Goal: Task Accomplishment & Management: Manage account settings

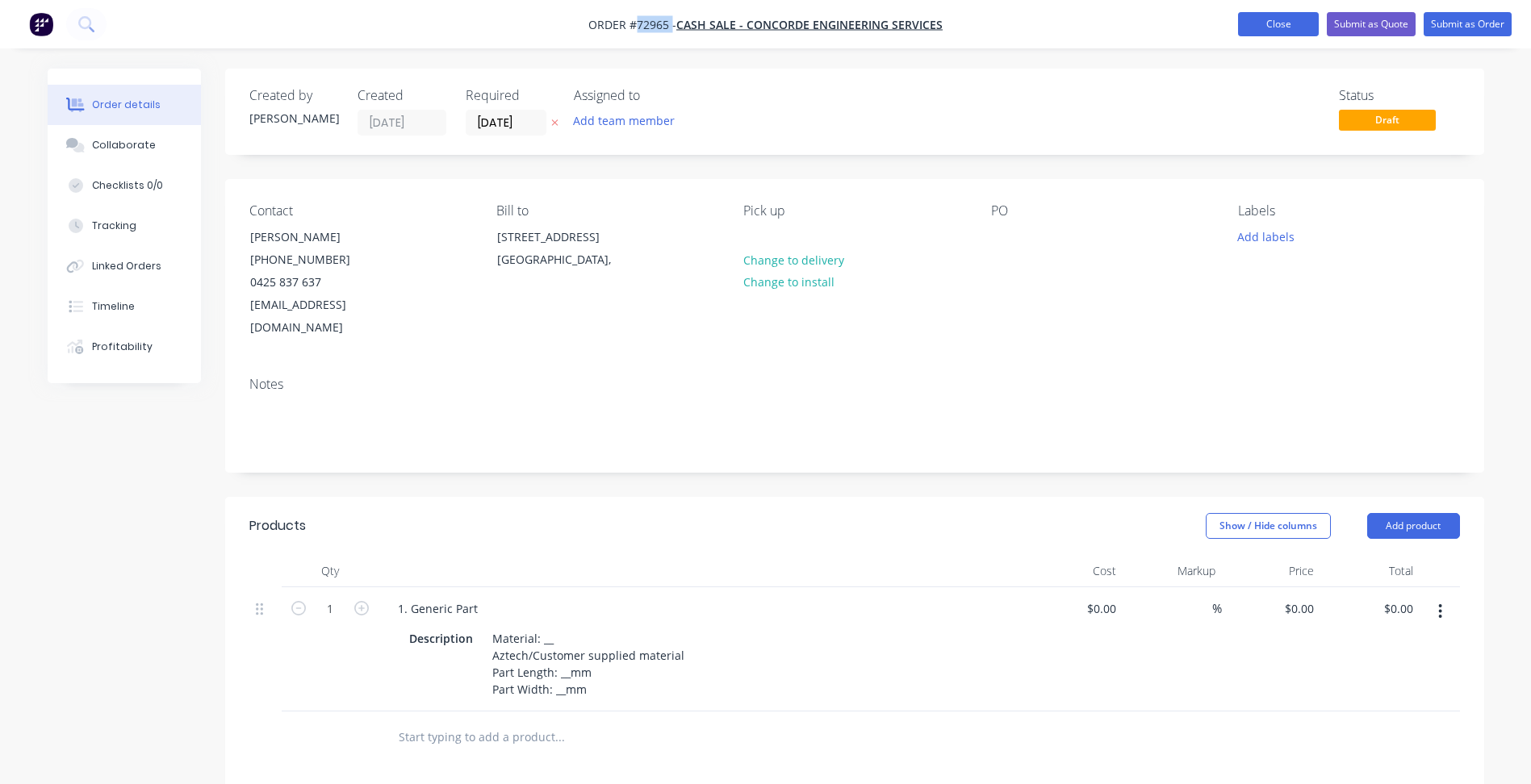
click at [1274, 28] on button "Close" at bounding box center [1278, 24] width 80 height 24
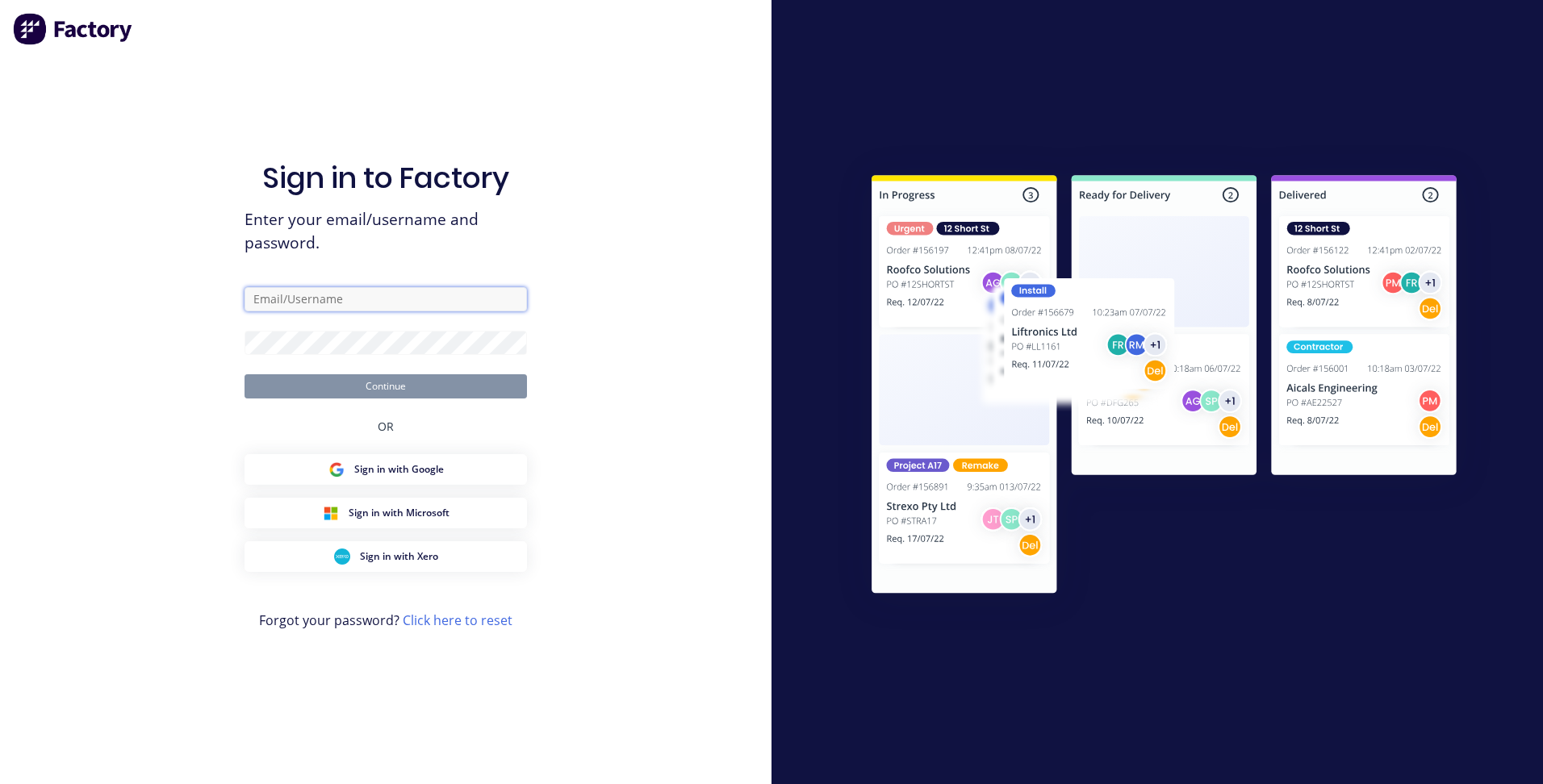
type input "[PERSON_NAME][EMAIL_ADDRESS][DOMAIN_NAME][PERSON_NAME]"
click at [452, 386] on button "Continue" at bounding box center [386, 386] width 282 height 24
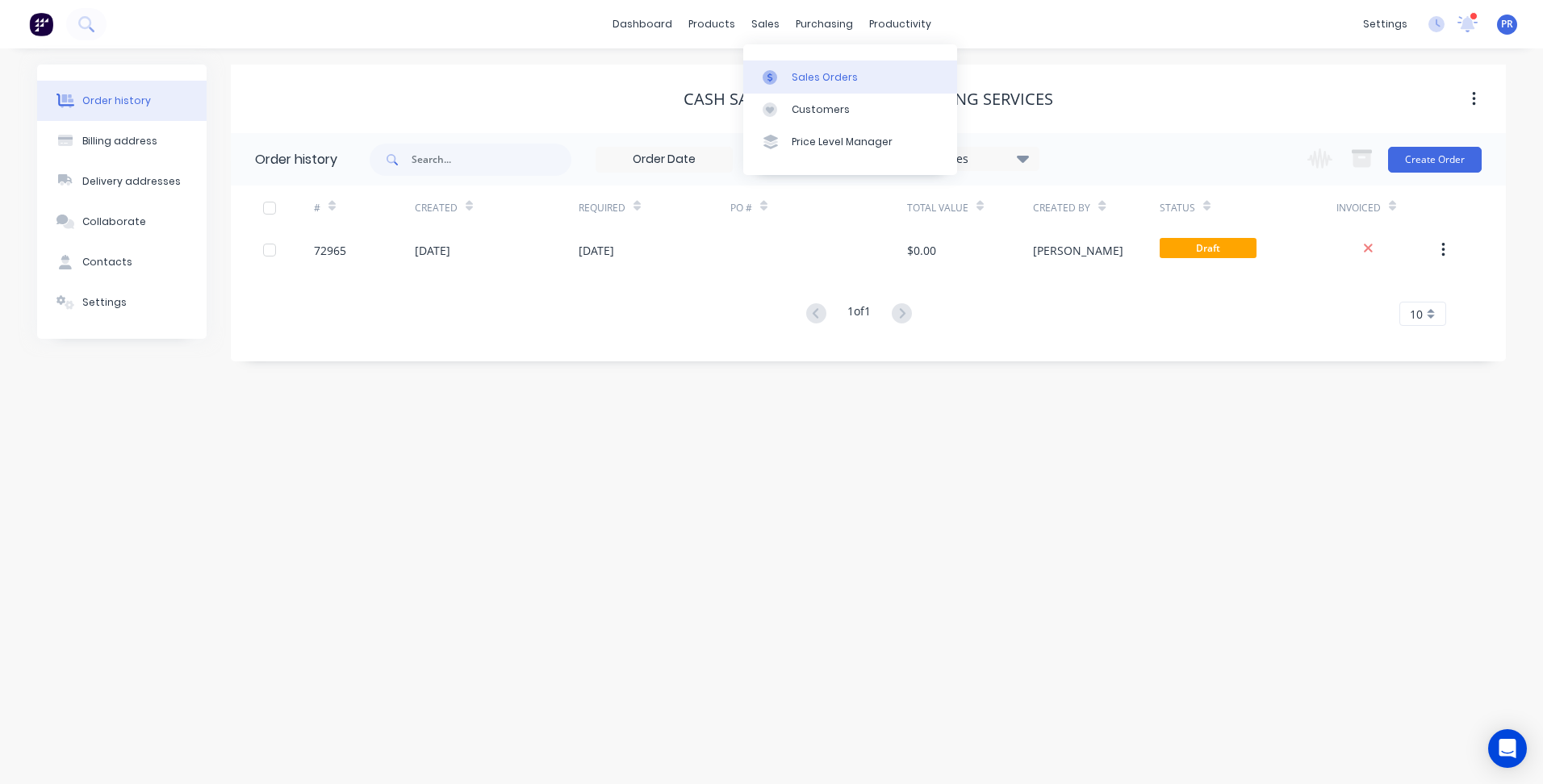
click at [801, 68] on link "Sales Orders" at bounding box center [850, 77] width 214 height 32
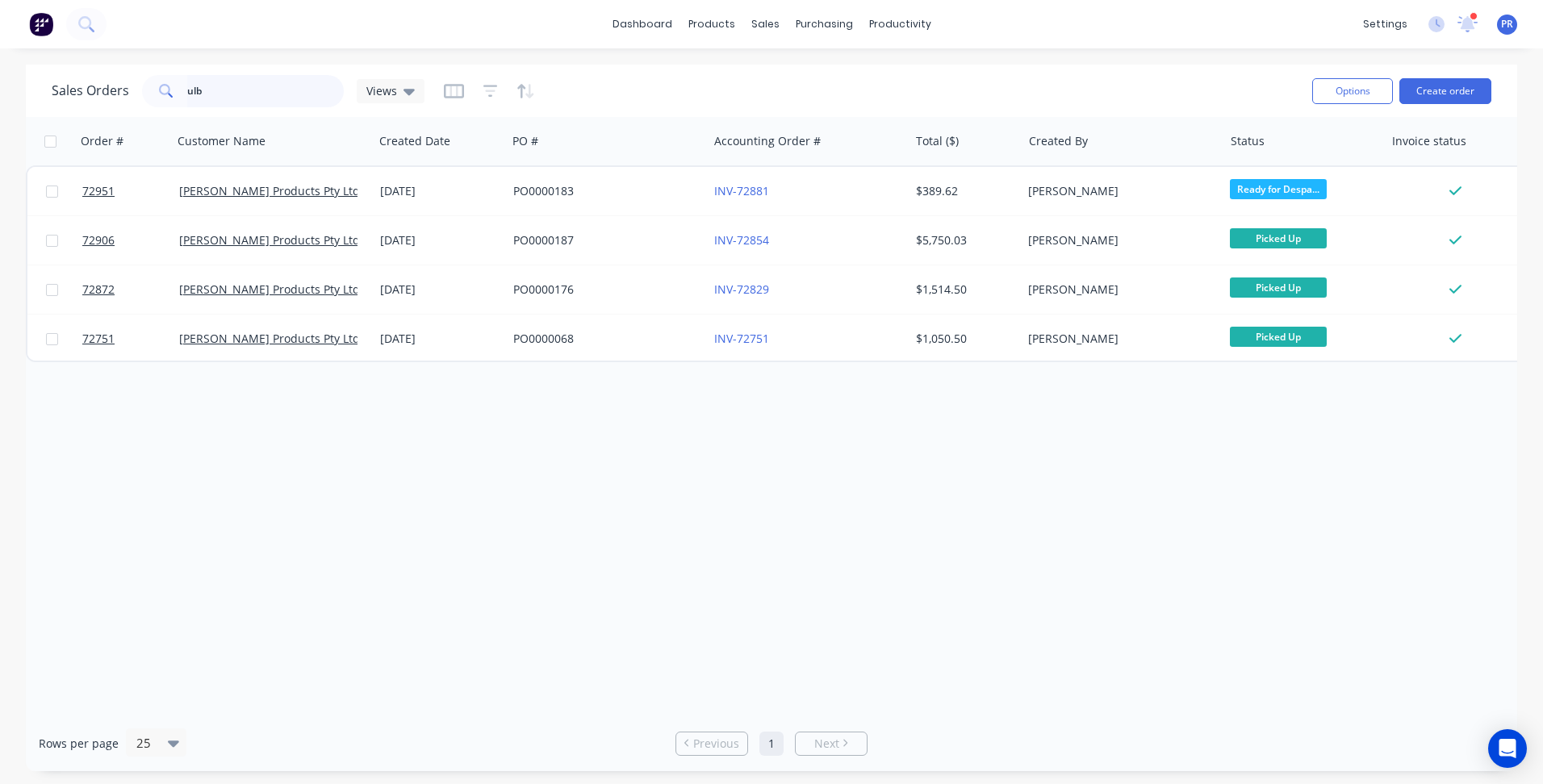
drag, startPoint x: 228, startPoint y: 96, endPoint x: 33, endPoint y: 81, distance: 195.6
click at [35, 79] on div "Sales Orders ulb Views Options Create order" at bounding box center [771, 90] width 1491 height 52
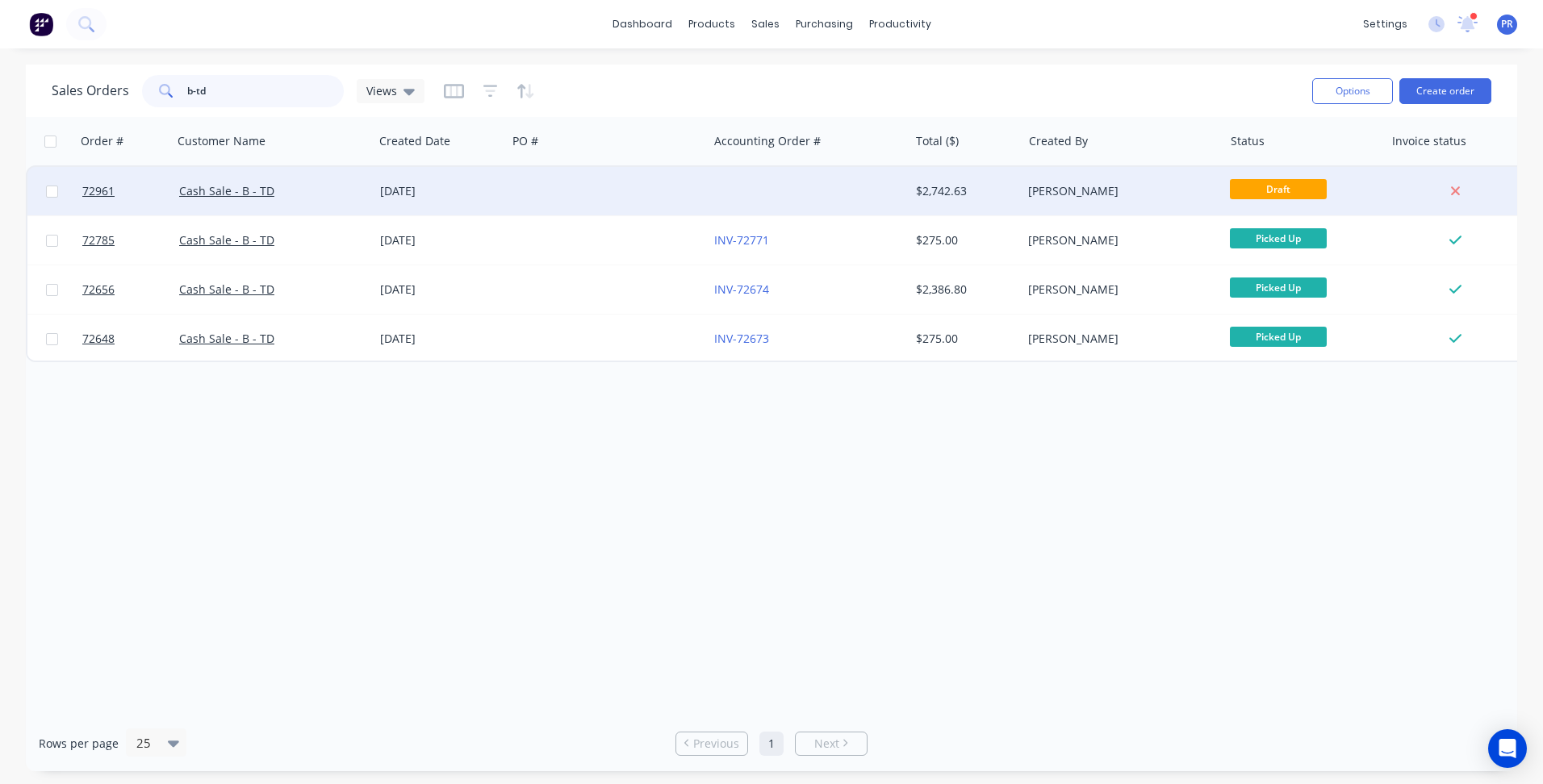
type input "b-td"
click at [549, 197] on div at bounding box center [606, 191] width 201 height 49
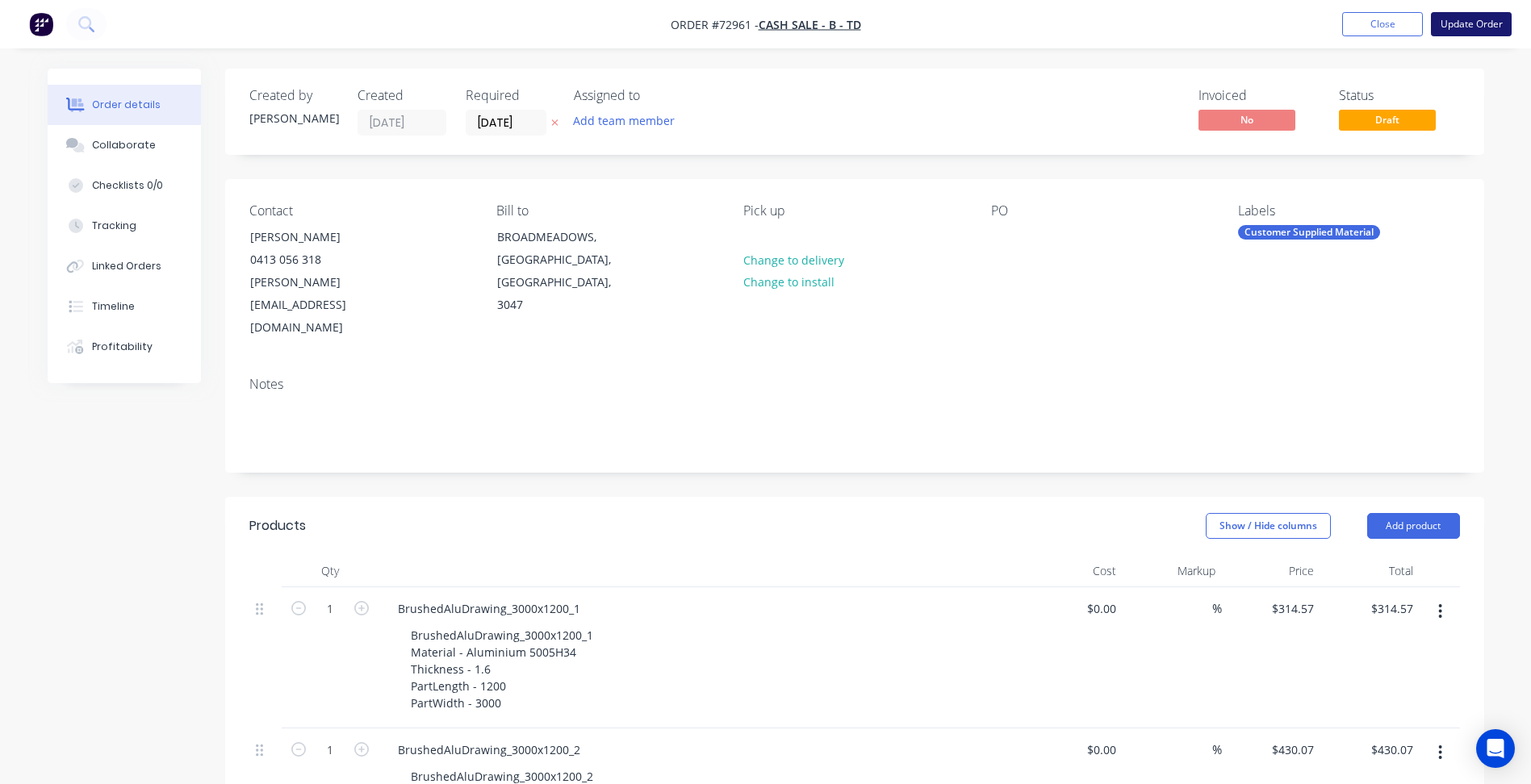
click at [1494, 29] on button "Update Order" at bounding box center [1471, 24] width 80 height 24
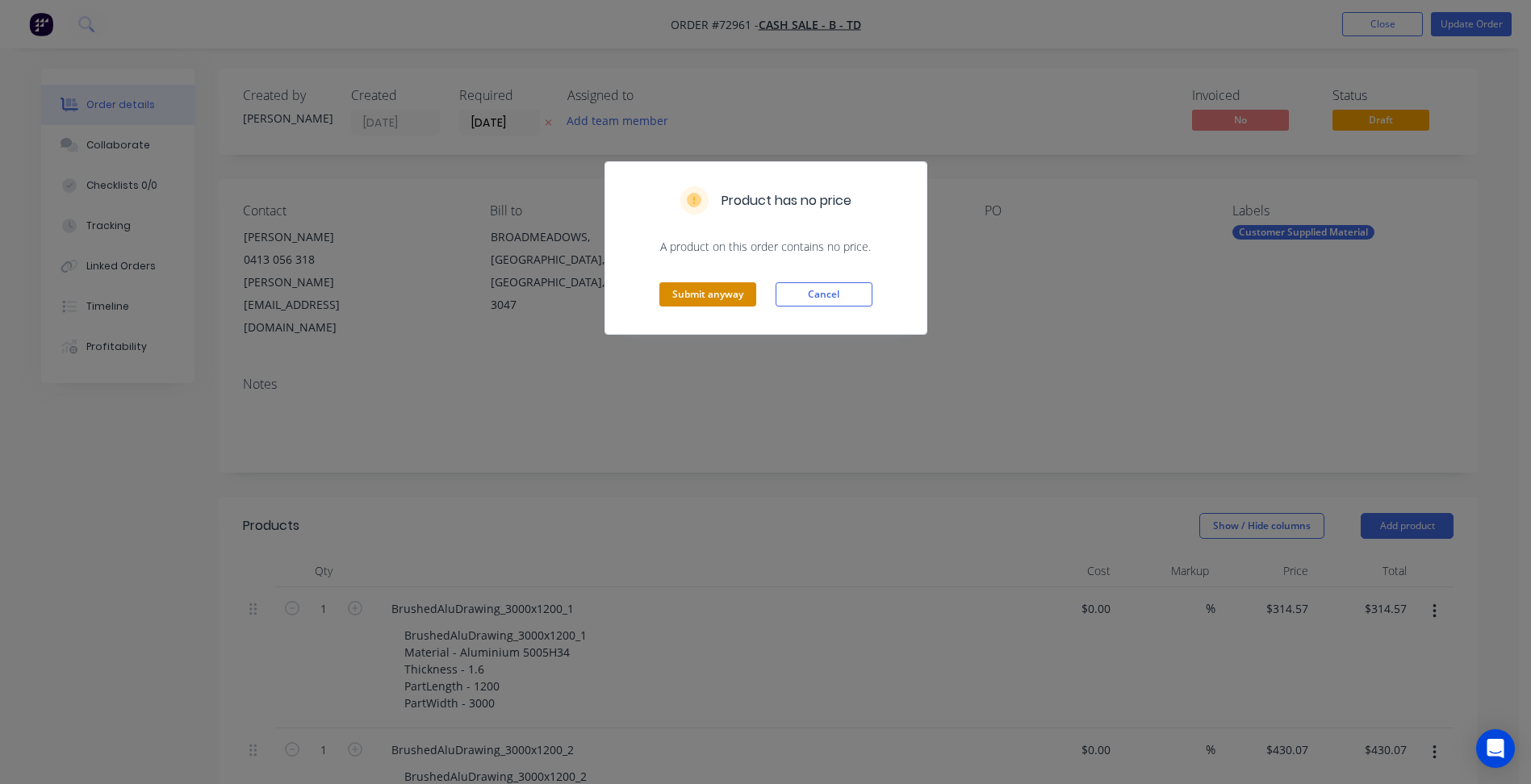
click at [712, 296] on button "Submit anyway" at bounding box center [707, 294] width 97 height 24
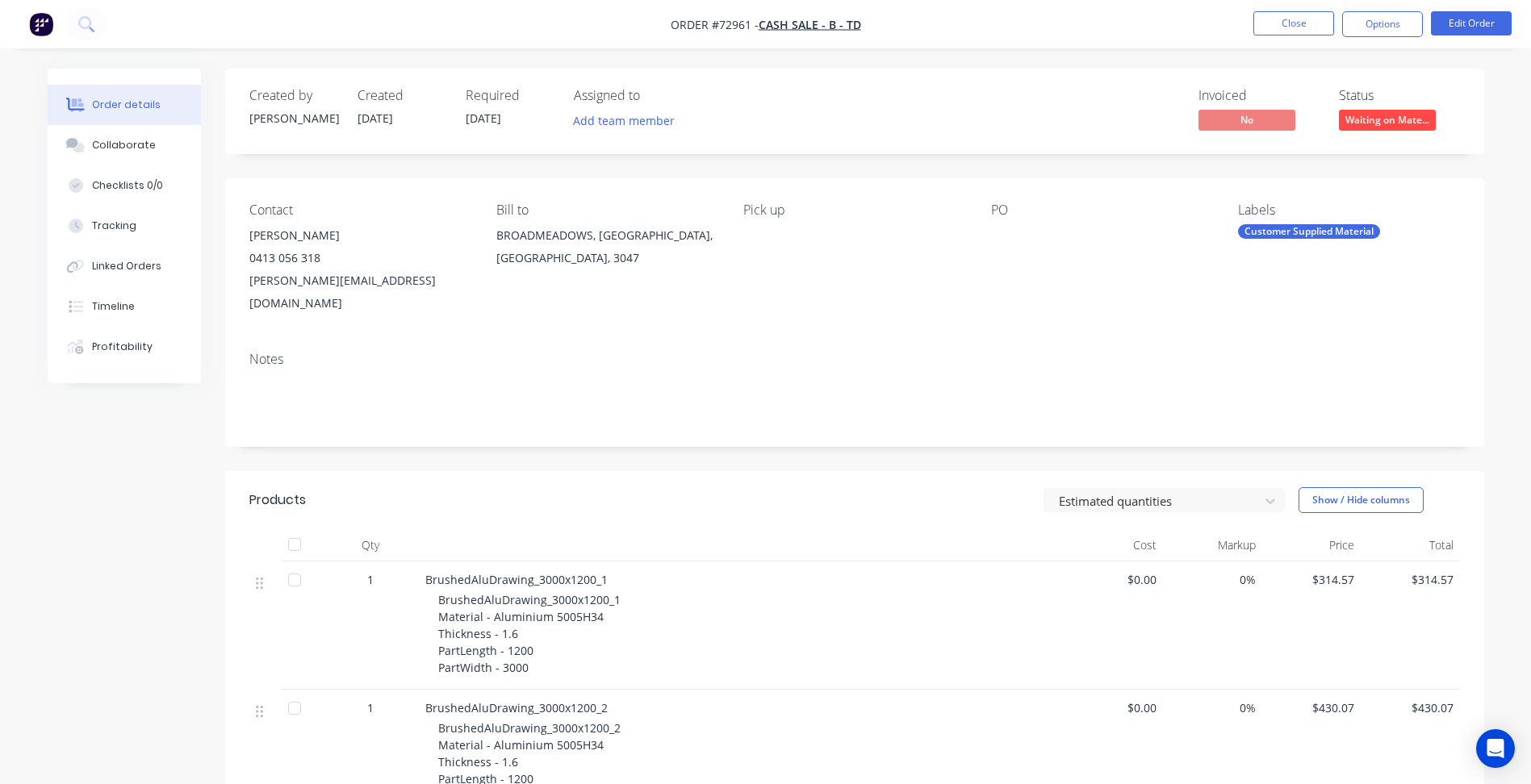
click at [1074, 121] on div "Invoiced No Status Waiting on Mate..." at bounding box center [1097, 111] width 724 height 47
click at [1298, 31] on button "Close" at bounding box center [1293, 23] width 80 height 24
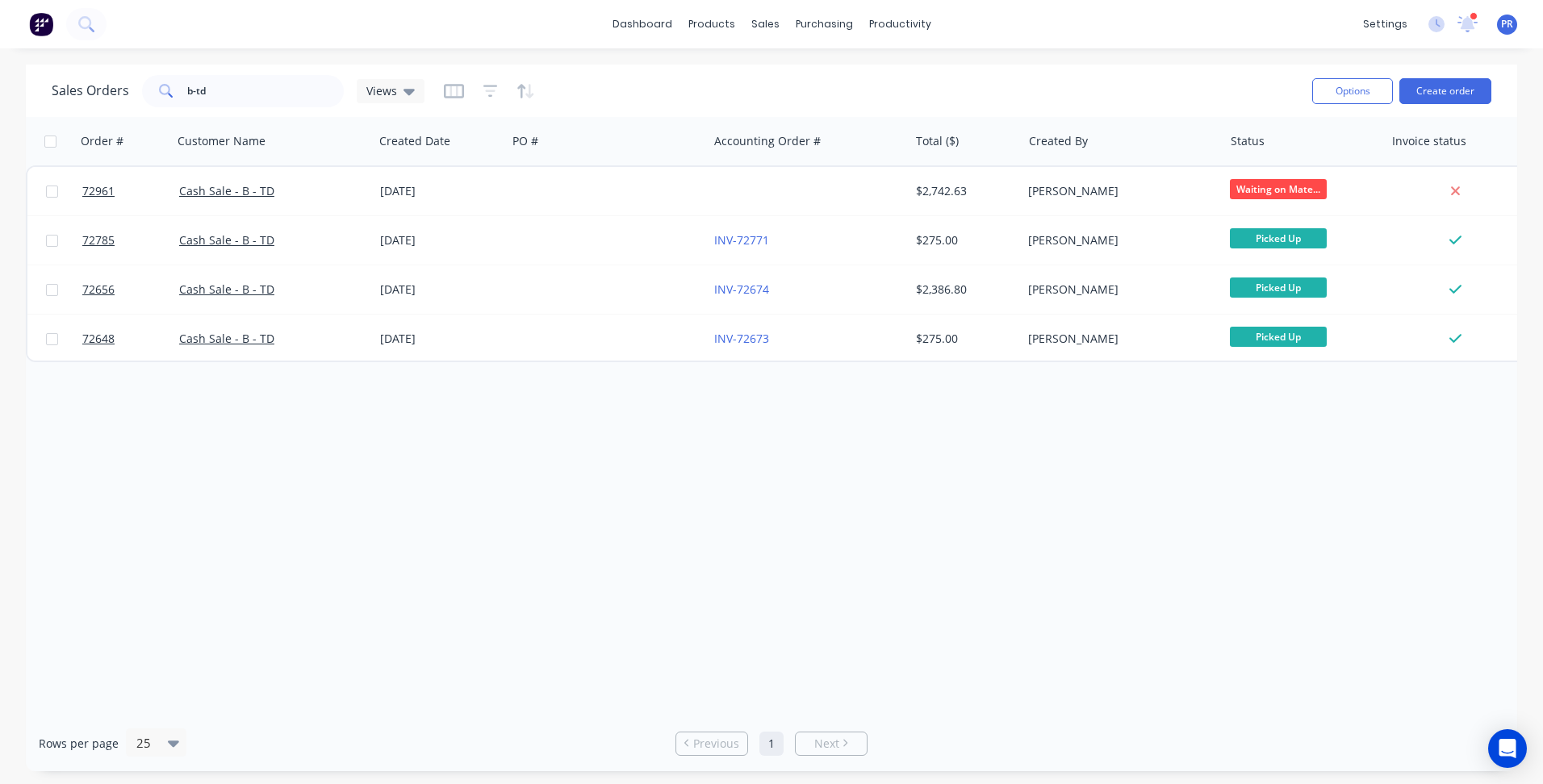
click at [1051, 28] on div "dashboard products sales purchasing productivity dashboard products Product Cat…" at bounding box center [772, 24] width 1543 height 49
click at [1469, 27] on icon at bounding box center [1466, 22] width 15 height 14
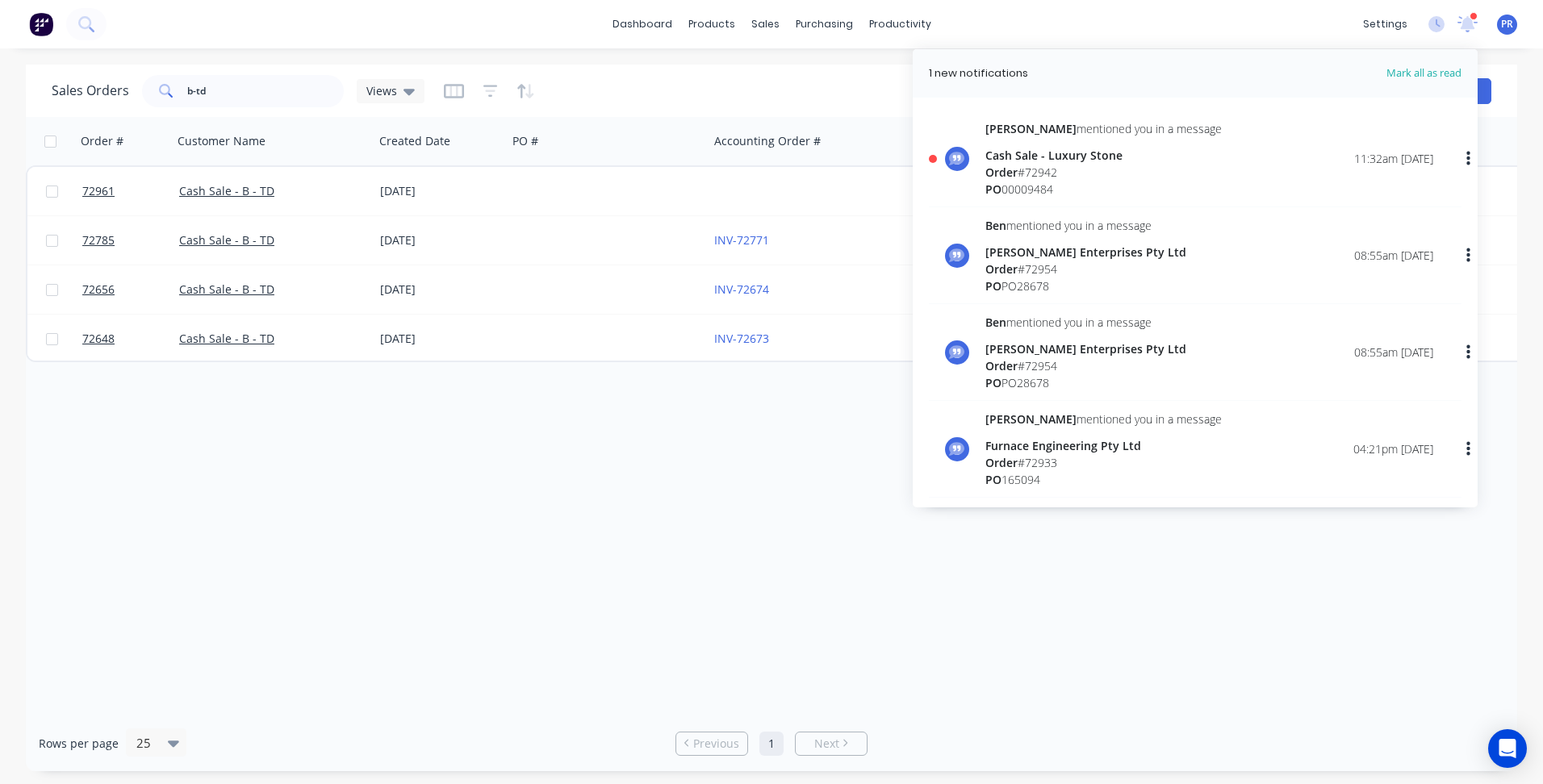
click at [1188, 141] on div "[PERSON_NAME] mentioned you in a message Cash Sale - Luxury Stone Order # 72942…" at bounding box center [1209, 159] width 448 height 78
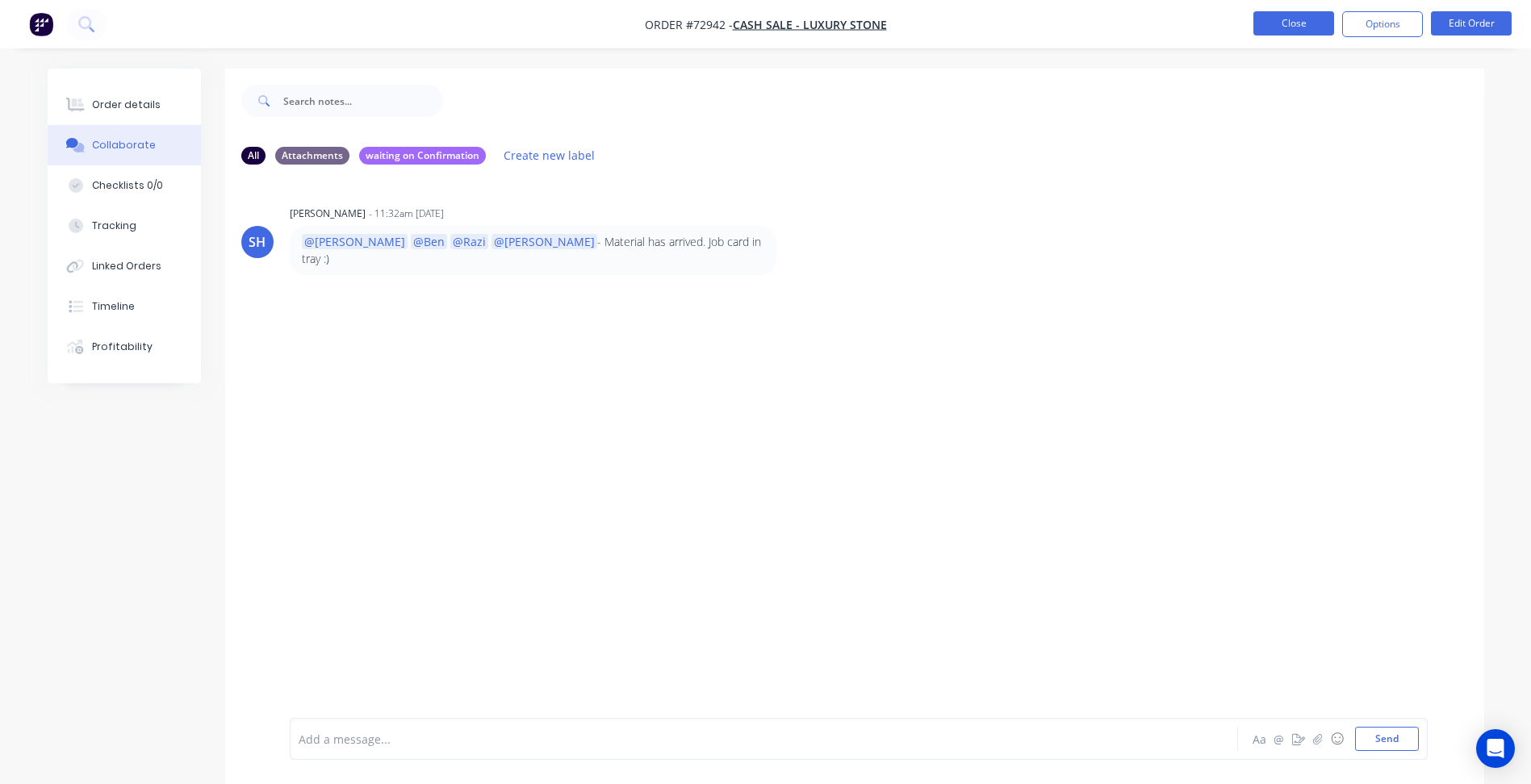
click at [1293, 21] on button "Close" at bounding box center [1293, 23] width 80 height 24
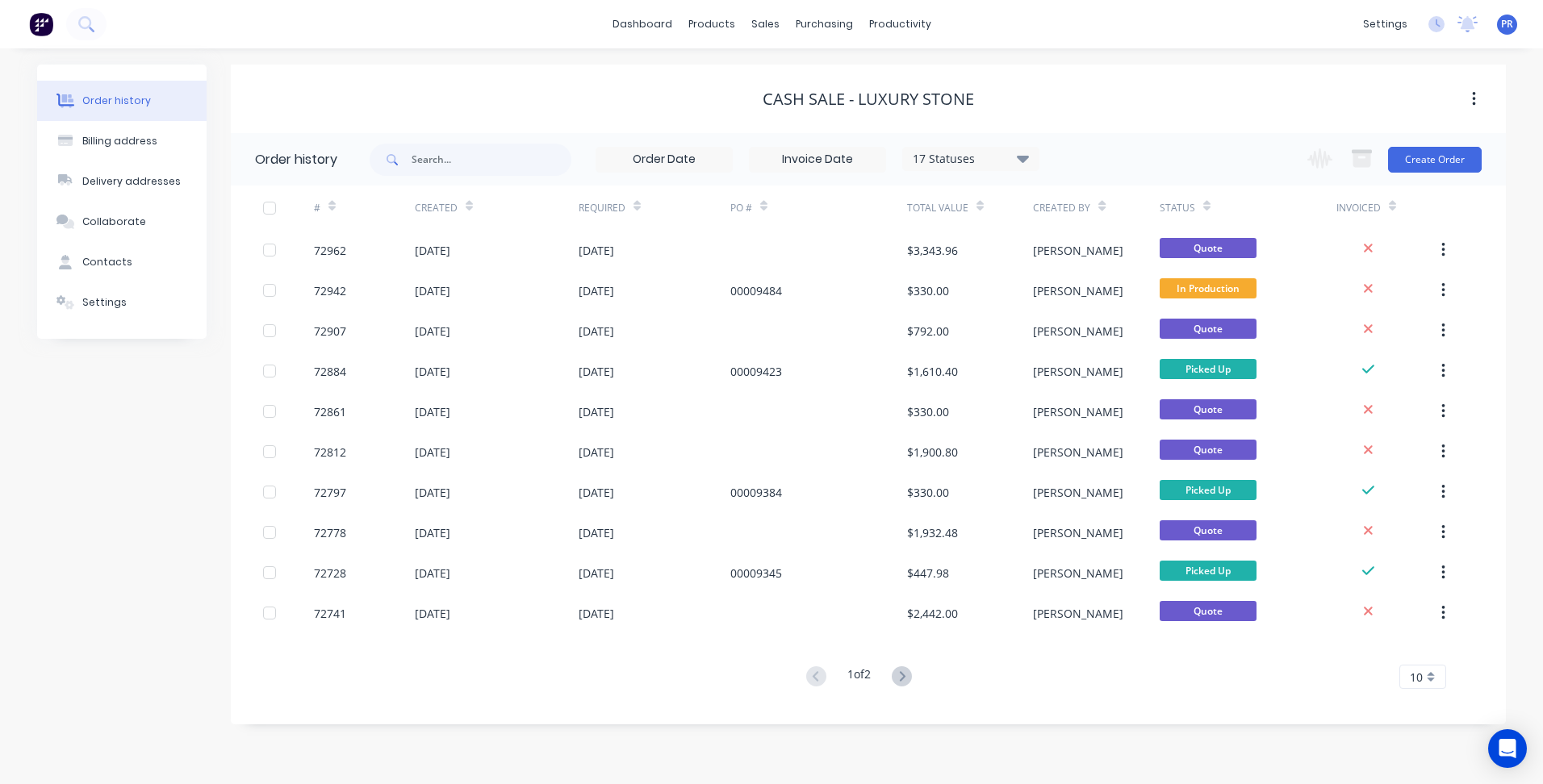
click at [1052, 26] on div "dashboard products sales purchasing productivity dashboard products Product Cat…" at bounding box center [772, 24] width 1543 height 49
click at [354, 25] on div "dashboard products sales purchasing productivity dashboard products Product Cat…" at bounding box center [772, 24] width 1543 height 49
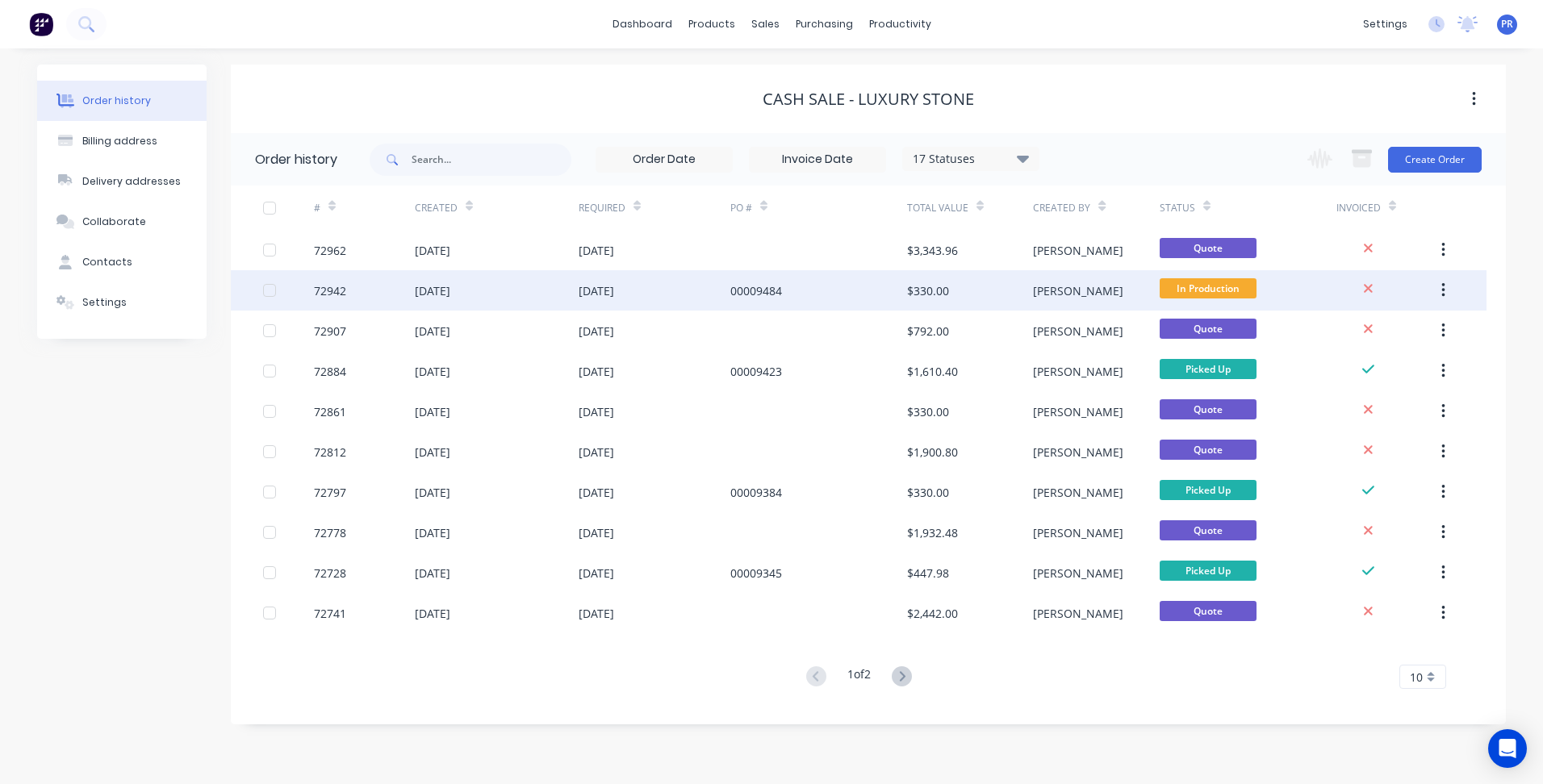
click at [805, 289] on div "00009484" at bounding box center [819, 290] width 177 height 40
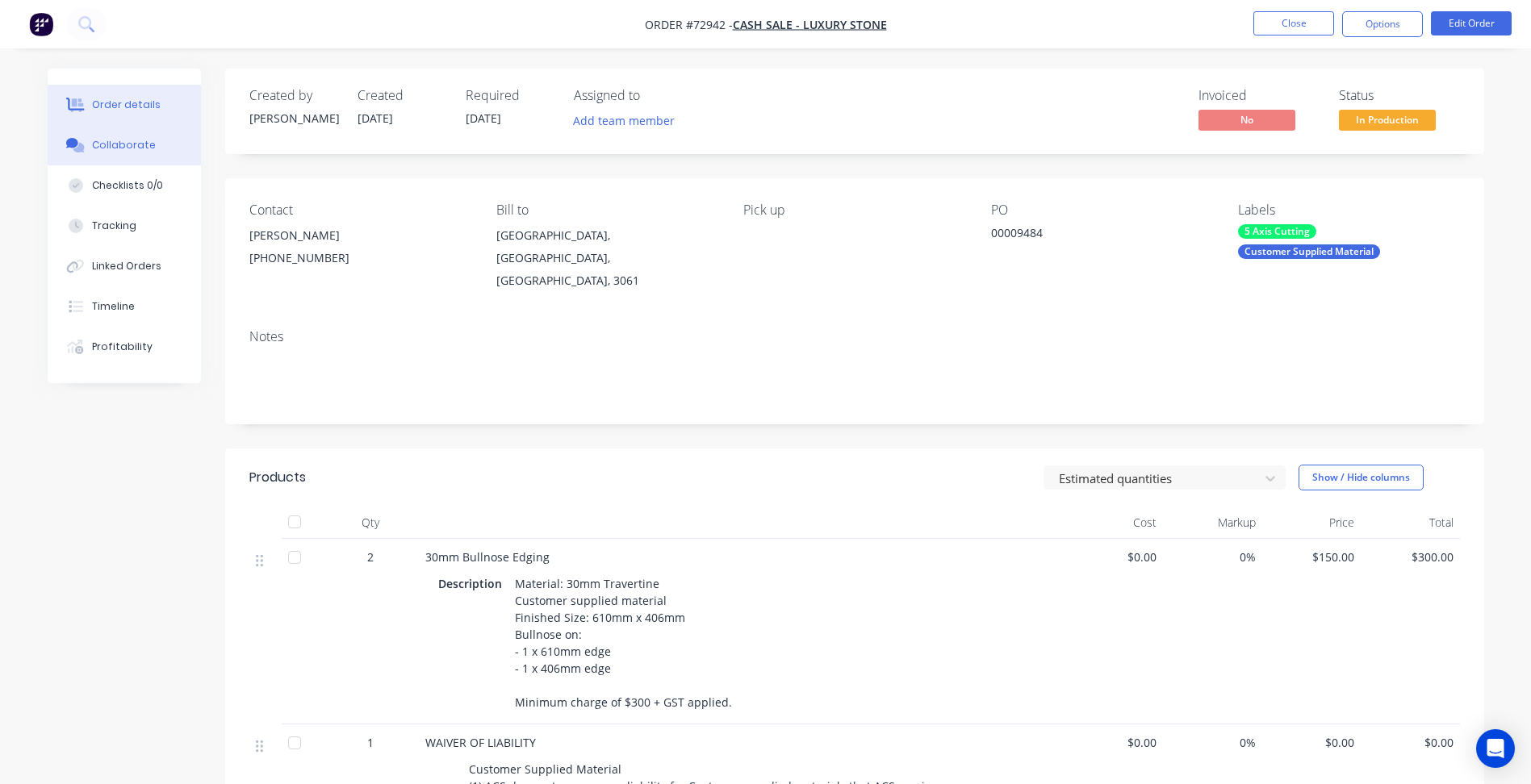
click at [151, 154] on button "Collaborate" at bounding box center [124, 144] width 153 height 40
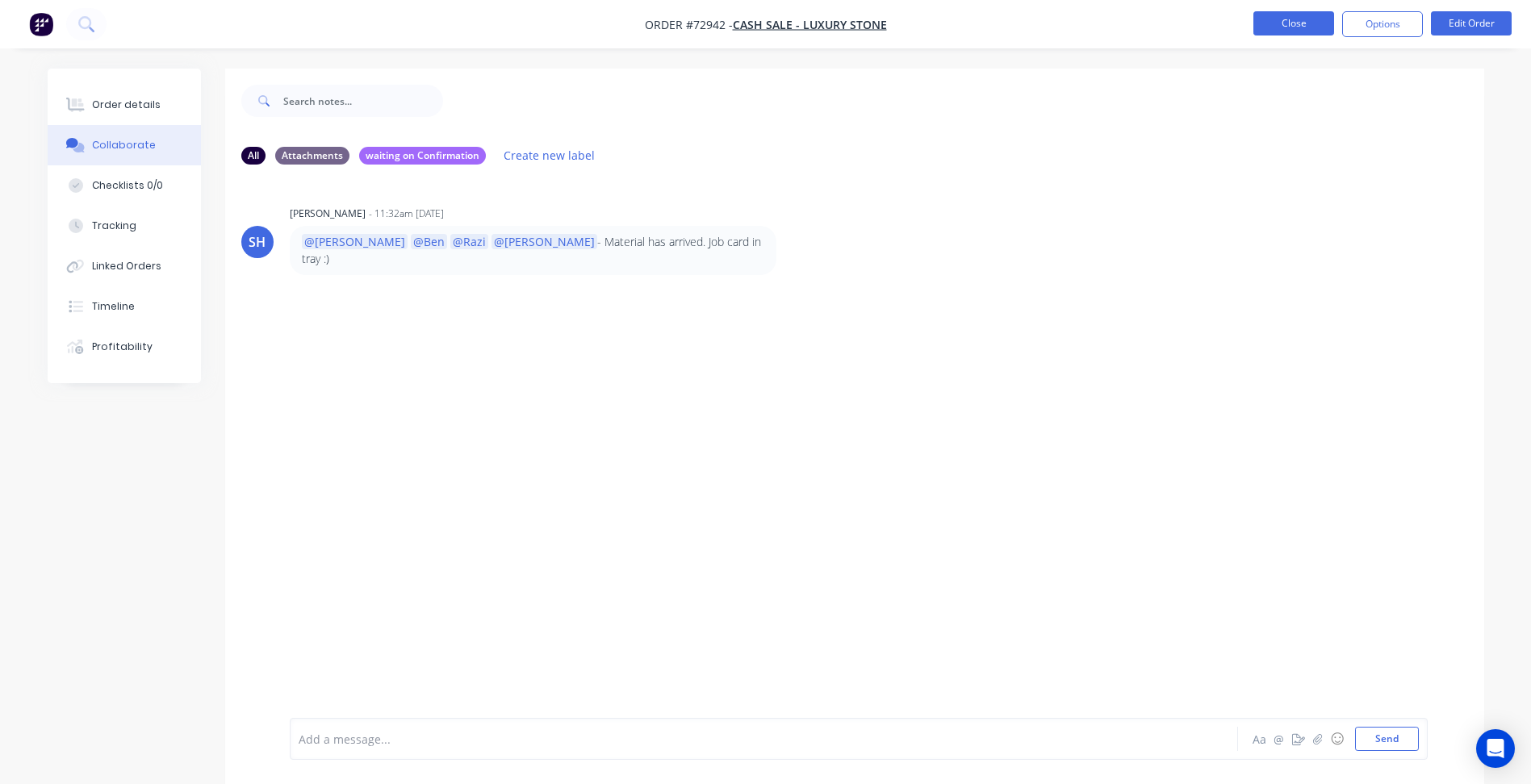
click at [1291, 28] on button "Close" at bounding box center [1293, 23] width 80 height 24
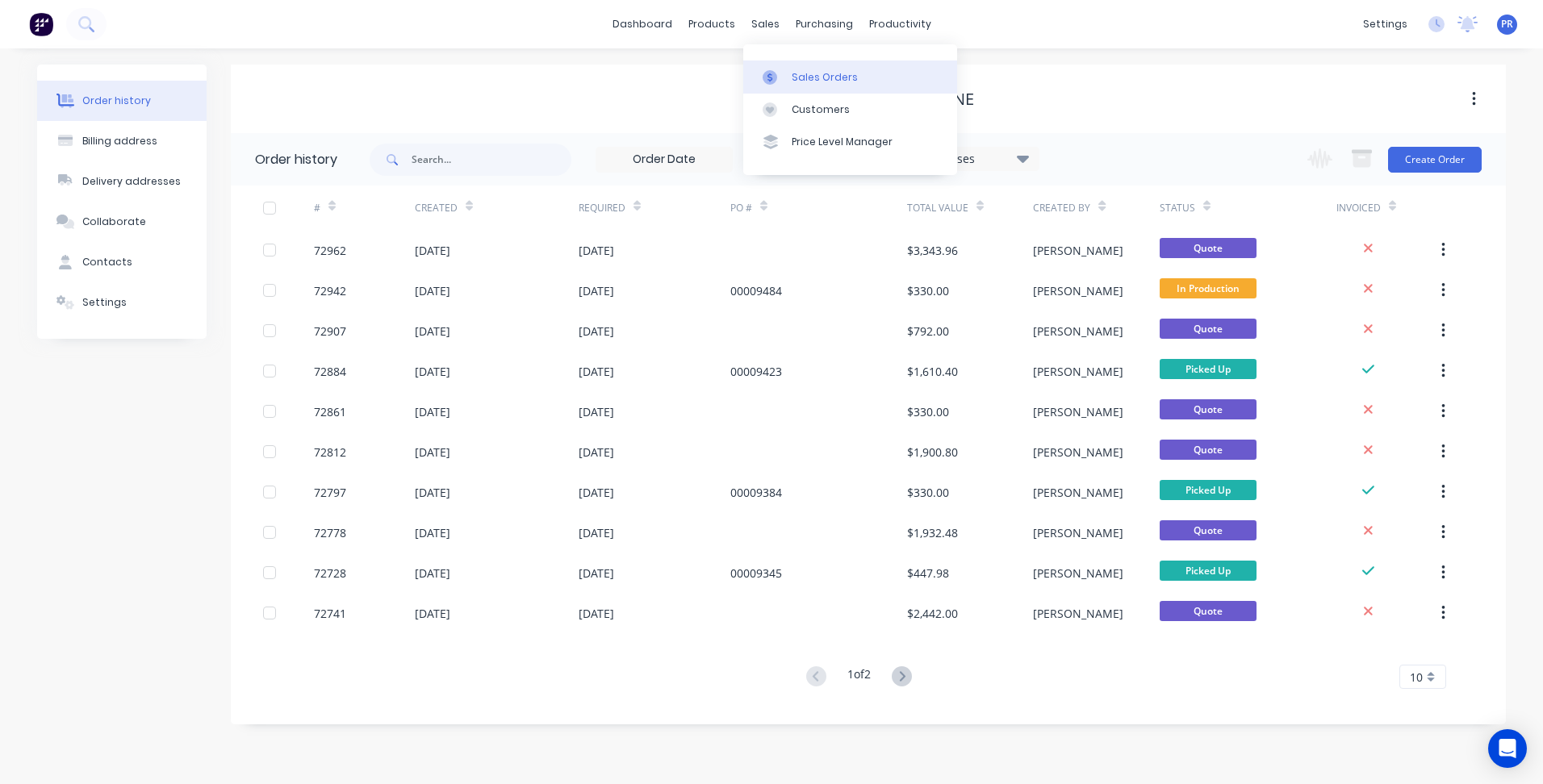
click at [795, 82] on div "Sales Orders" at bounding box center [824, 77] width 66 height 15
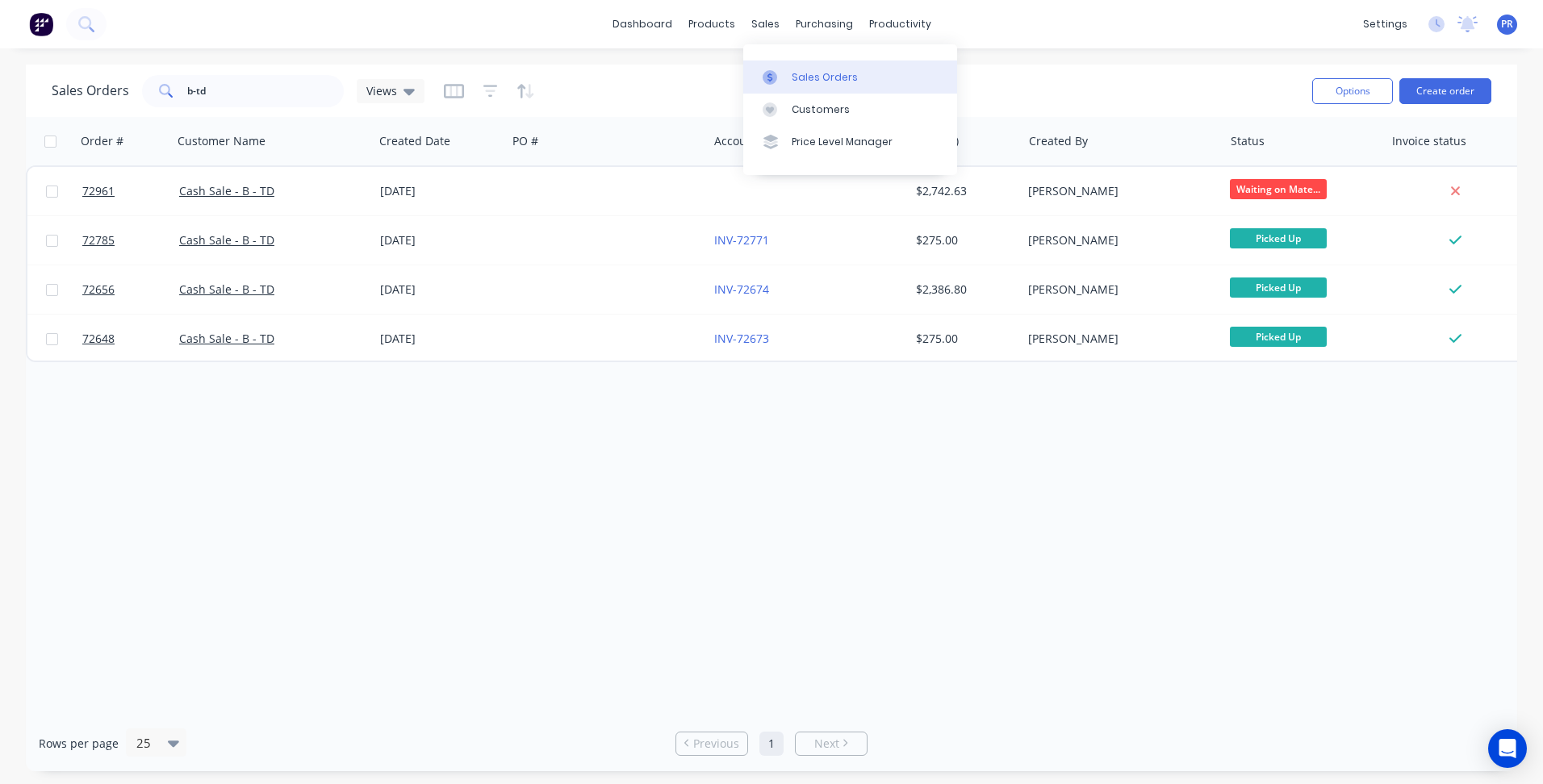
click at [807, 84] on div "Sales Orders" at bounding box center [824, 77] width 66 height 15
click at [166, 92] on div "b-td" at bounding box center [243, 91] width 202 height 32
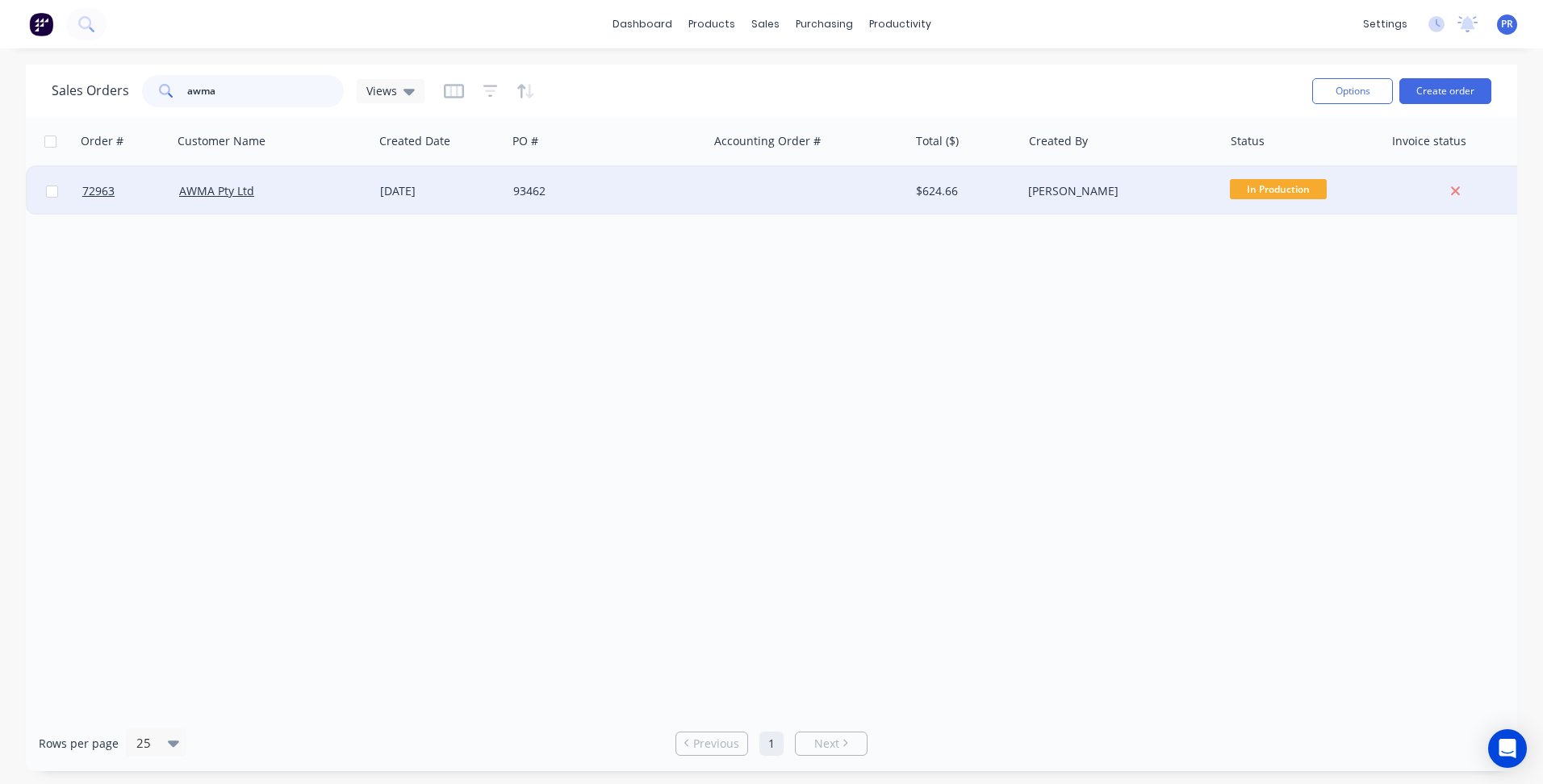
type input "awma"
click at [315, 189] on div "AWMA Pty Ltd" at bounding box center [268, 191] width 179 height 16
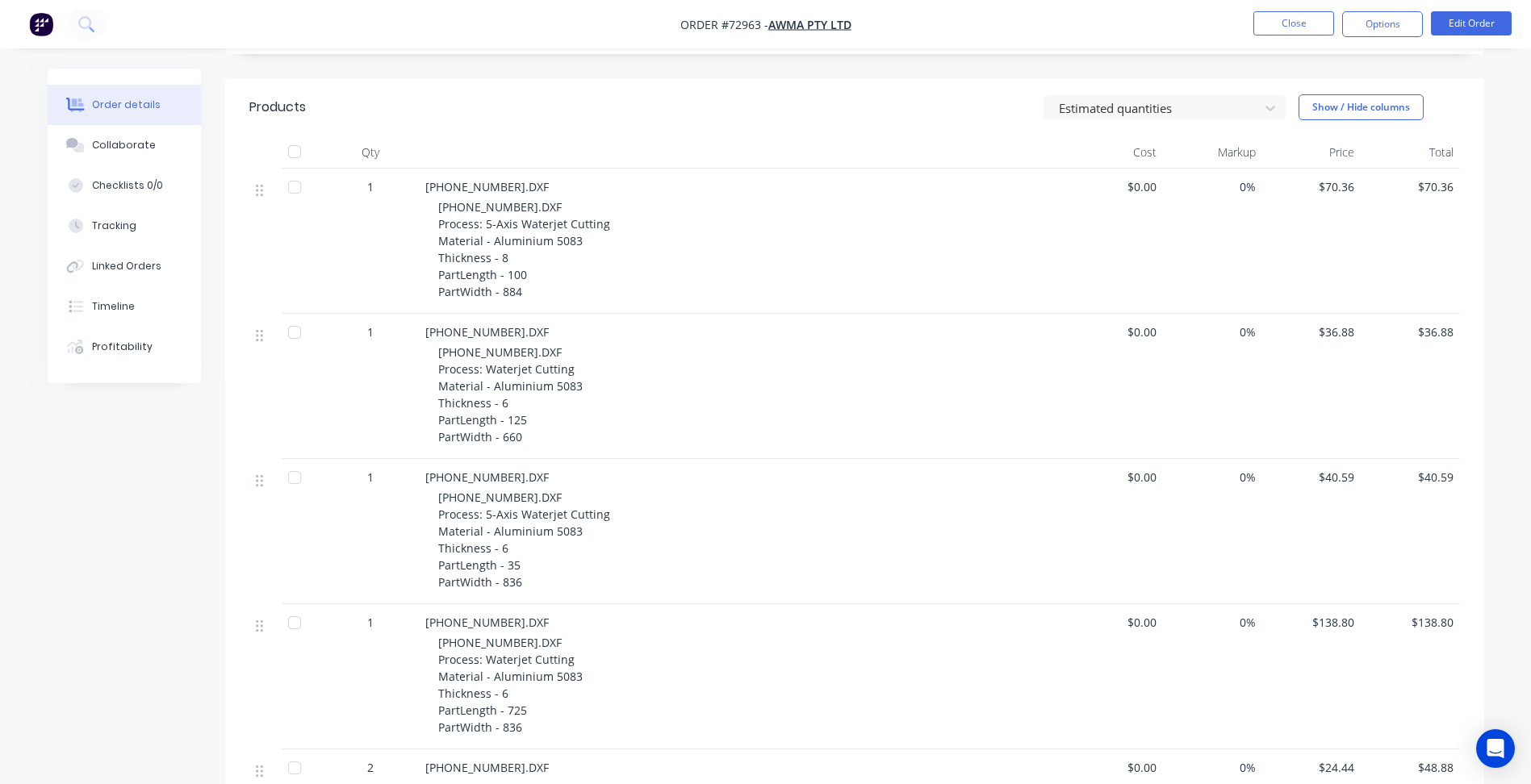
scroll to position [80, 0]
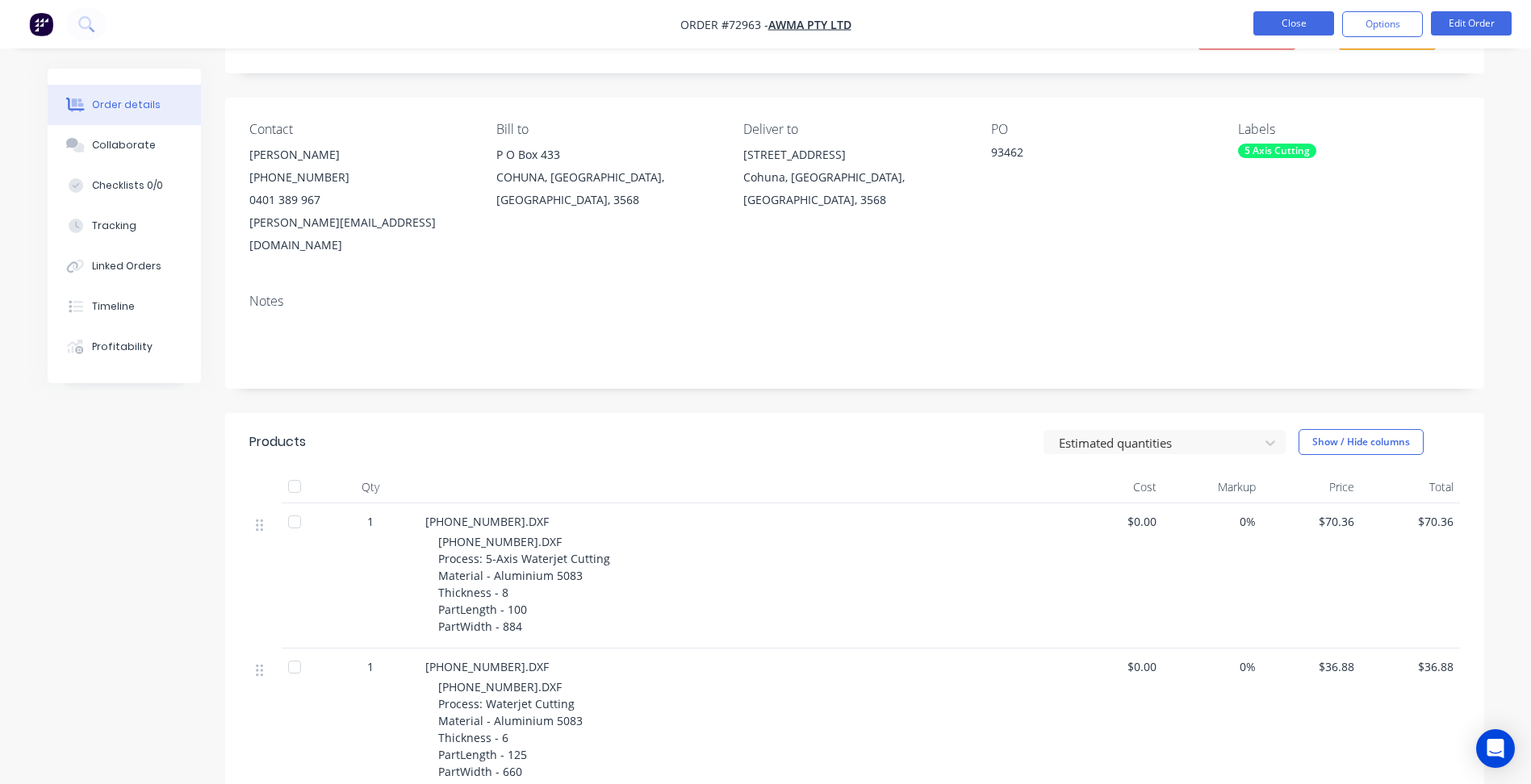
click at [1266, 15] on button "Close" at bounding box center [1293, 23] width 80 height 24
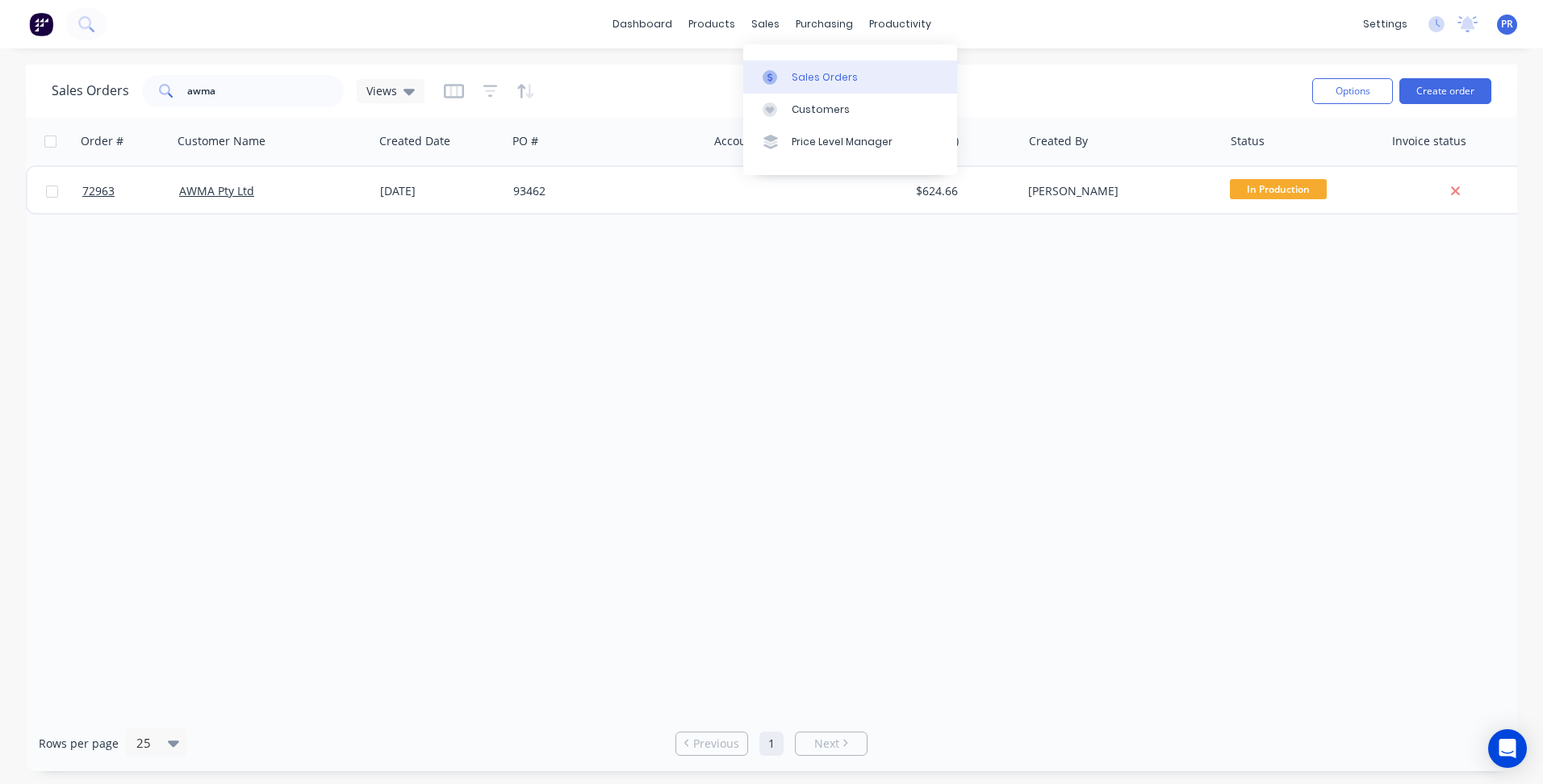
click at [783, 73] on div at bounding box center [774, 77] width 24 height 15
drag, startPoint x: 257, startPoint y: 93, endPoint x: 84, endPoint y: 68, distance: 174.8
click at [124, 78] on div "Sales Orders awma Views" at bounding box center [238, 91] width 373 height 32
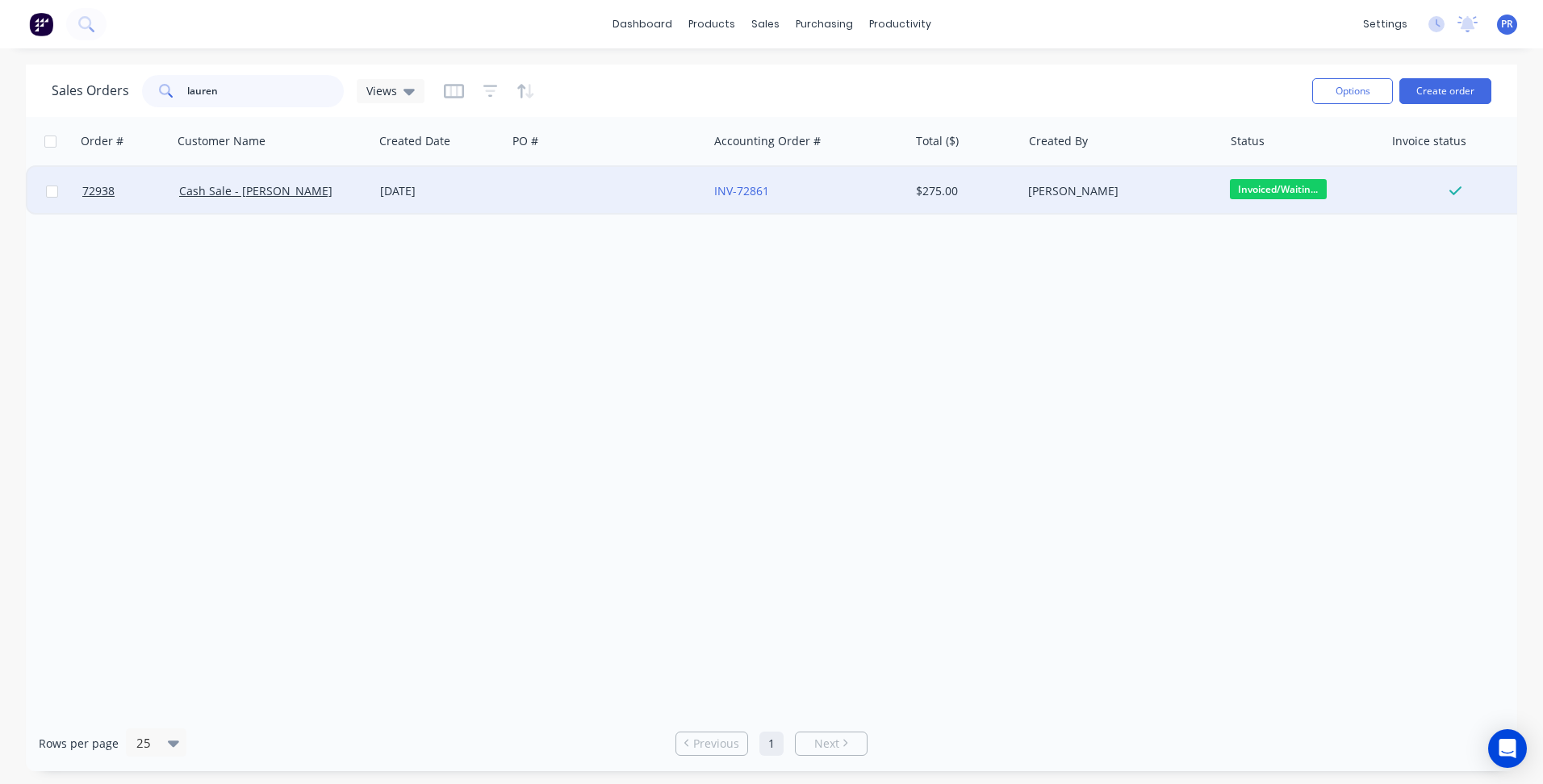
type input "lauren"
click at [1150, 180] on div "[PERSON_NAME]" at bounding box center [1121, 191] width 201 height 49
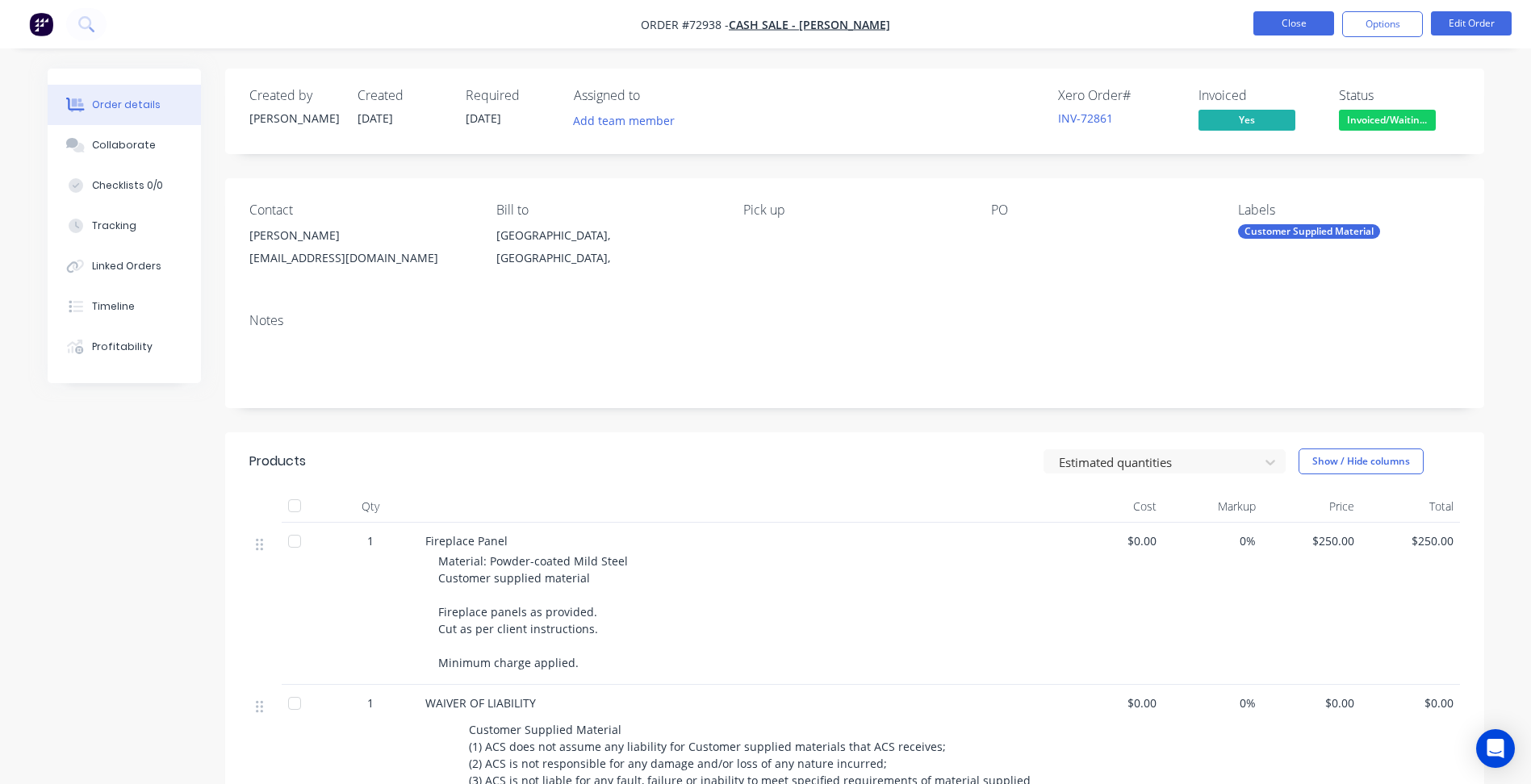
click at [1304, 27] on button "Close" at bounding box center [1293, 23] width 80 height 24
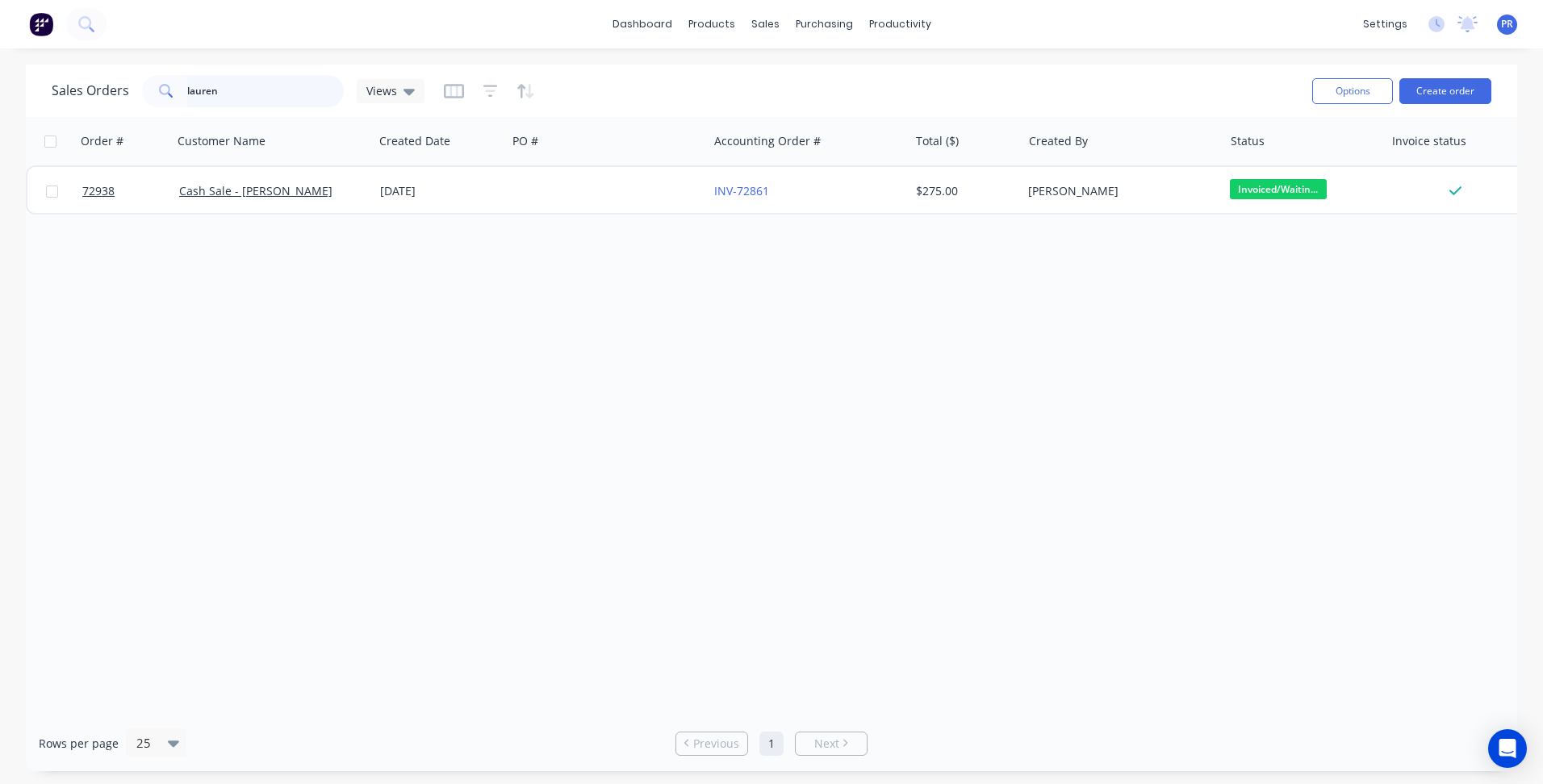
drag, startPoint x: 229, startPoint y: 83, endPoint x: 125, endPoint y: 82, distance: 104.0
click at [174, 84] on div "lauren" at bounding box center [243, 91] width 202 height 32
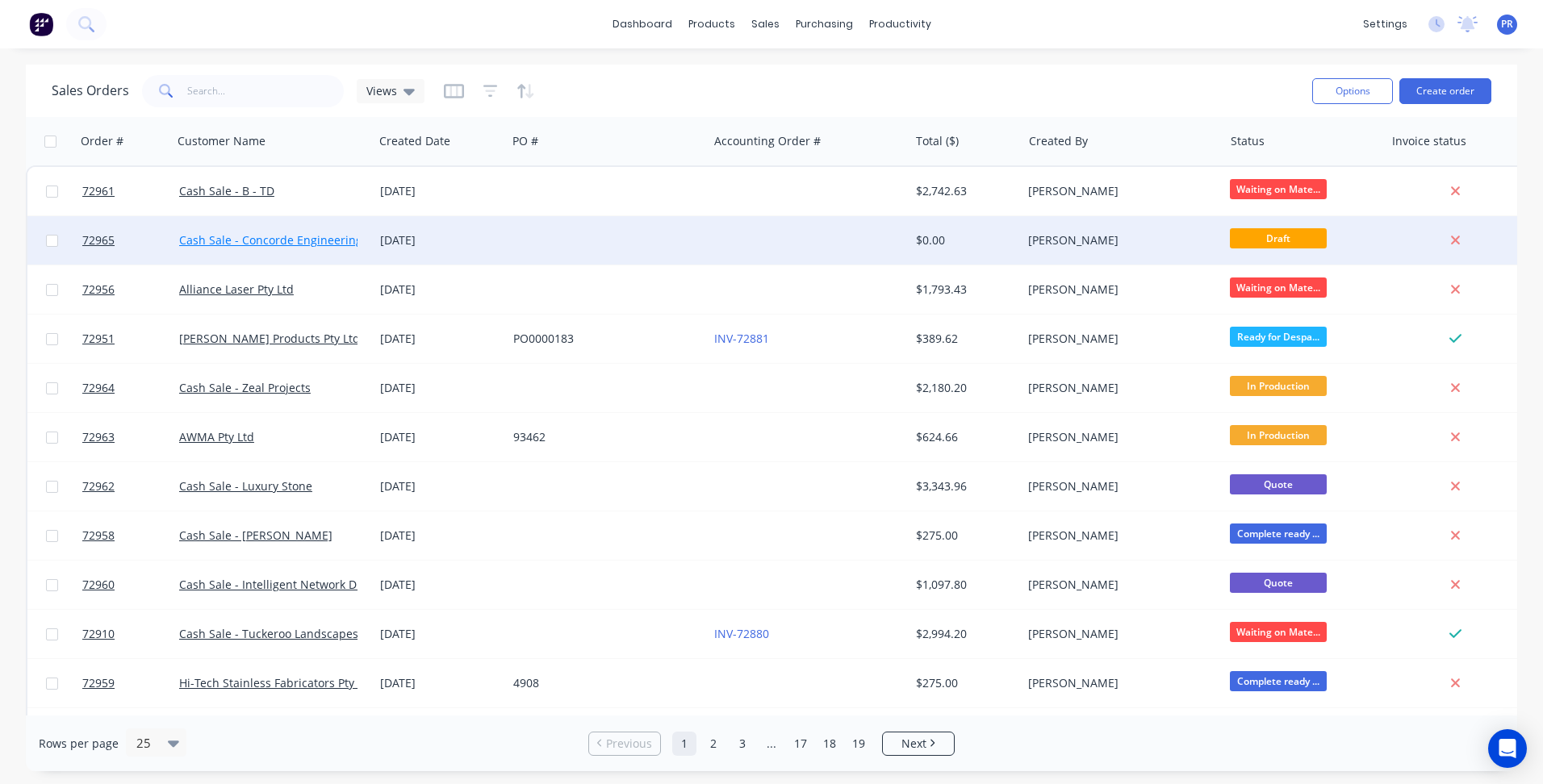
click at [349, 241] on link "Cash Sale - Concorde Engineering Services" at bounding box center [294, 240] width 231 height 15
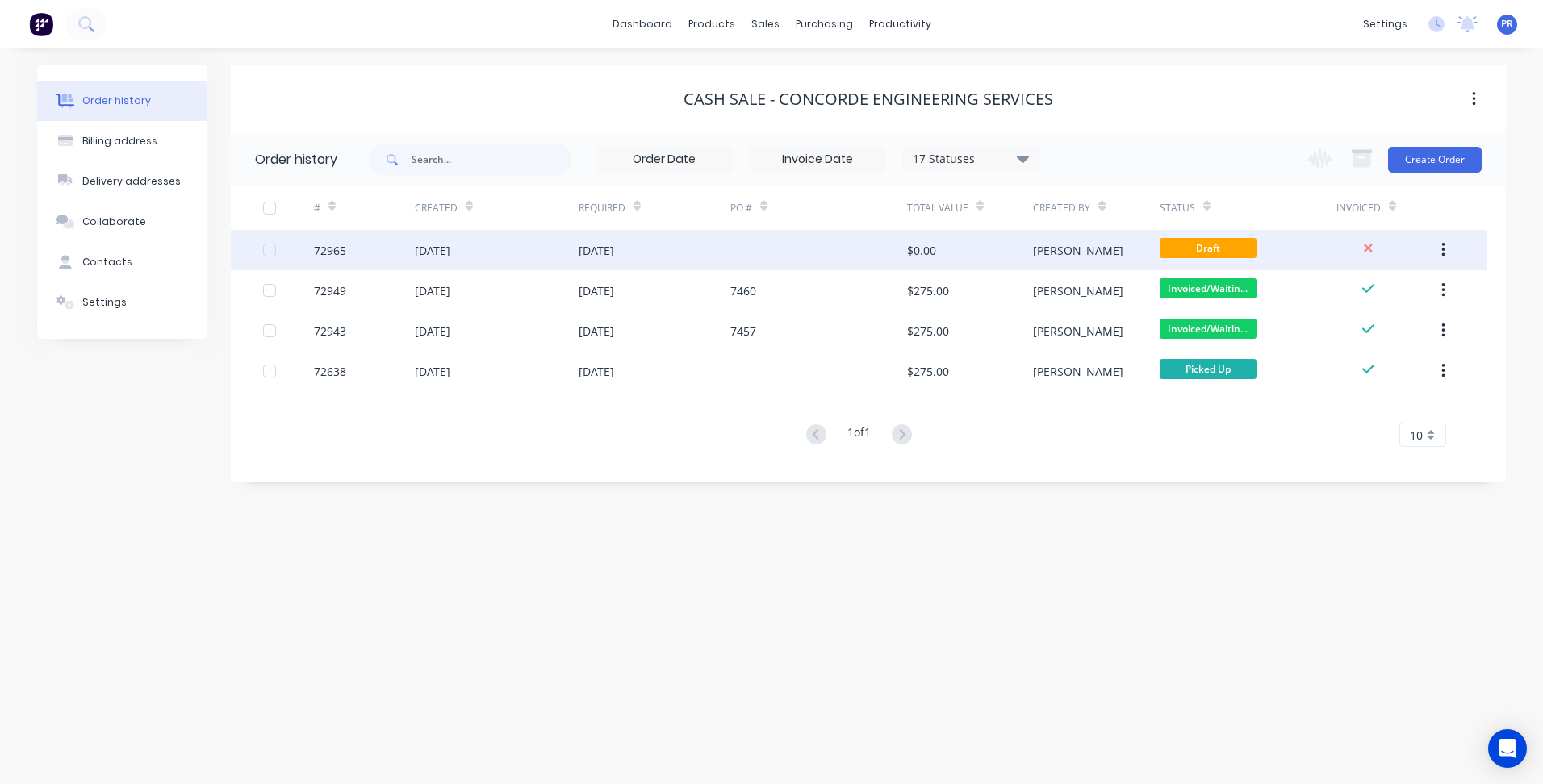
click at [842, 250] on div at bounding box center [819, 250] width 177 height 40
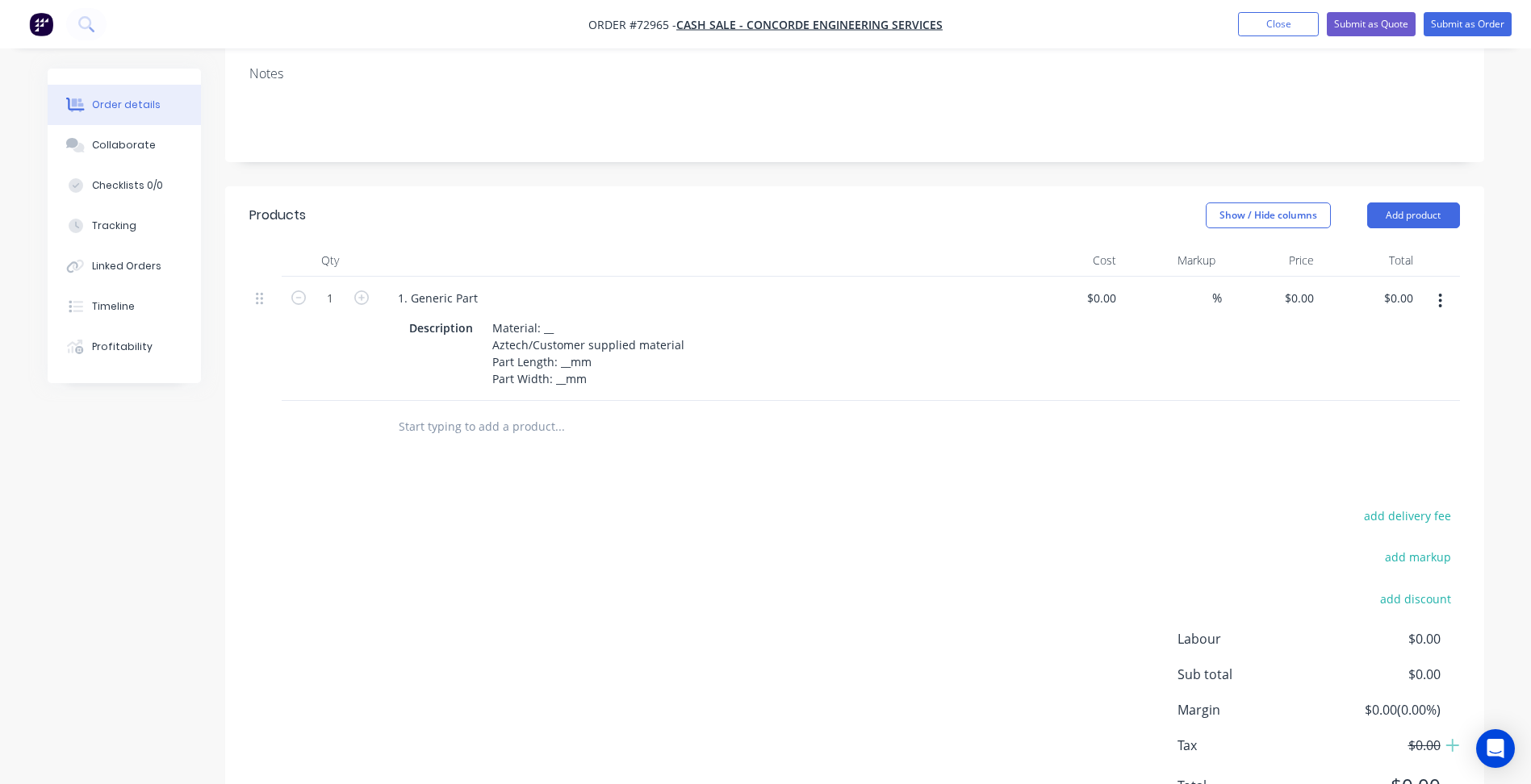
scroll to position [322, 0]
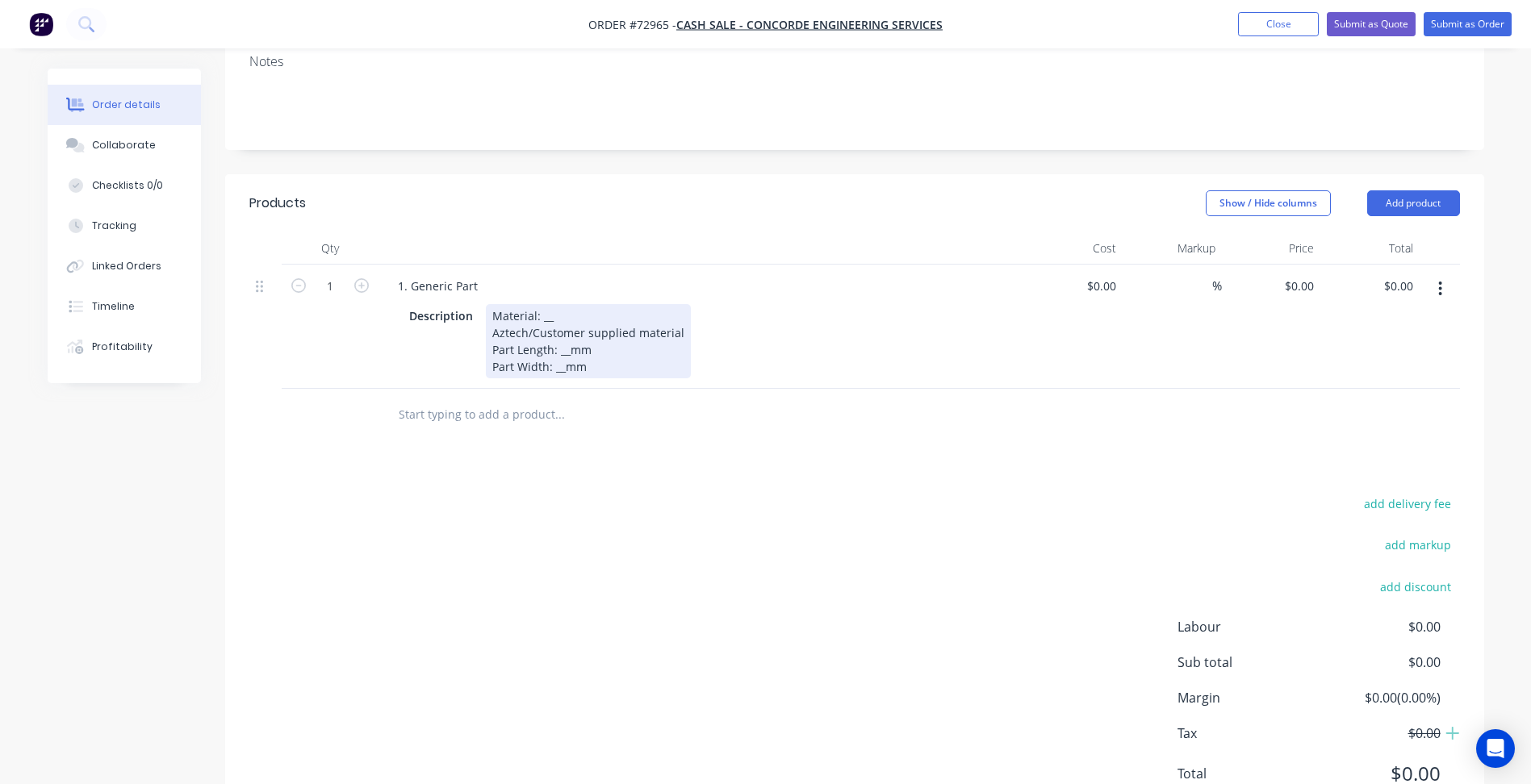
drag, startPoint x: 540, startPoint y: 301, endPoint x: 551, endPoint y: 299, distance: 11.2
click at [540, 304] on div "Material: __ Aztech/Customer supplied material Part Length: __mm Part Width: __…" at bounding box center [588, 341] width 205 height 74
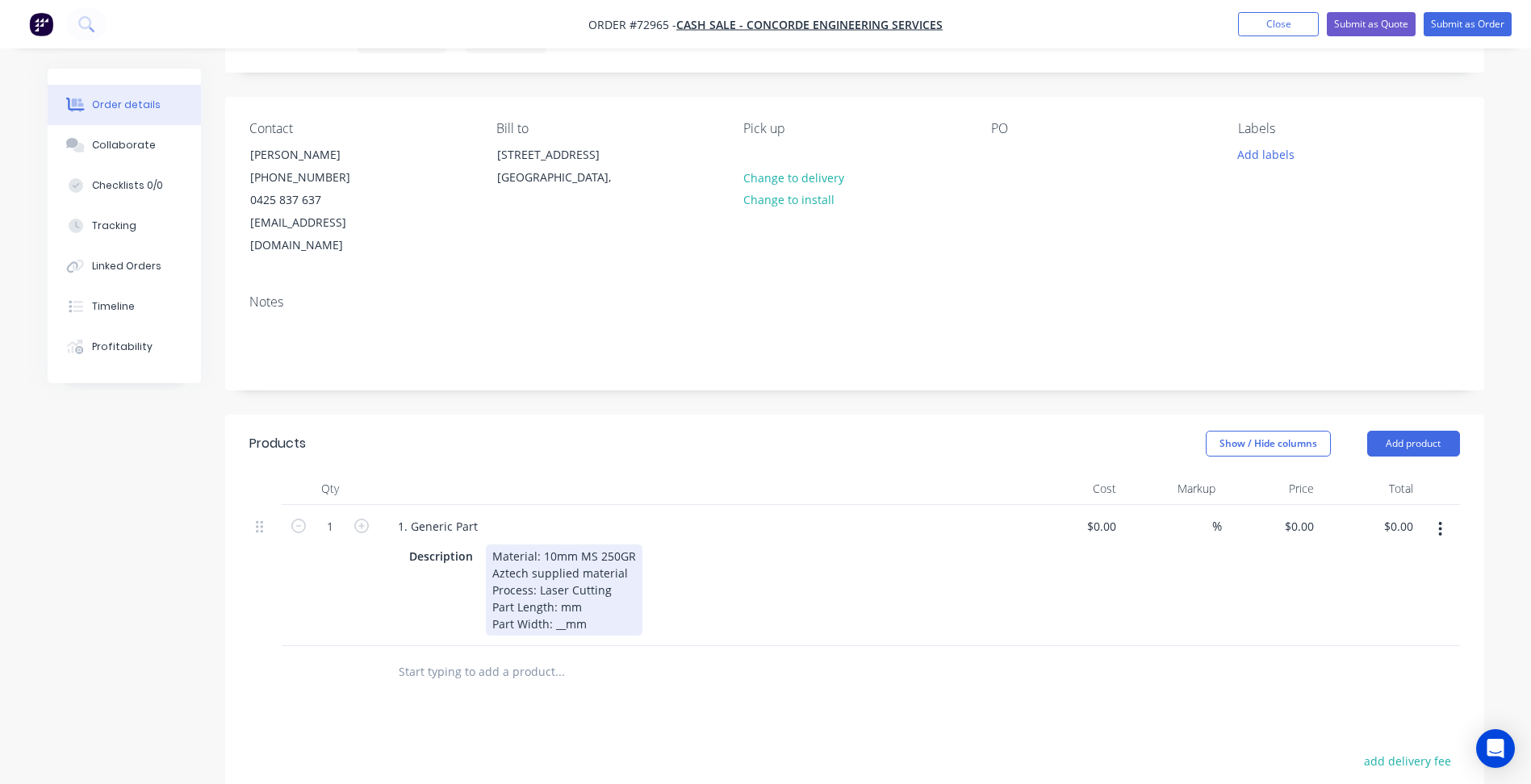
scroll to position [80, 0]
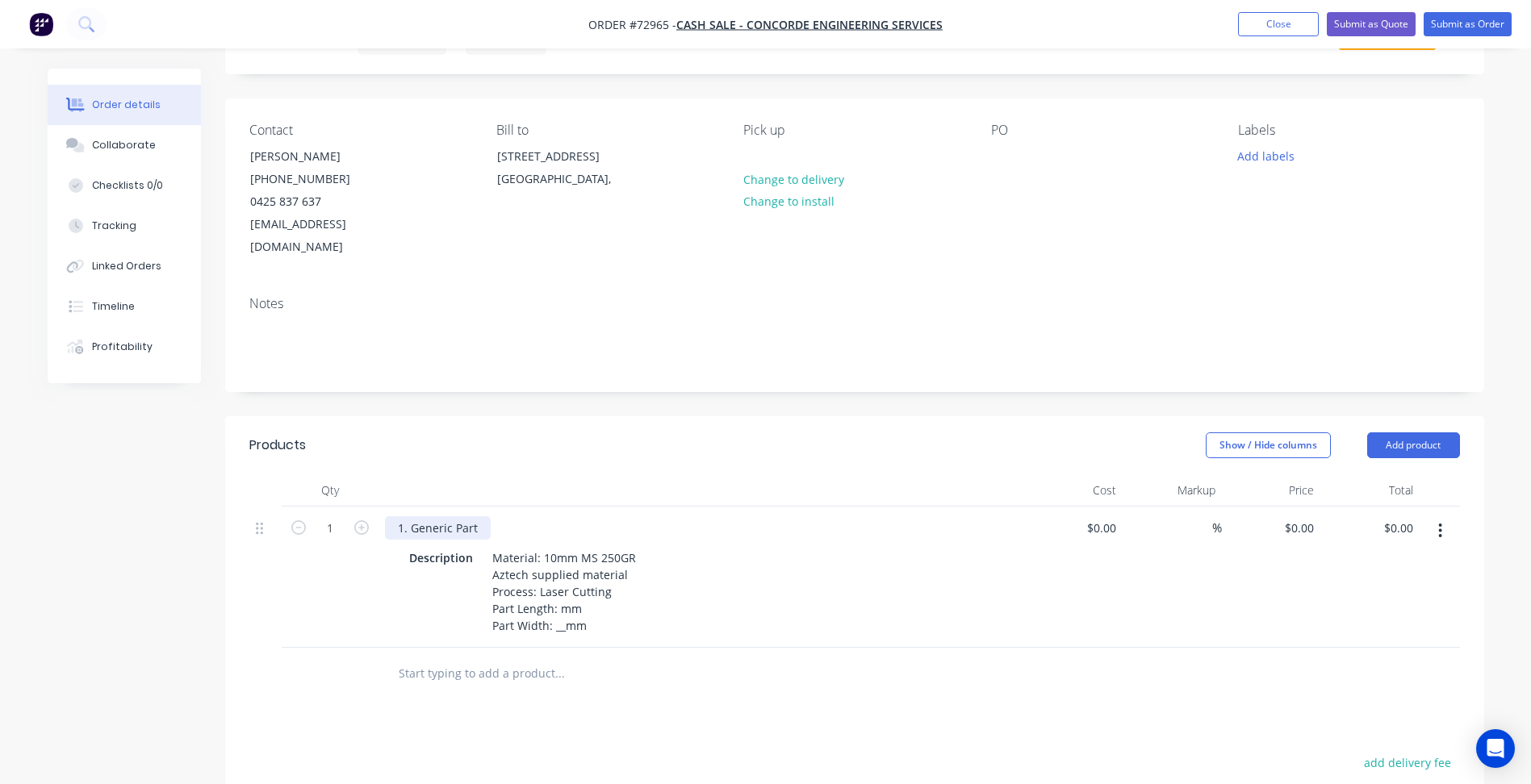
drag, startPoint x: 338, startPoint y: 380, endPoint x: 449, endPoint y: 496, distance: 160.6
click at [339, 382] on div "Created by [PERSON_NAME] Created [DATE] Required [DATE] Assigned to Add team me…" at bounding box center [854, 538] width 1259 height 1099
click at [457, 516] on div "1. Generic Part" at bounding box center [438, 528] width 106 height 23
drag, startPoint x: 476, startPoint y: 505, endPoint x: 212, endPoint y: 482, distance: 265.0
click at [233, 482] on div "Qty Cost Markup Price Total 1 1. Generic Part Description Material: 10mm MS 250…" at bounding box center [854, 587] width 1259 height 226
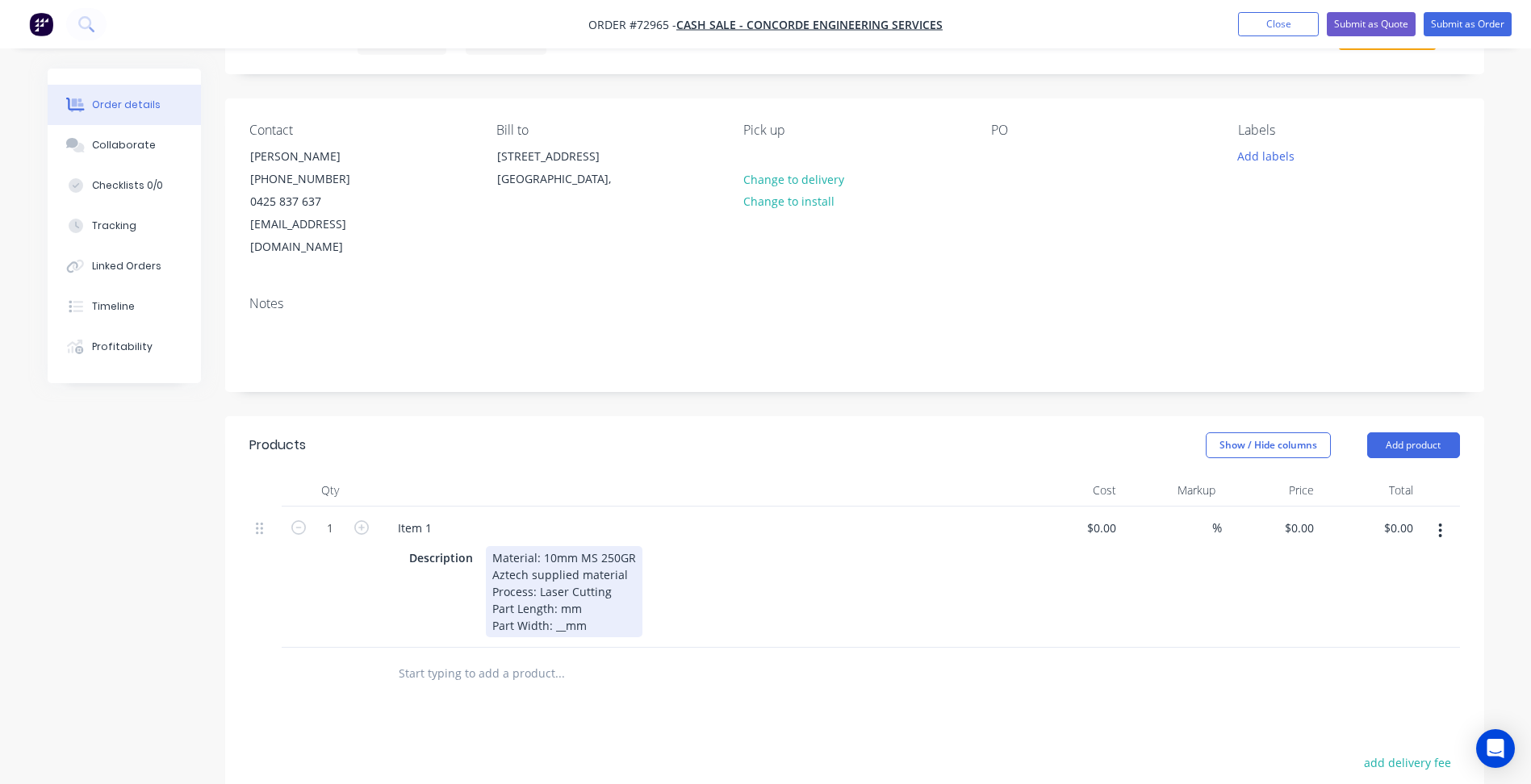
click at [553, 591] on div "Material: 10mm MS 250GR Aztech supplied material Process: Laser Cutting Part Le…" at bounding box center [564, 592] width 157 height 91
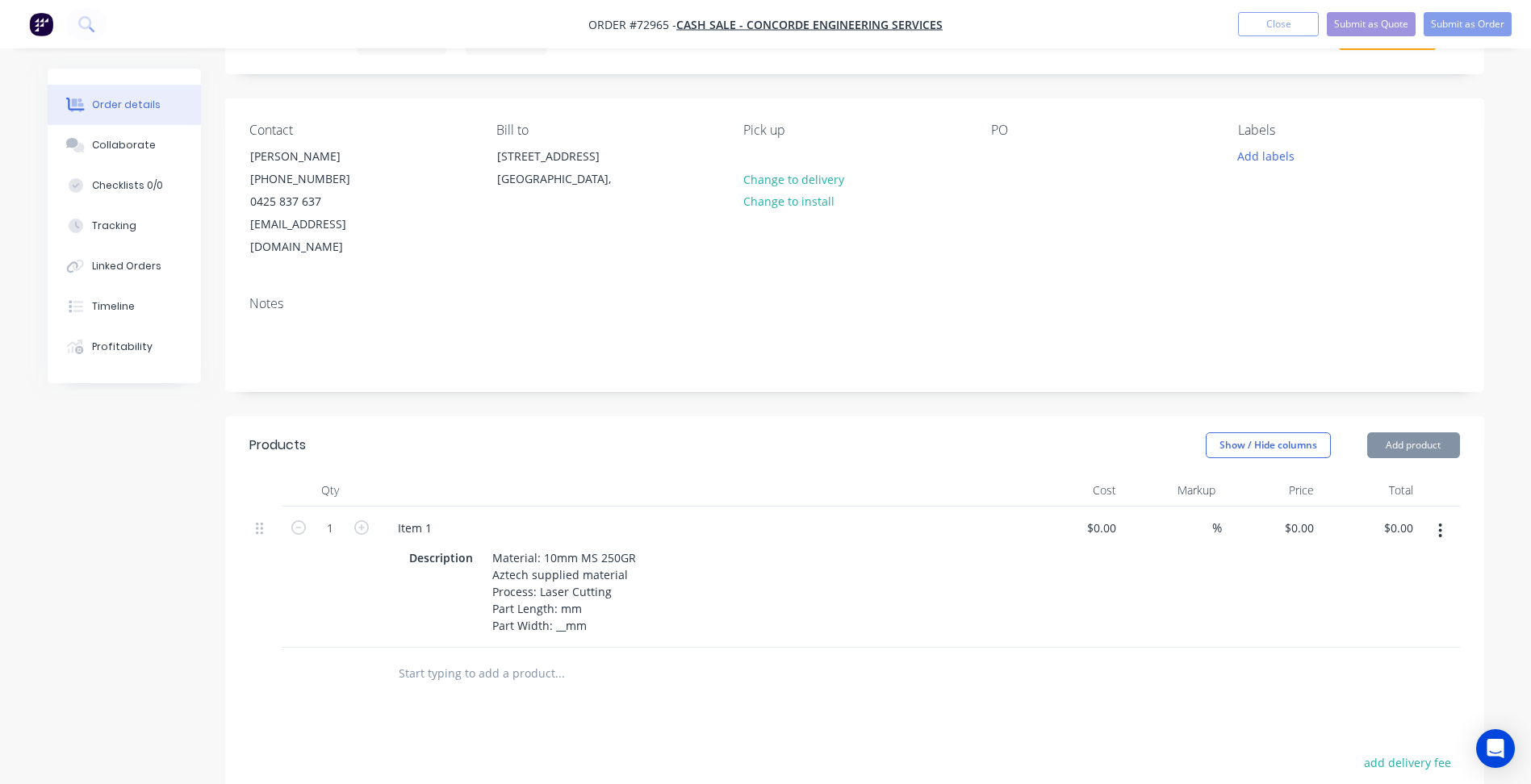
click at [559, 590] on div "Material: 10mm MS 250GR Aztech supplied material Process: Laser Cutting Part Le…" at bounding box center [564, 592] width 157 height 91
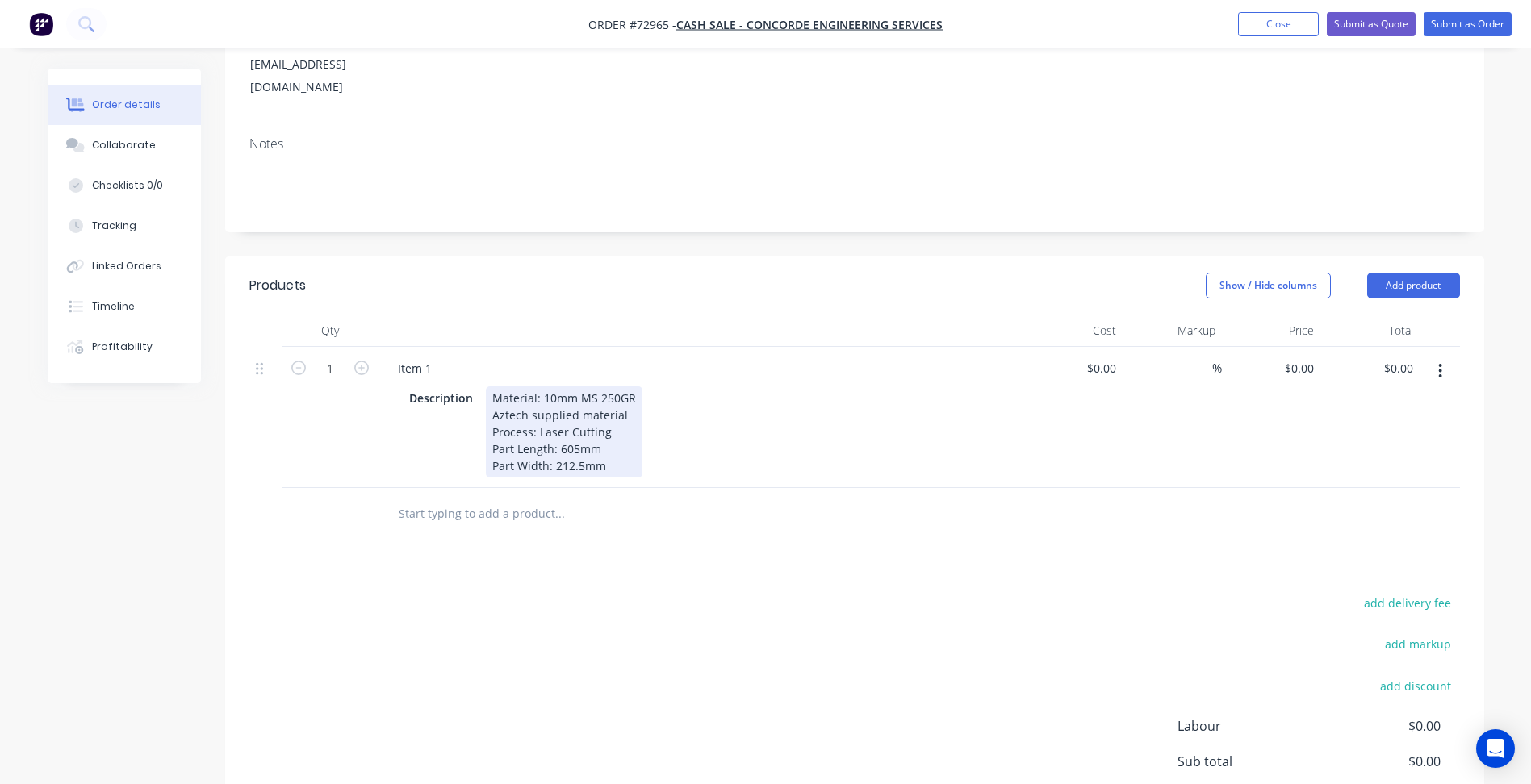
scroll to position [242, 0]
click at [1446, 355] on button "button" at bounding box center [1439, 369] width 38 height 29
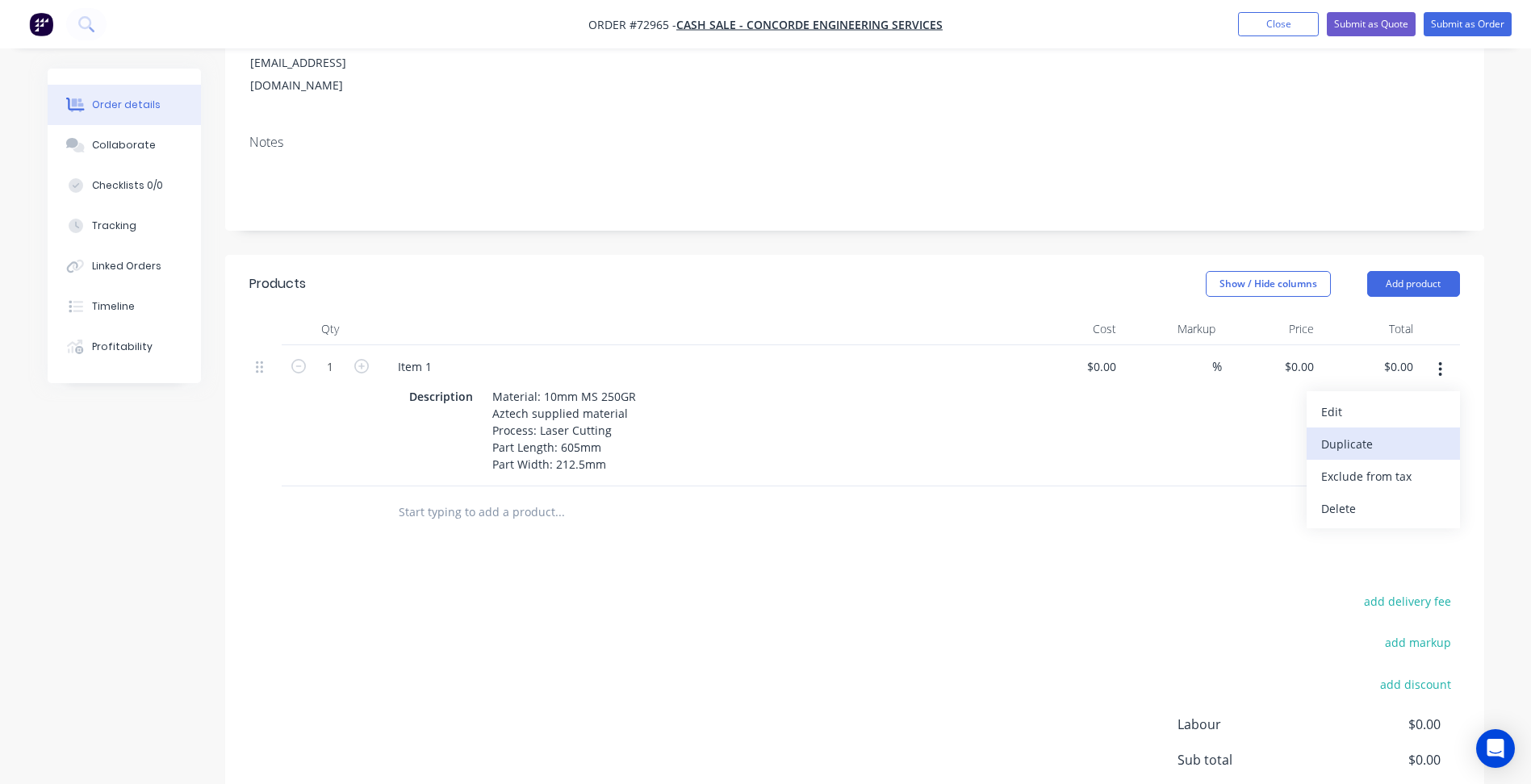
click at [1349, 433] on div "Duplicate" at bounding box center [1382, 444] width 124 height 23
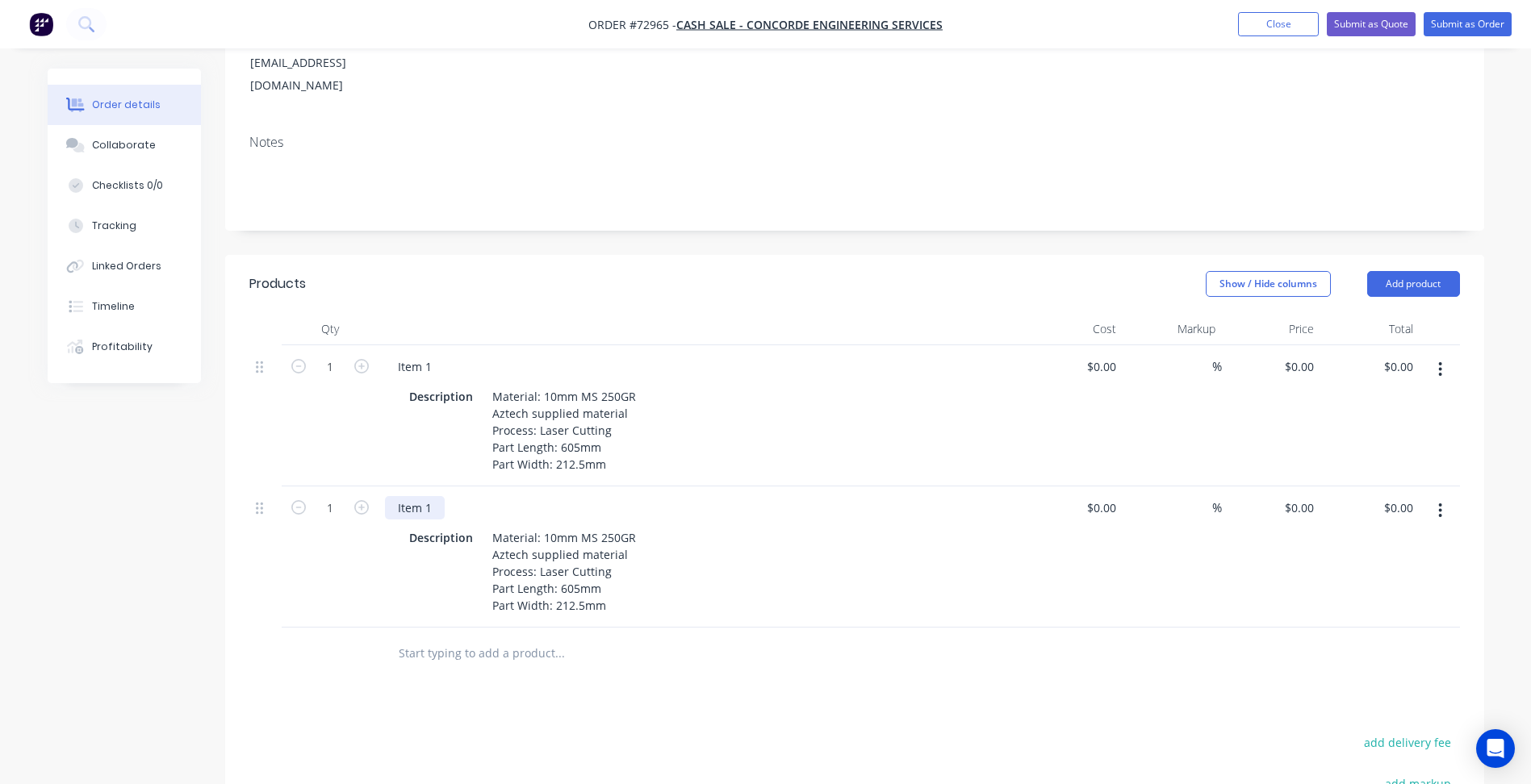
click at [432, 496] on div "Item 1" at bounding box center [415, 507] width 60 height 23
click at [576, 563] on div "Material: 10mm MS 250GR Aztech supplied material Process: Laser Cutting Part Le…" at bounding box center [564, 571] width 157 height 91
click at [572, 569] on div "Material: 10mm MS 250GR Aztech supplied material Process: Laser Cutting Part Le…" at bounding box center [564, 571] width 157 height 91
click at [563, 567] on div "Material: 10mm MS 250GR Aztech supplied material Process: Laser Cutting Part Le…" at bounding box center [564, 571] width 157 height 91
drag, startPoint x: 580, startPoint y: 586, endPoint x: 554, endPoint y: 587, distance: 26.0
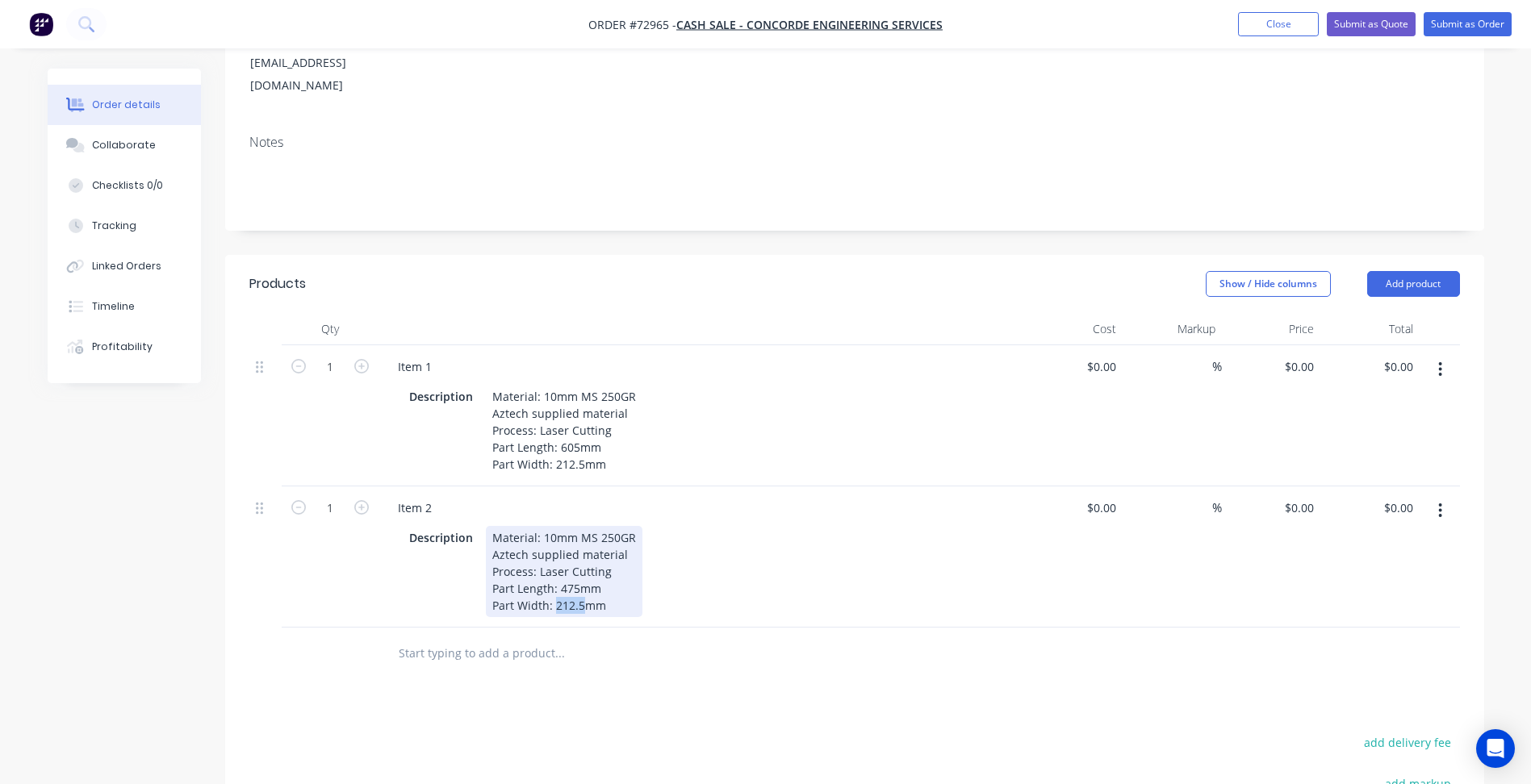
click at [554, 587] on div "Material: 10mm MS 250GR Aztech supplied material Process: Laser Cutting Part Le…" at bounding box center [564, 571] width 157 height 91
click at [1438, 502] on icon "button" at bounding box center [1439, 510] width 4 height 18
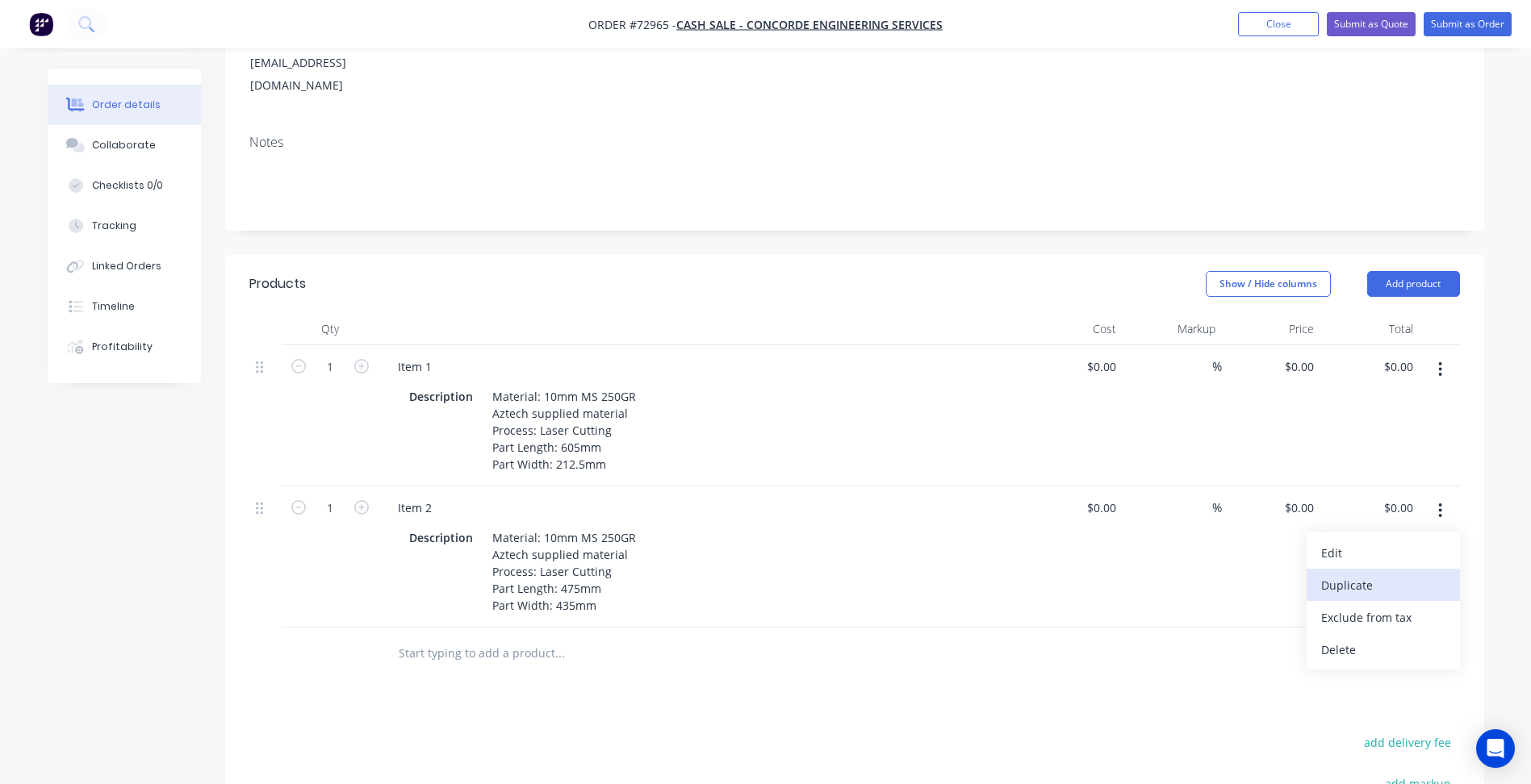
click at [1346, 574] on div "Duplicate" at bounding box center [1382, 585] width 124 height 23
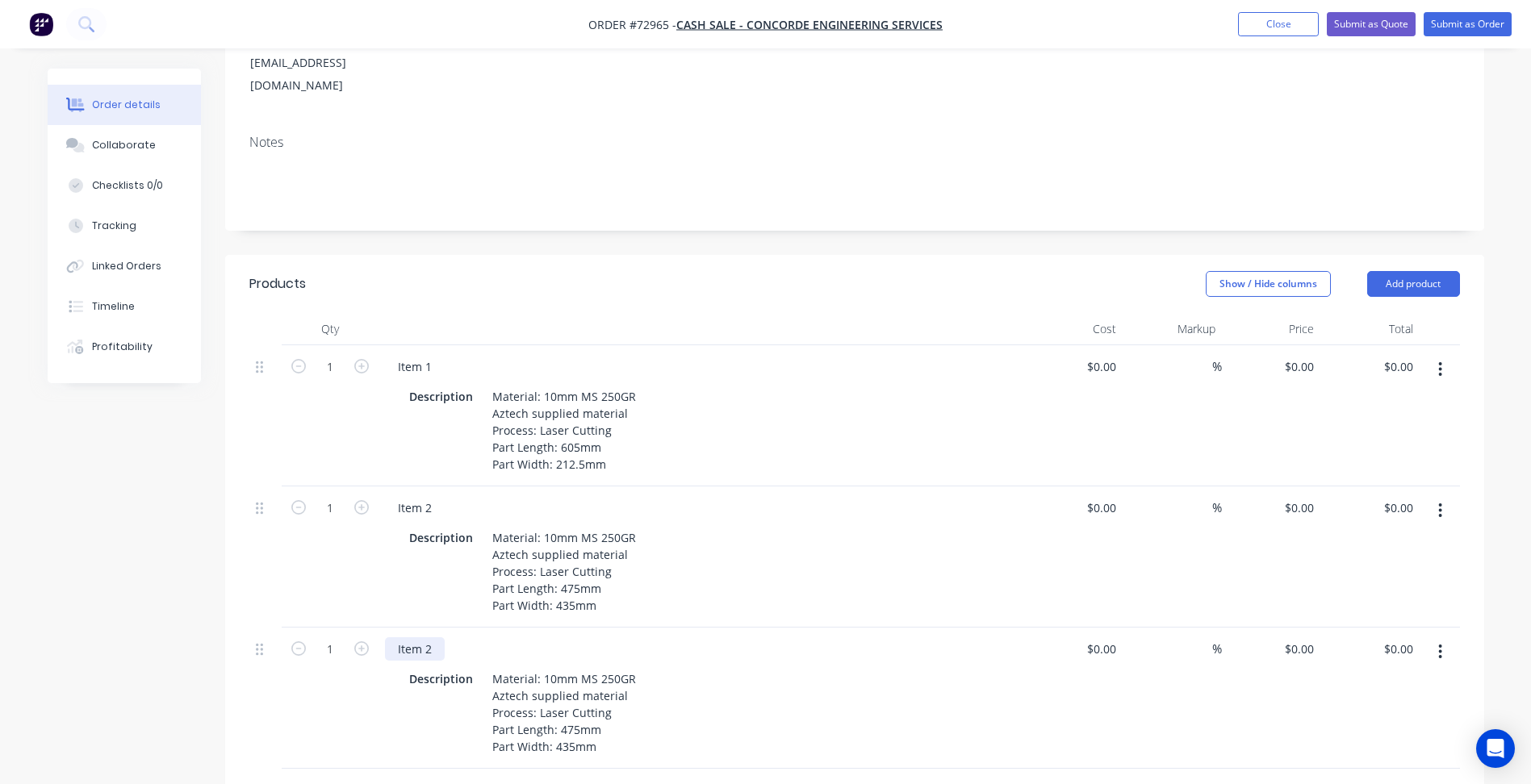
click at [432, 637] on div "Item 2" at bounding box center [415, 648] width 60 height 23
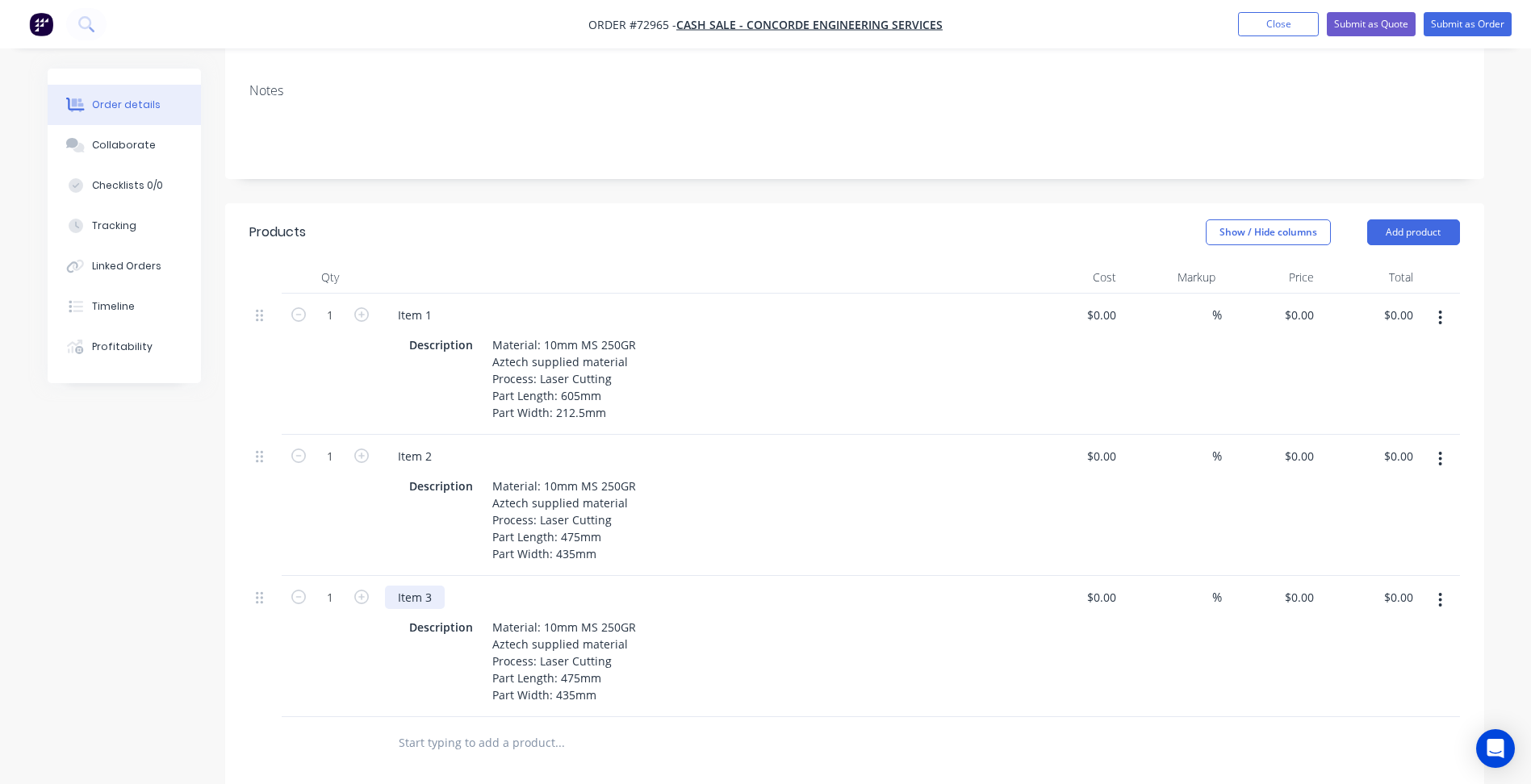
scroll to position [322, 0]
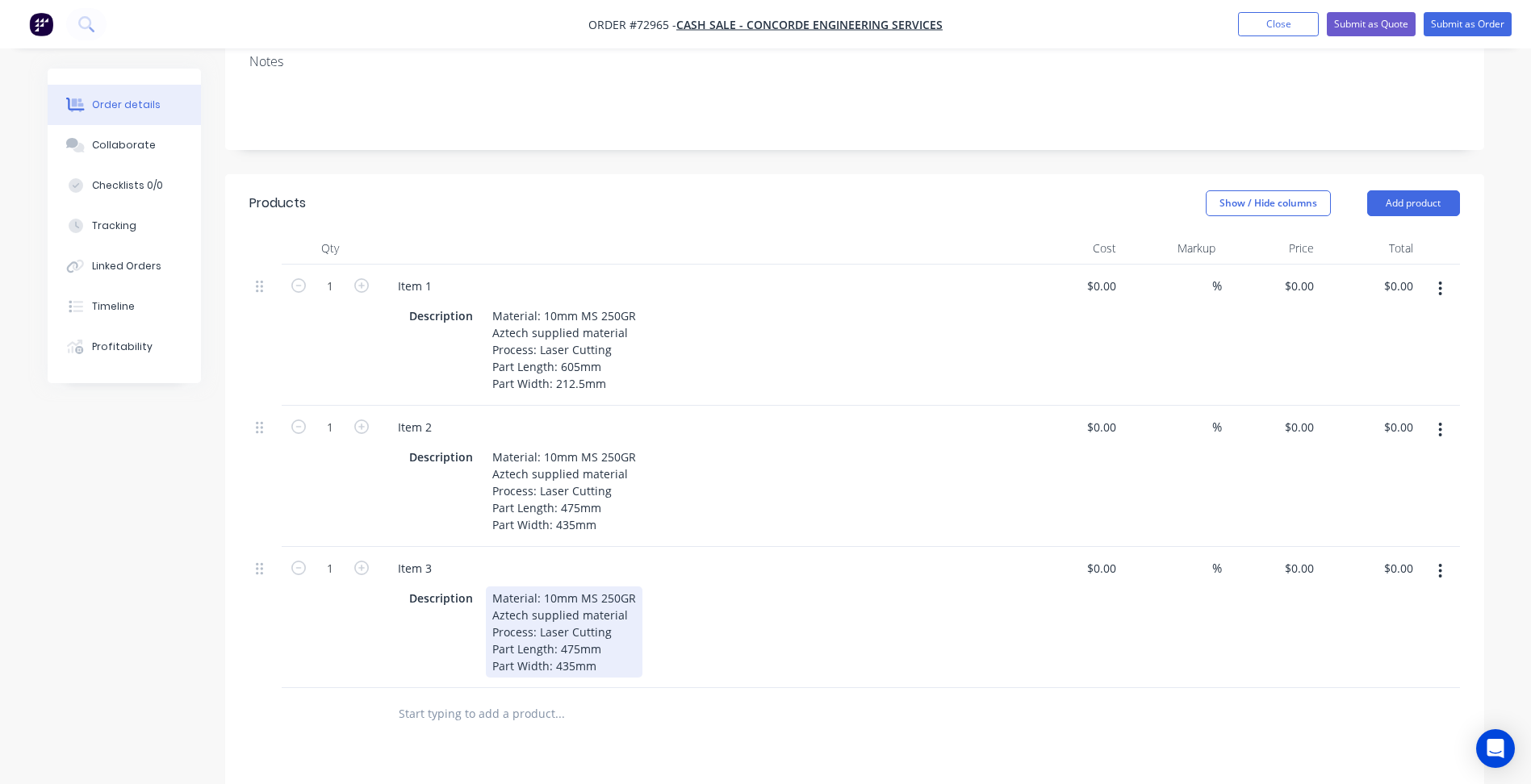
click at [570, 628] on div "Material: 10mm MS 250GR Aztech supplied material Process: Laser Cutting Part Le…" at bounding box center [564, 632] width 157 height 91
click at [567, 627] on div "Material: 10mm MS 250GR Aztech supplied material Process: Laser Cutting Part Le…" at bounding box center [564, 632] width 157 height 91
click at [363, 278] on icon "button" at bounding box center [361, 285] width 15 height 15
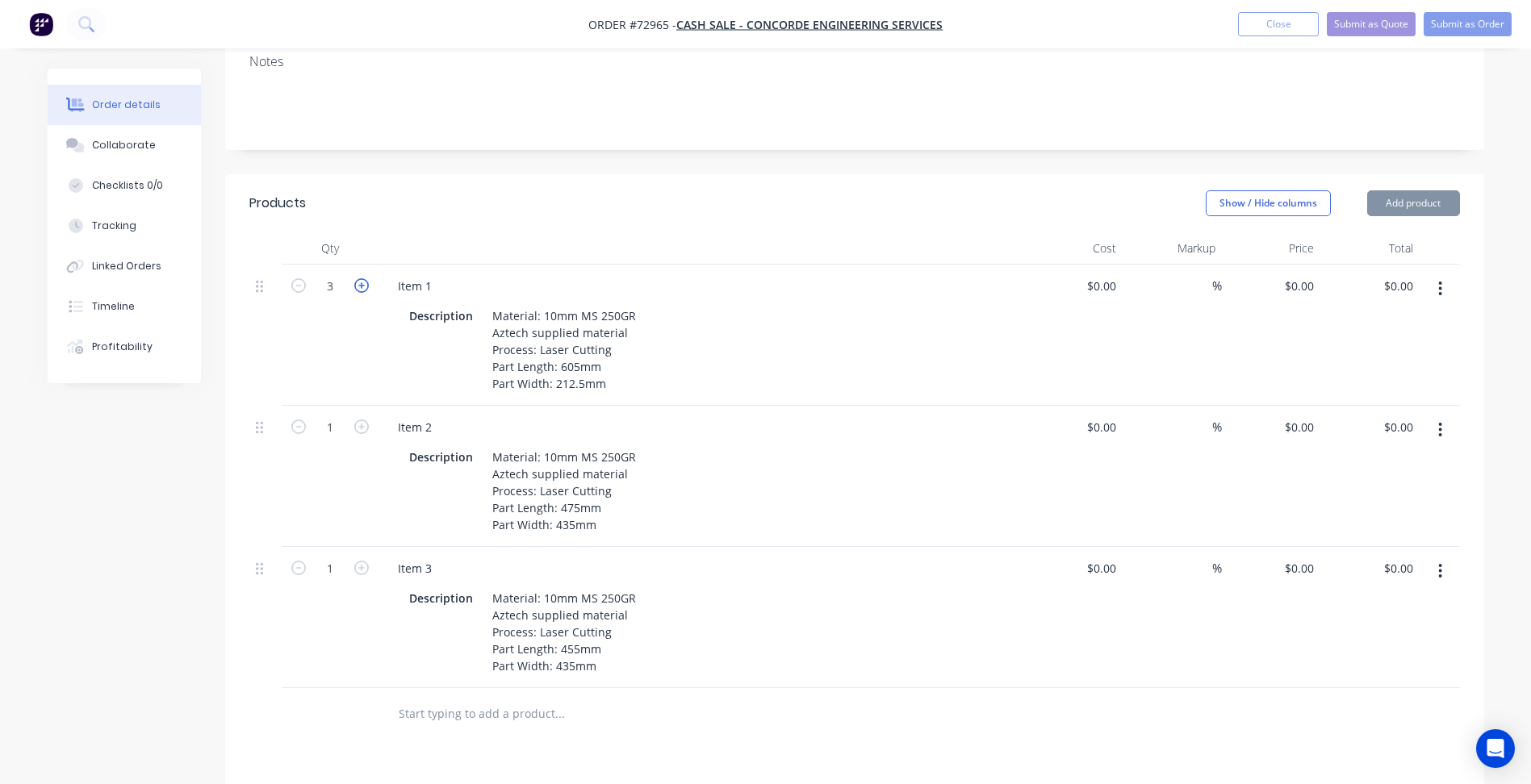
click at [363, 278] on icon "button" at bounding box center [361, 285] width 15 height 15
click at [299, 278] on icon "button" at bounding box center [299, 285] width 15 height 15
type input "4"
click at [135, 498] on div "Created by [PERSON_NAME] Created [DATE] Required [DATE] Assigned to Add team me…" at bounding box center [766, 449] width 1436 height 1406
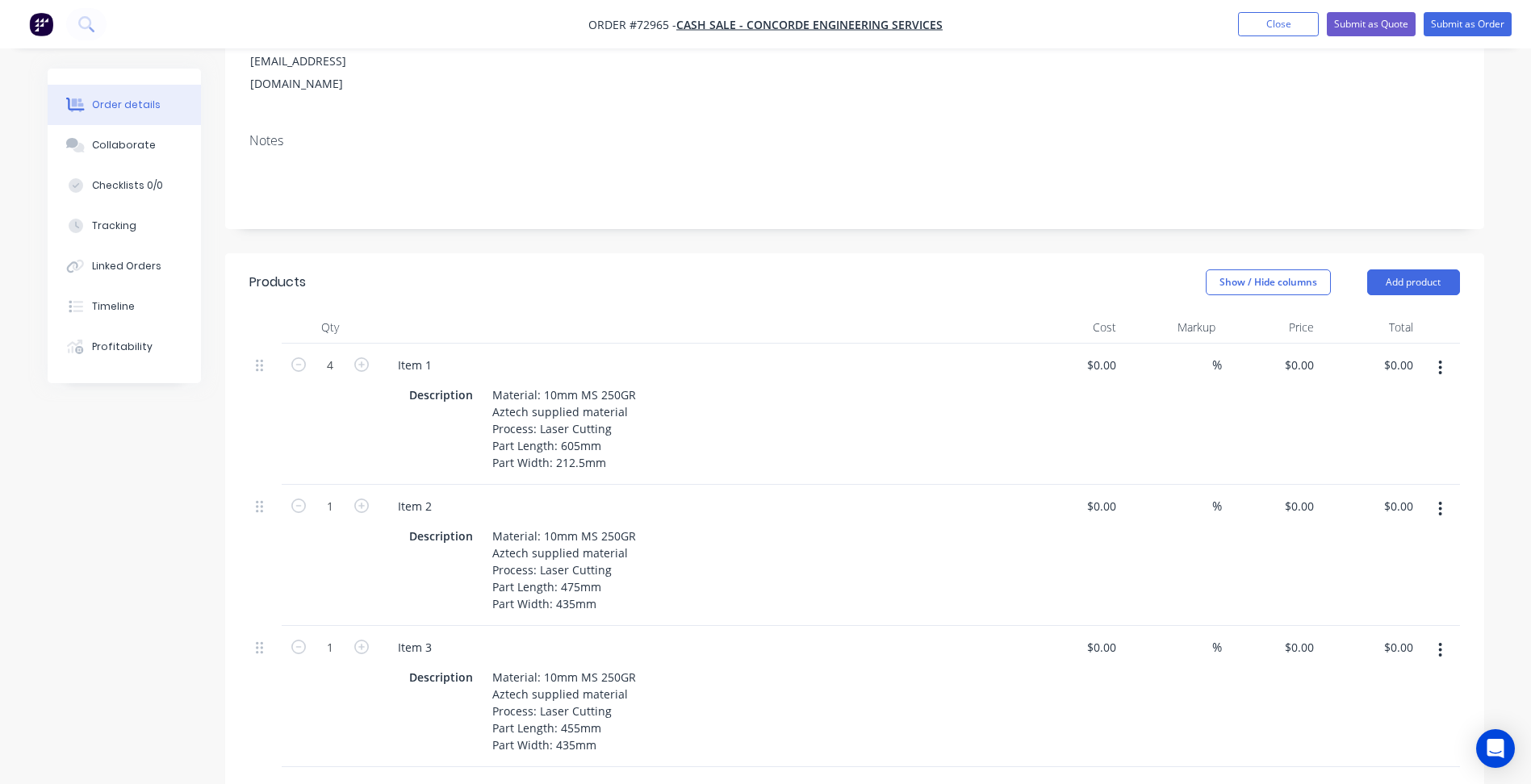
scroll to position [0, 0]
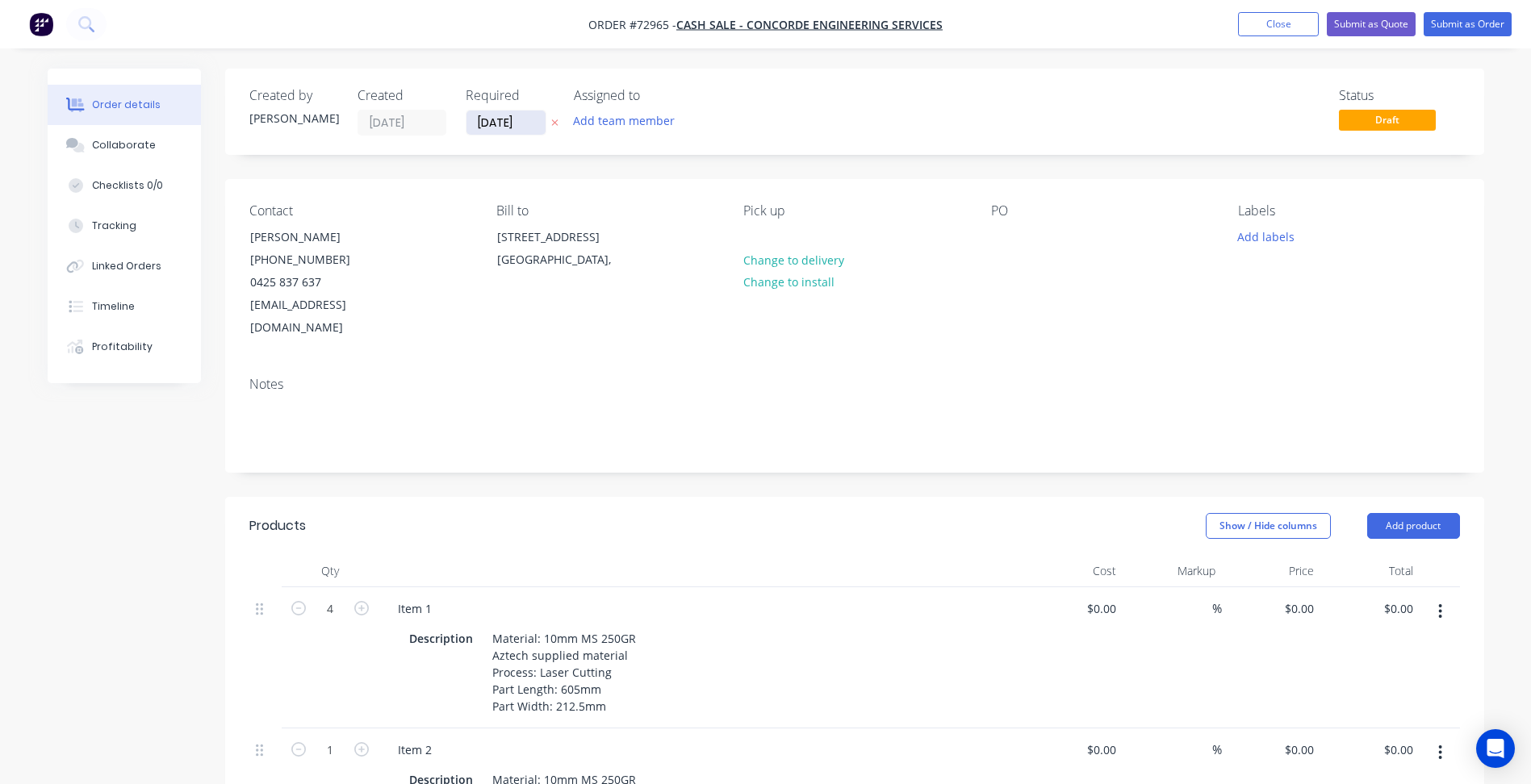
click at [489, 117] on input "[DATE]" at bounding box center [505, 122] width 79 height 24
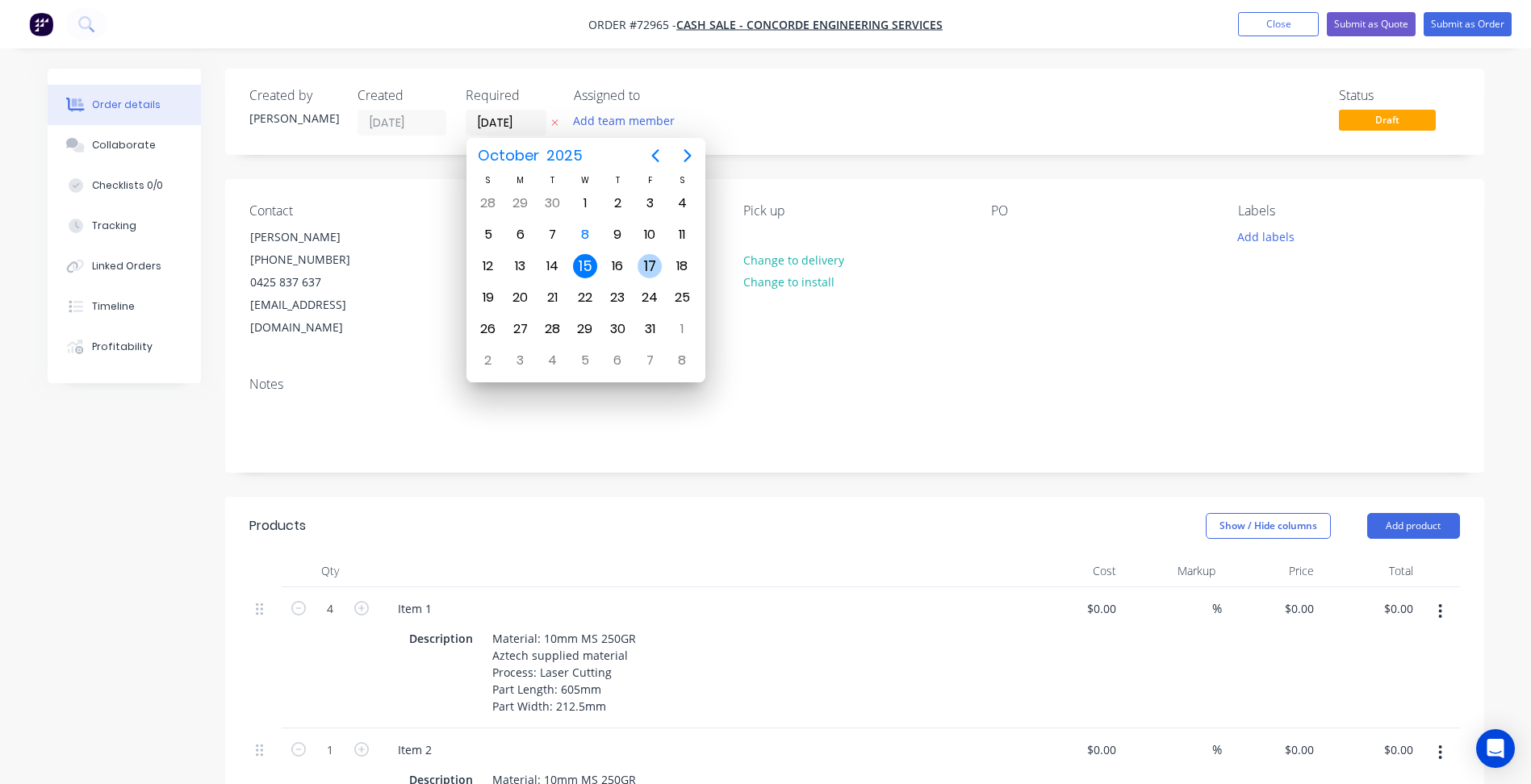
click at [646, 266] on div "17" at bounding box center [649, 266] width 24 height 24
type input "[DATE]"
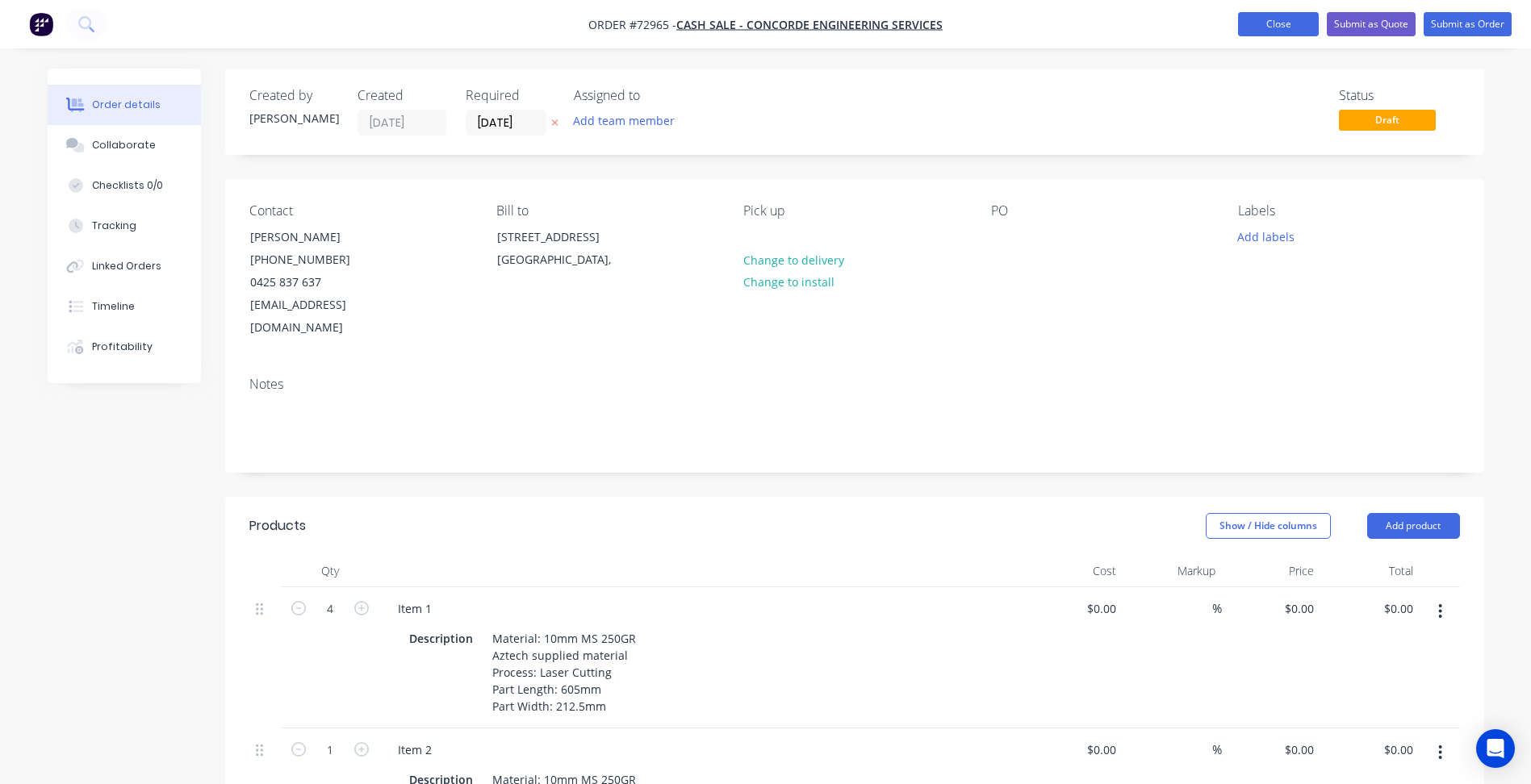
click at [1275, 21] on button "Close" at bounding box center [1278, 24] width 80 height 24
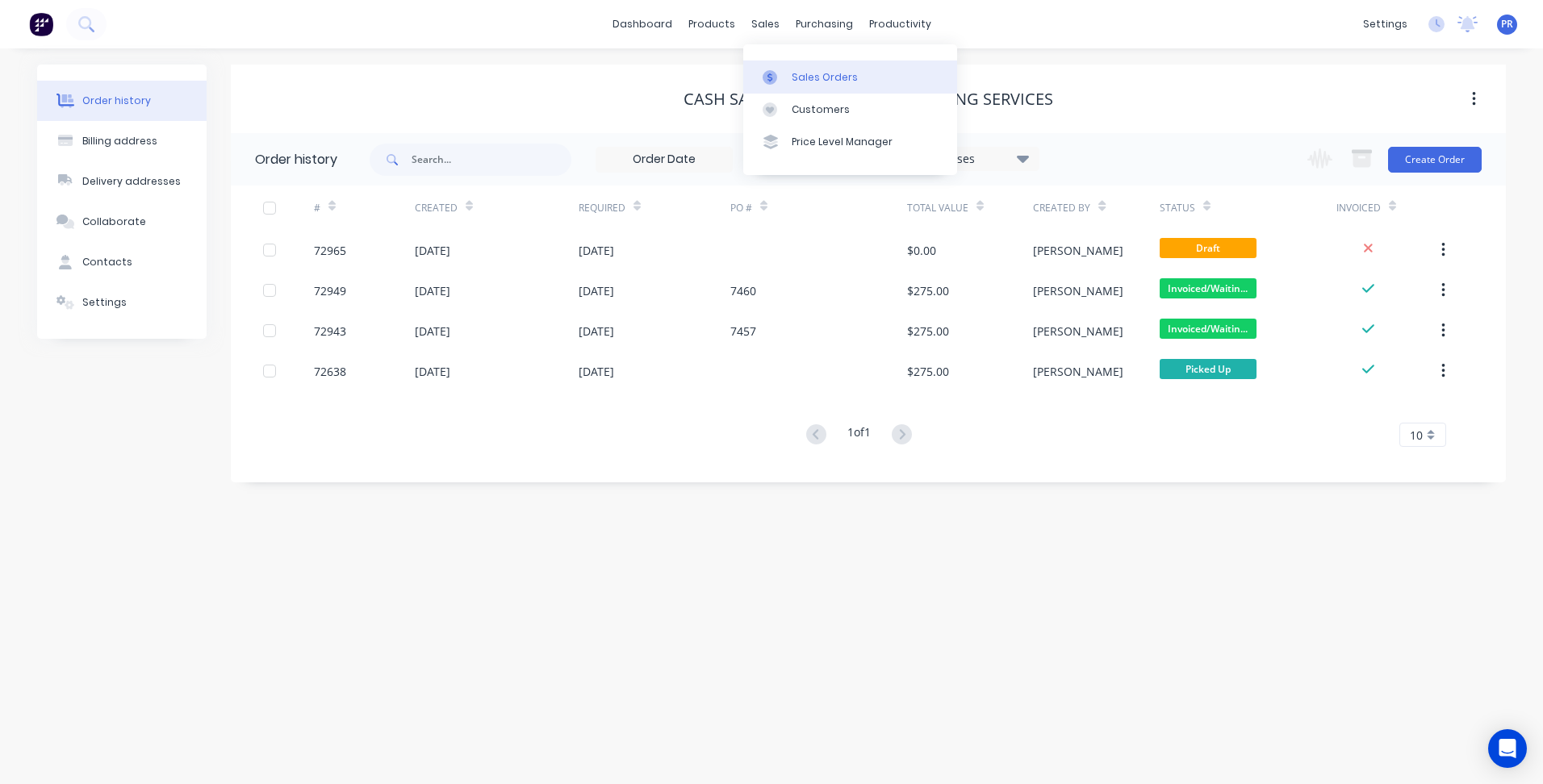
click at [814, 69] on link "Sales Orders" at bounding box center [850, 77] width 214 height 32
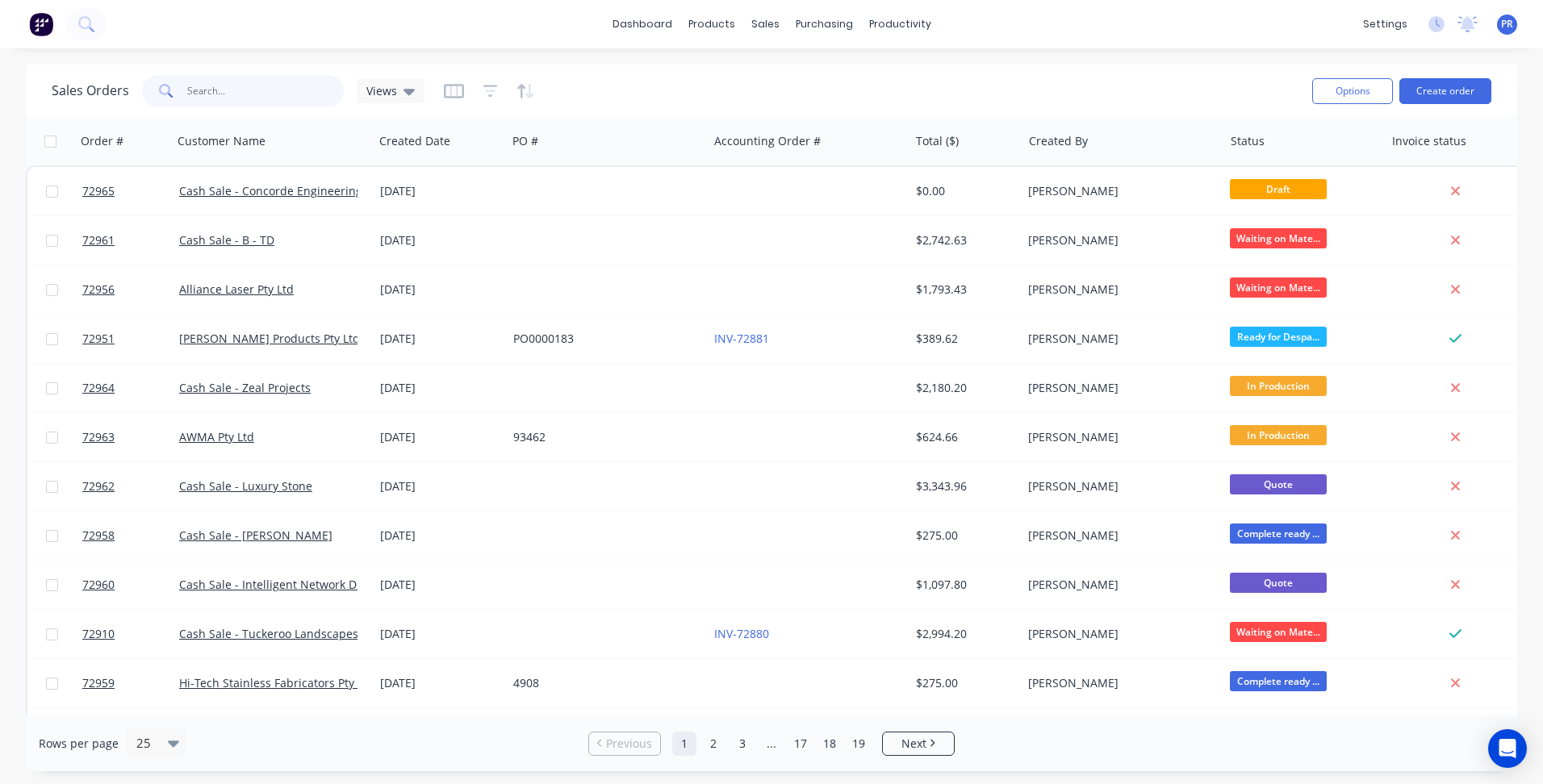
click at [240, 89] on input "text" at bounding box center [266, 91] width 157 height 32
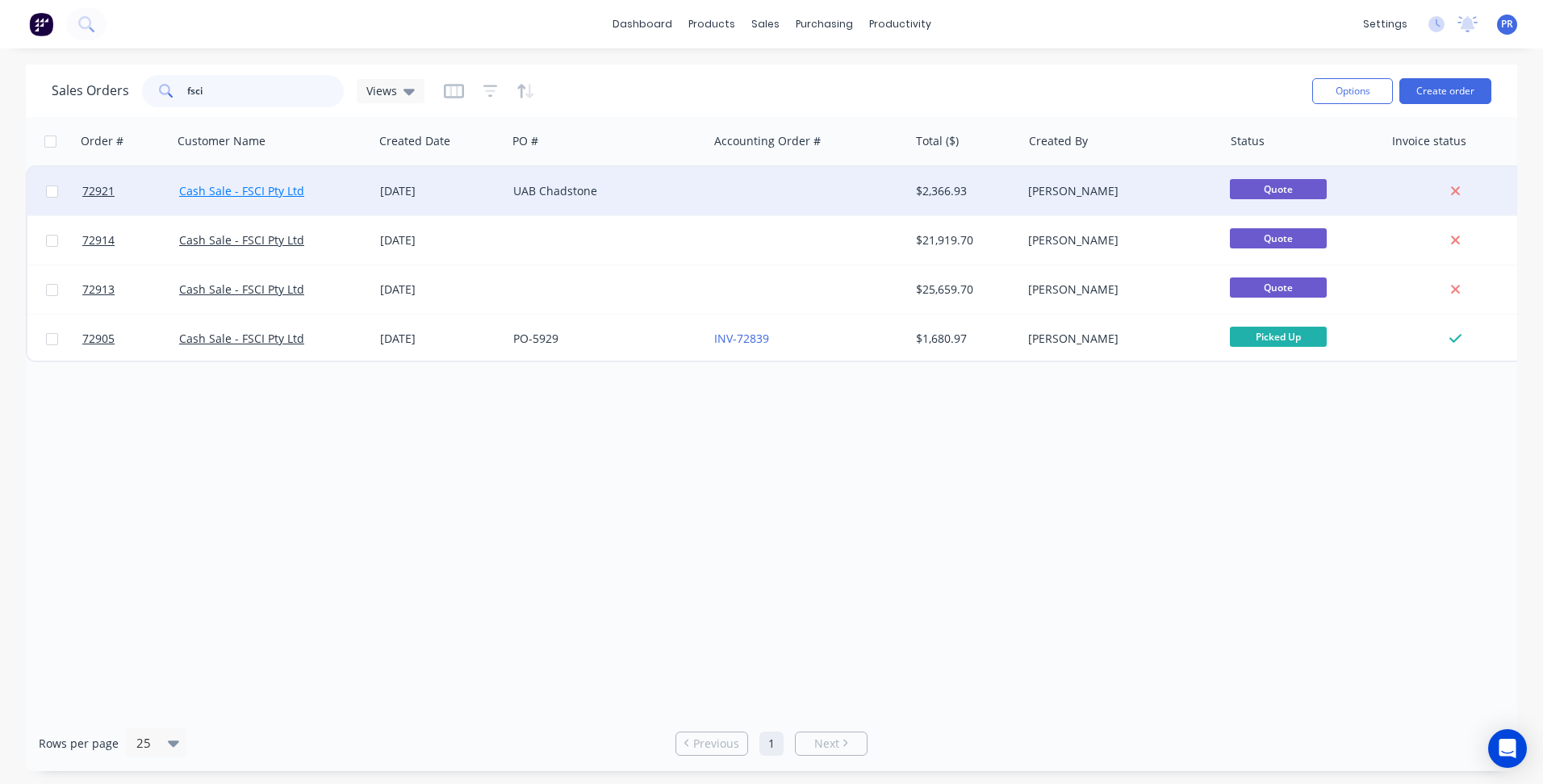
type input "fsci"
click at [273, 193] on link "Cash Sale - FSCI Pty Ltd" at bounding box center [241, 191] width 125 height 15
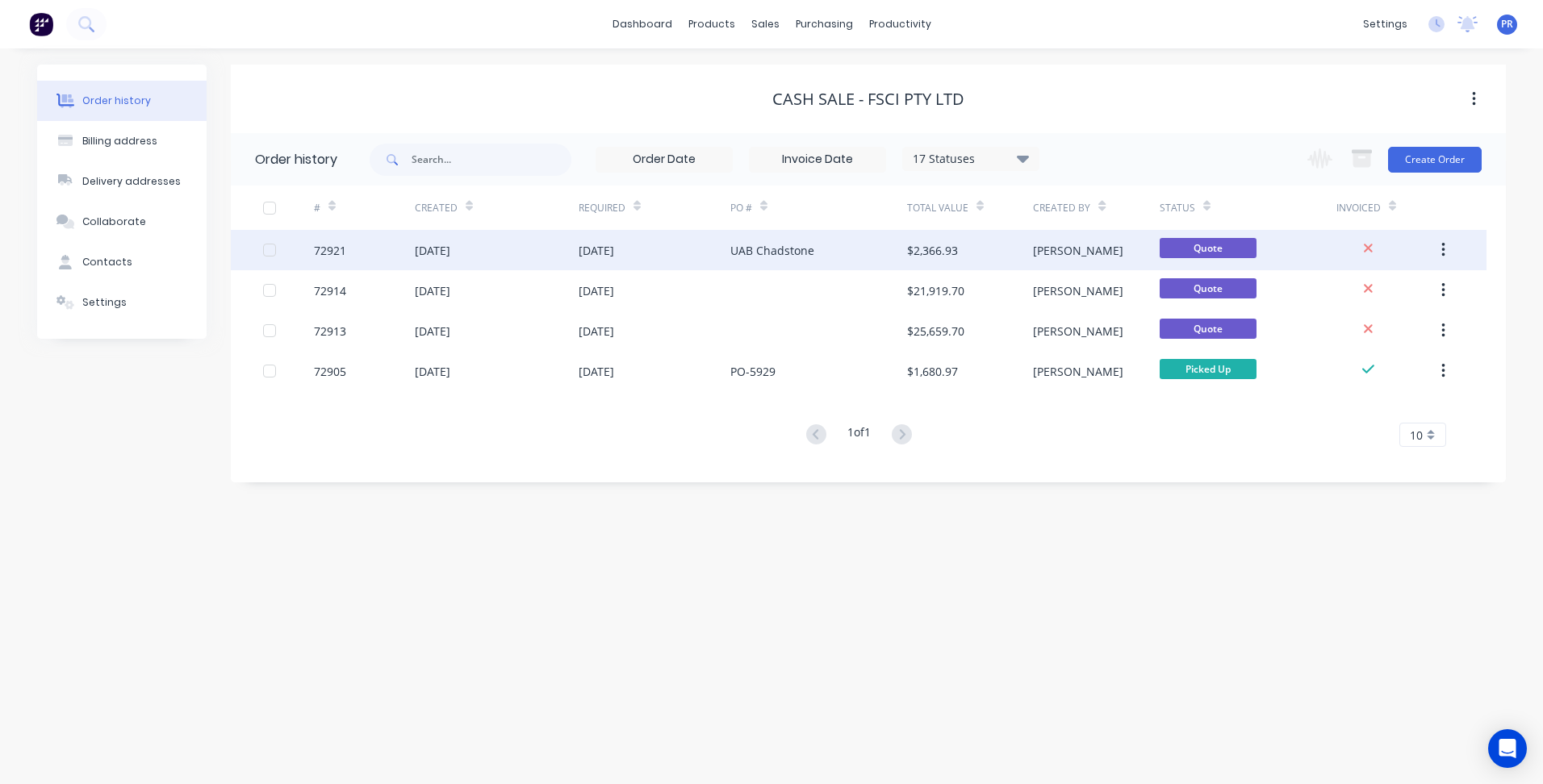
click at [1024, 246] on div "$2,366.93" at bounding box center [969, 250] width 126 height 40
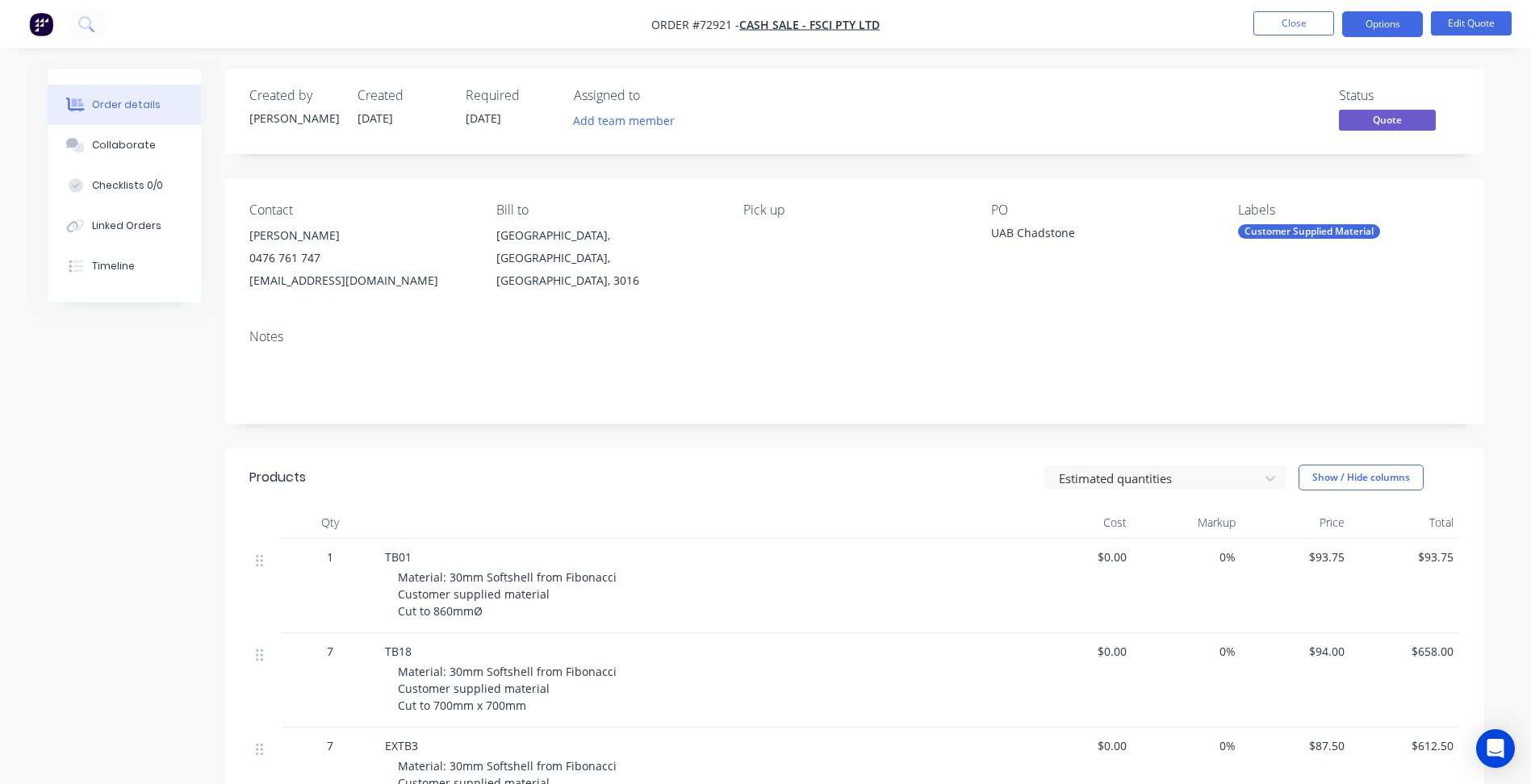
click at [501, 115] on span "[DATE]" at bounding box center [483, 118] width 36 height 15
click at [1481, 15] on button "Edit Quote" at bounding box center [1471, 23] width 80 height 24
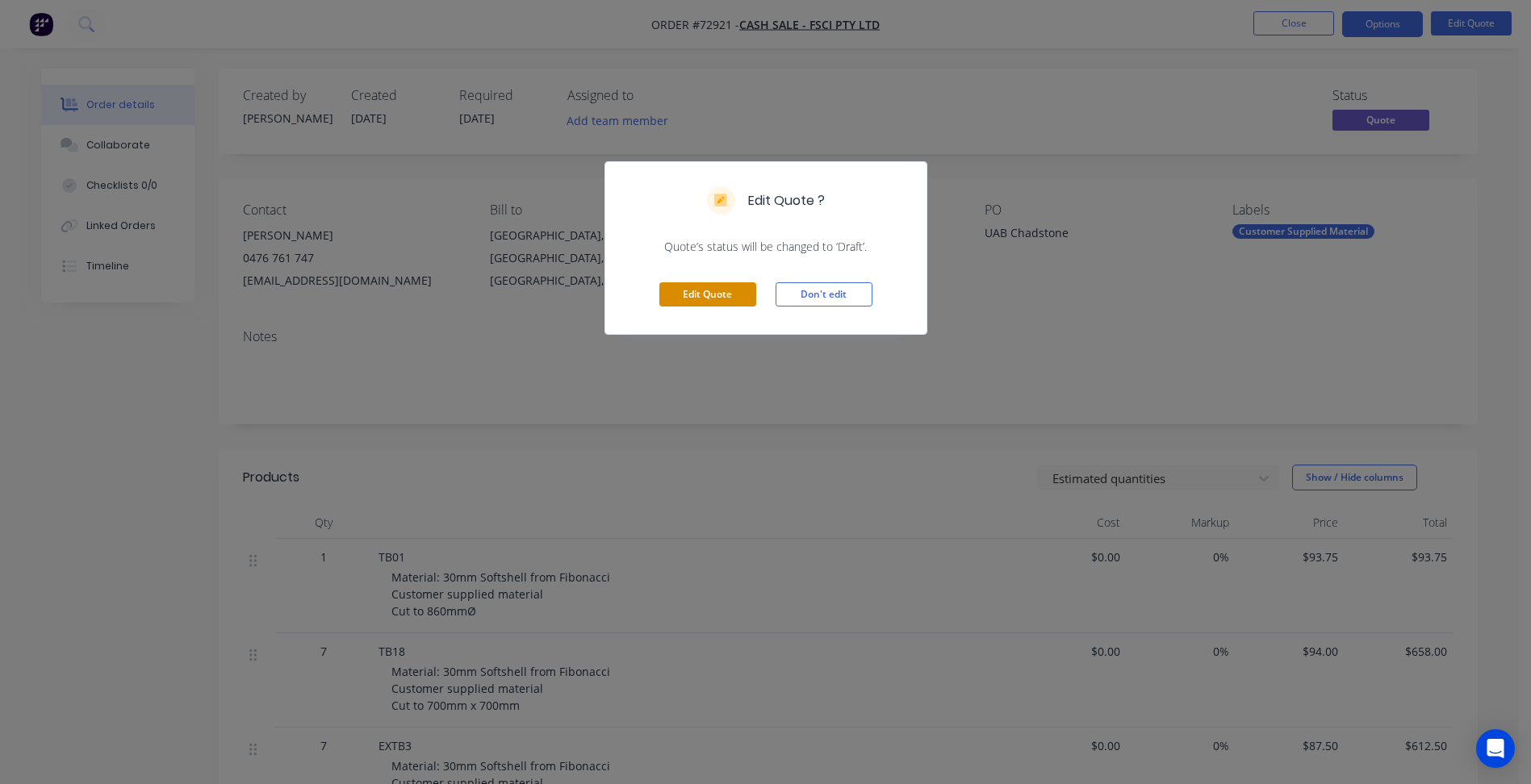
click at [711, 294] on button "Edit Quote" at bounding box center [707, 294] width 97 height 24
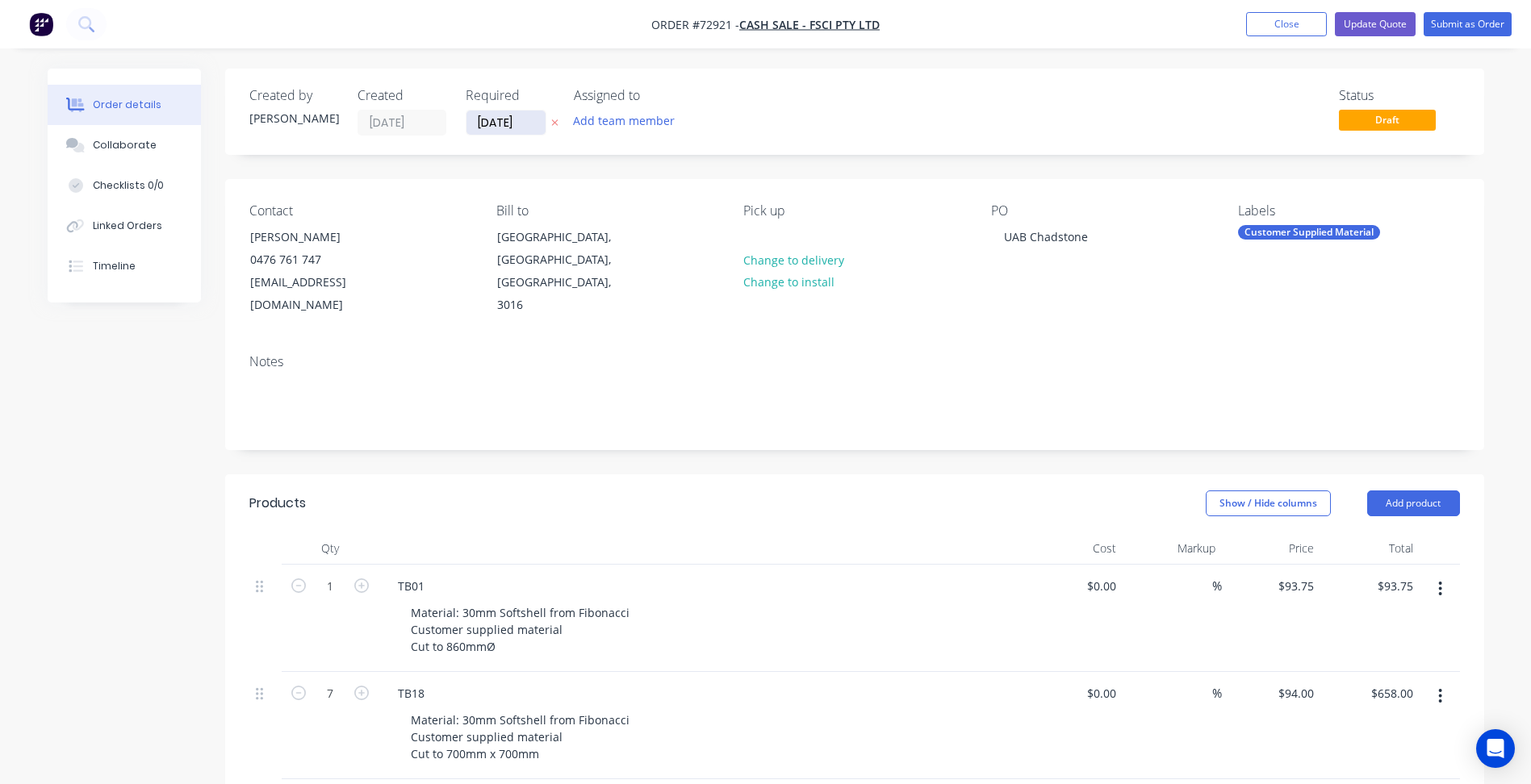
click at [488, 124] on input "[DATE]" at bounding box center [505, 122] width 79 height 24
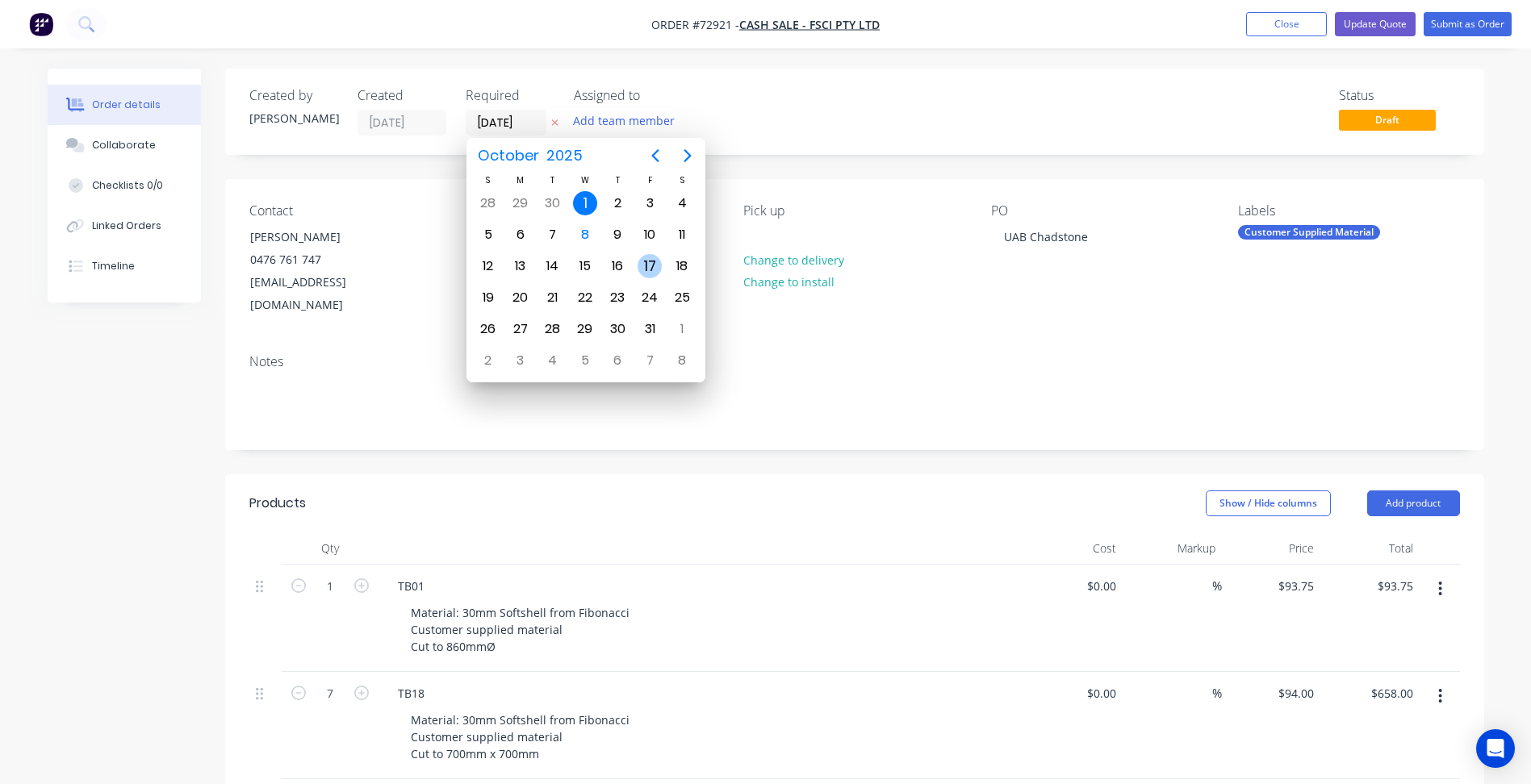
click at [655, 262] on div "17" at bounding box center [649, 266] width 24 height 24
type input "[DATE]"
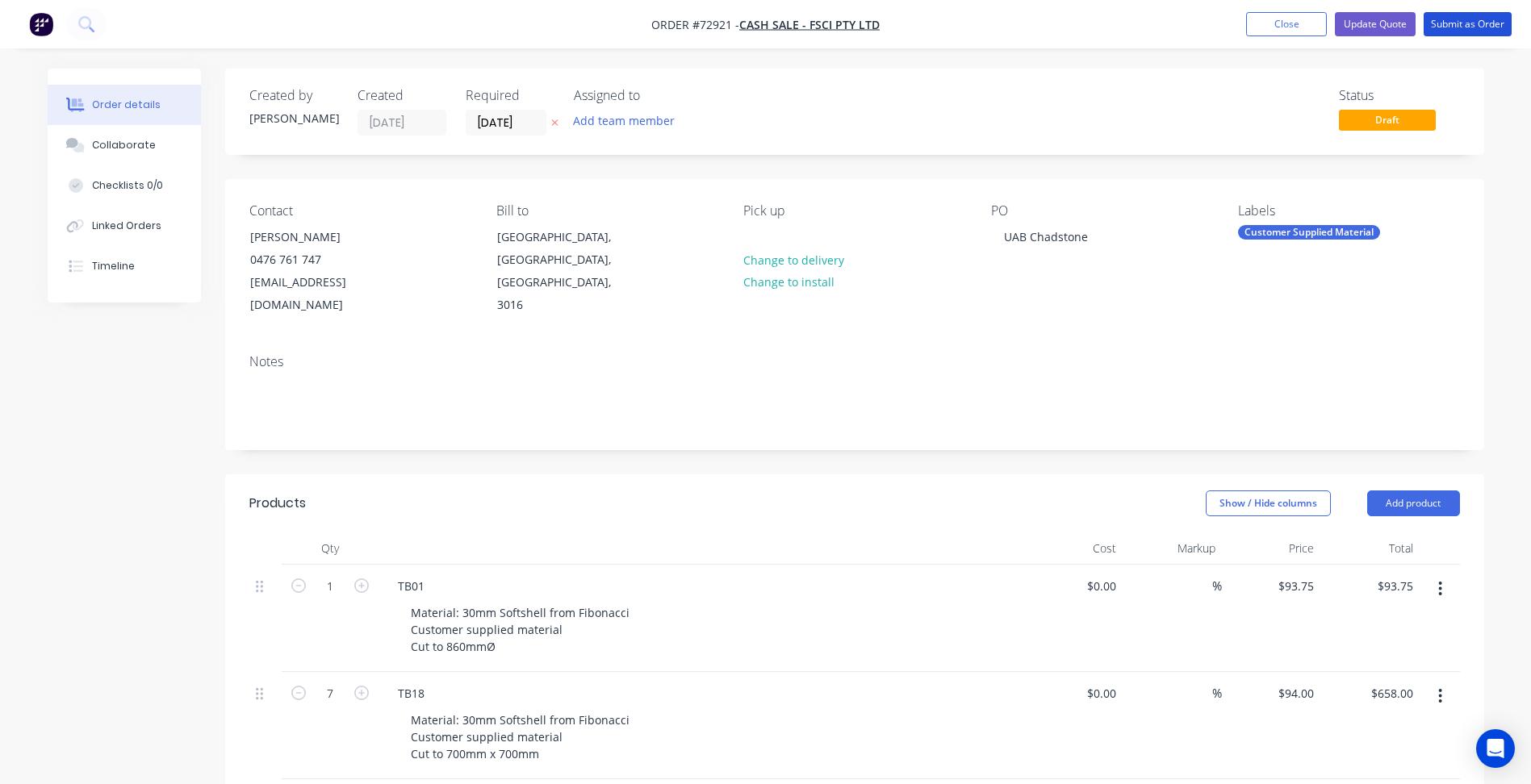
drag, startPoint x: 1465, startPoint y: 23, endPoint x: 1412, endPoint y: 50, distance: 59.5
click at [1466, 23] on button "Submit as Order" at bounding box center [1467, 24] width 88 height 24
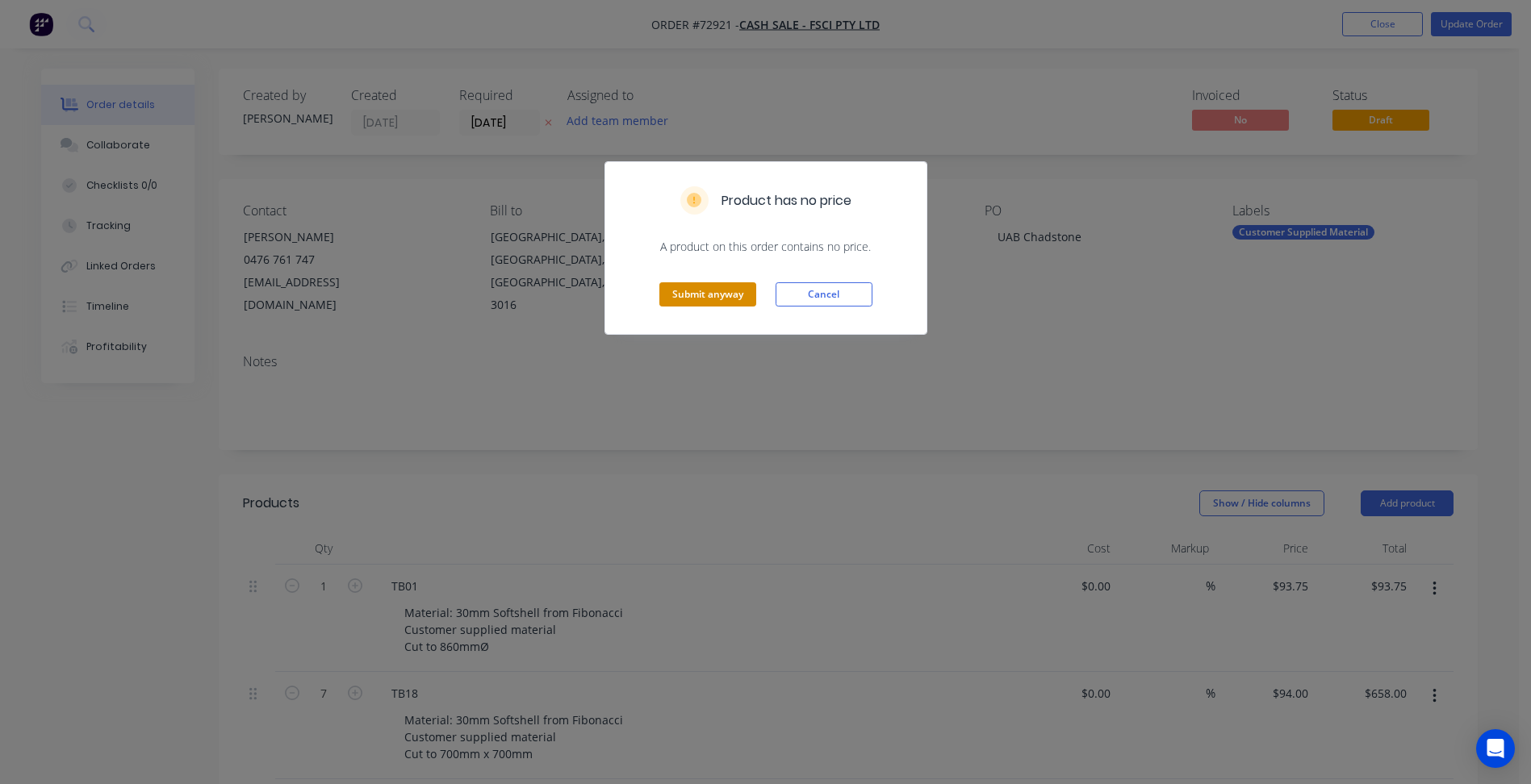
click at [678, 299] on button "Submit anyway" at bounding box center [707, 294] width 97 height 24
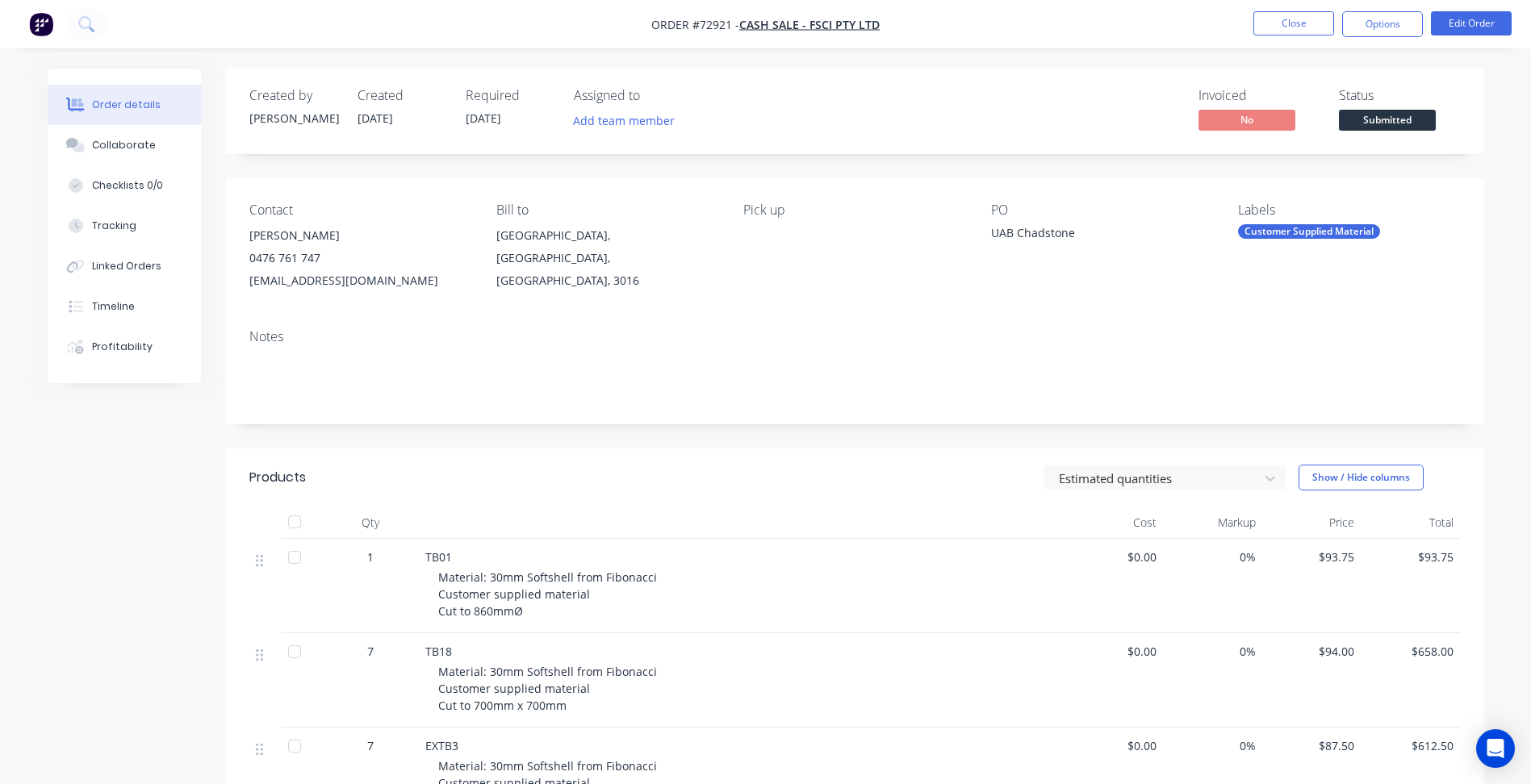
click at [1373, 125] on span "Submitted" at bounding box center [1386, 120] width 97 height 21
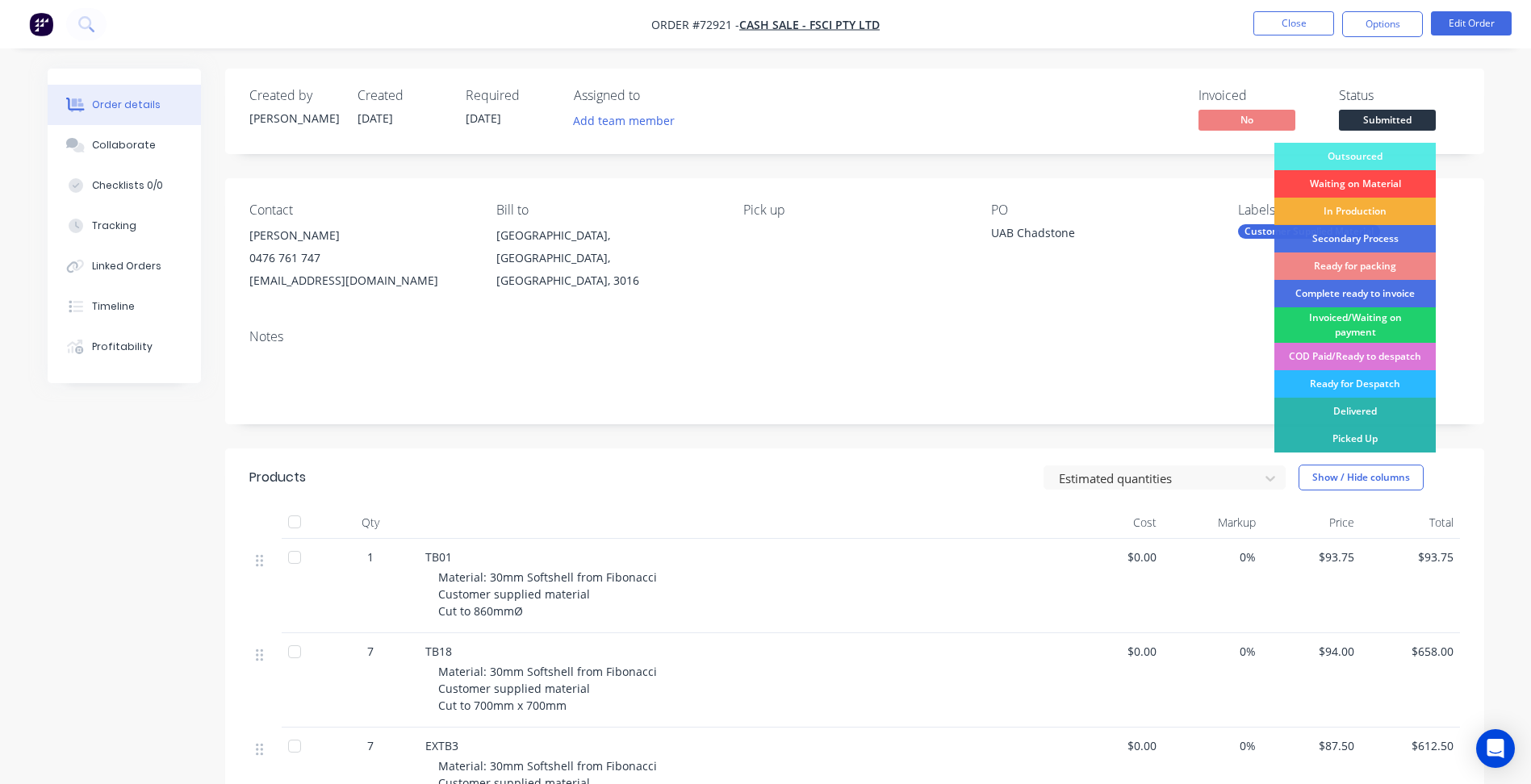
click at [1348, 191] on div "Waiting on Material" at bounding box center [1355, 184] width 162 height 27
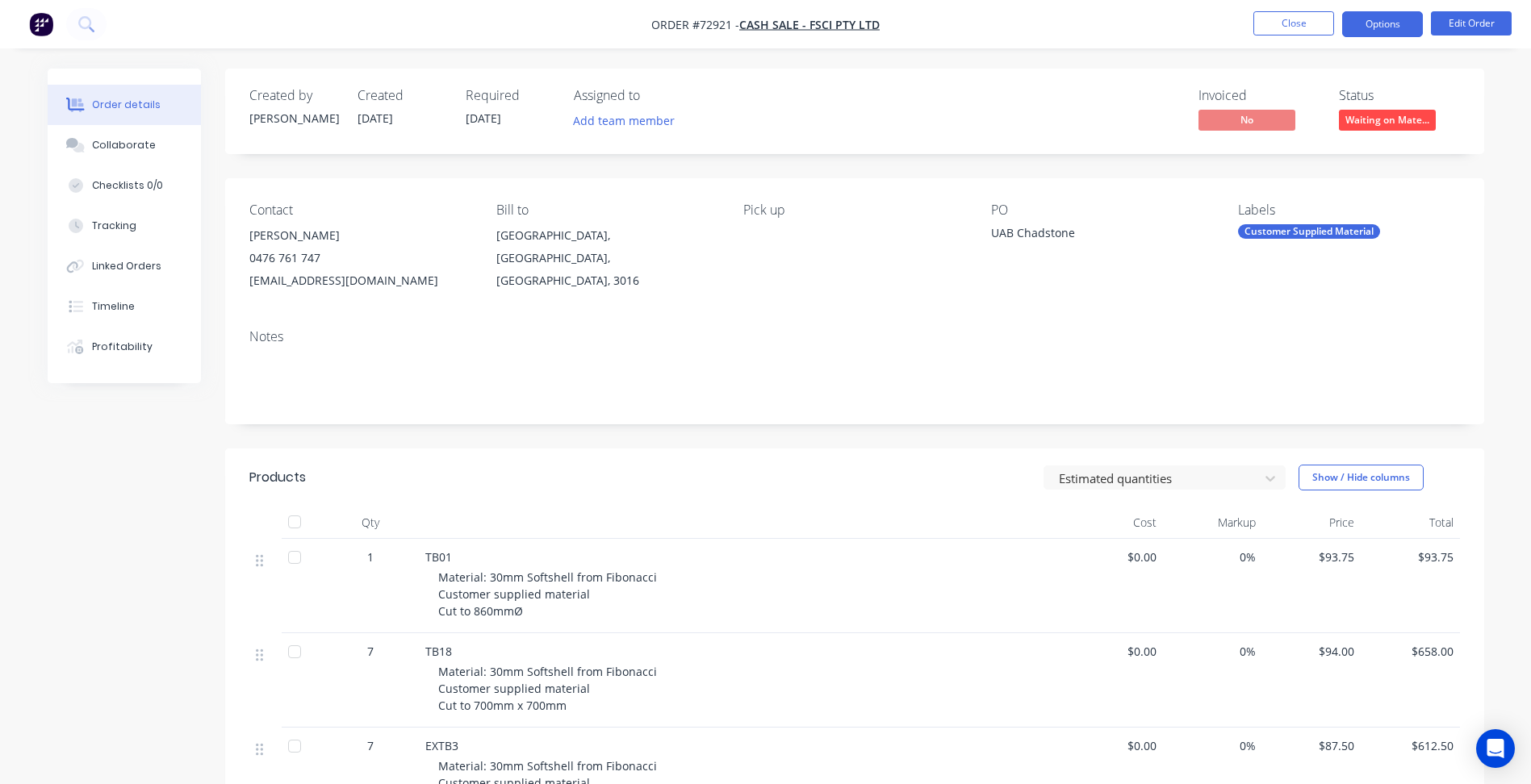
click at [1380, 27] on button "Options" at bounding box center [1382, 24] width 80 height 26
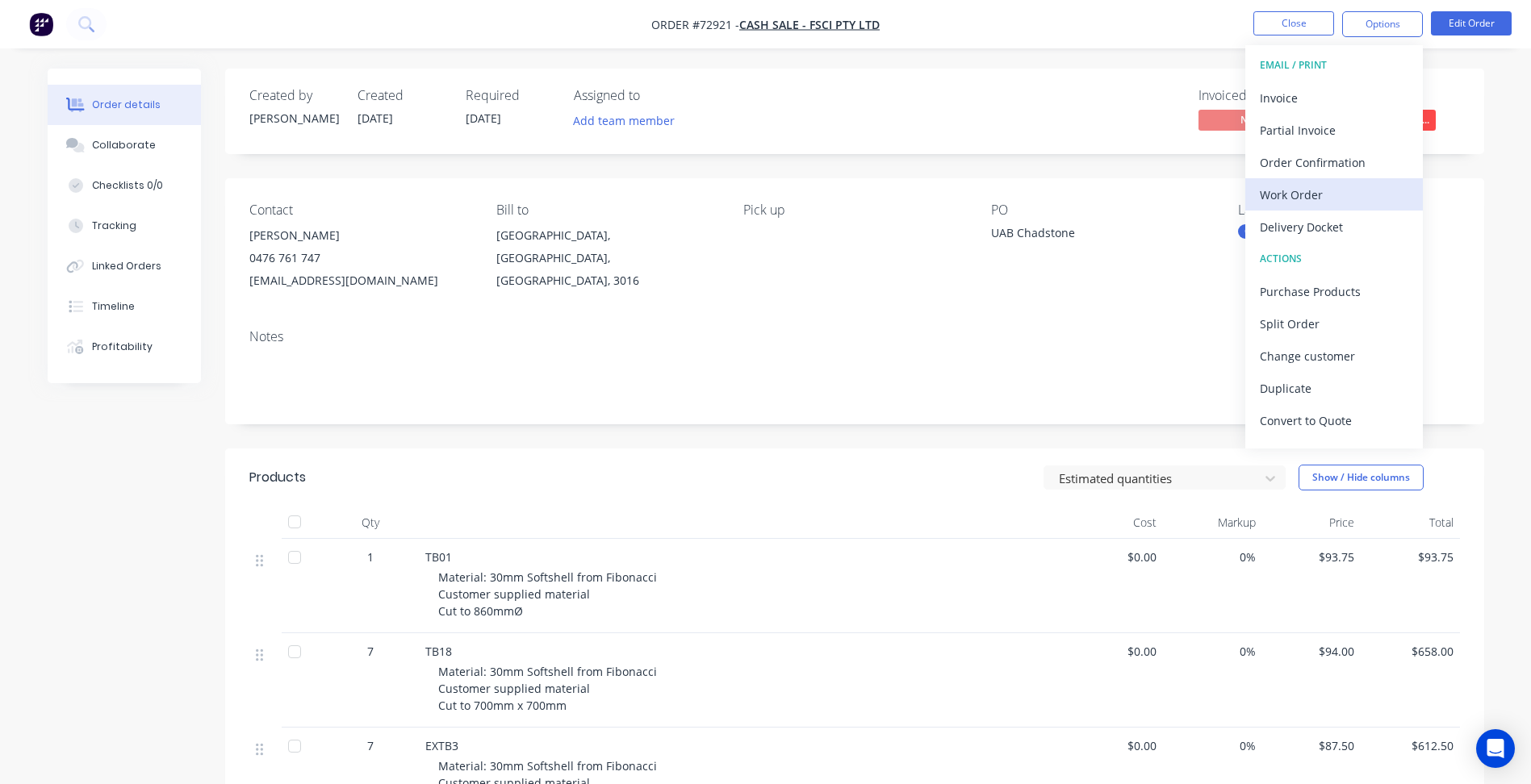
click at [1300, 188] on div "Work Order" at bounding box center [1334, 194] width 149 height 23
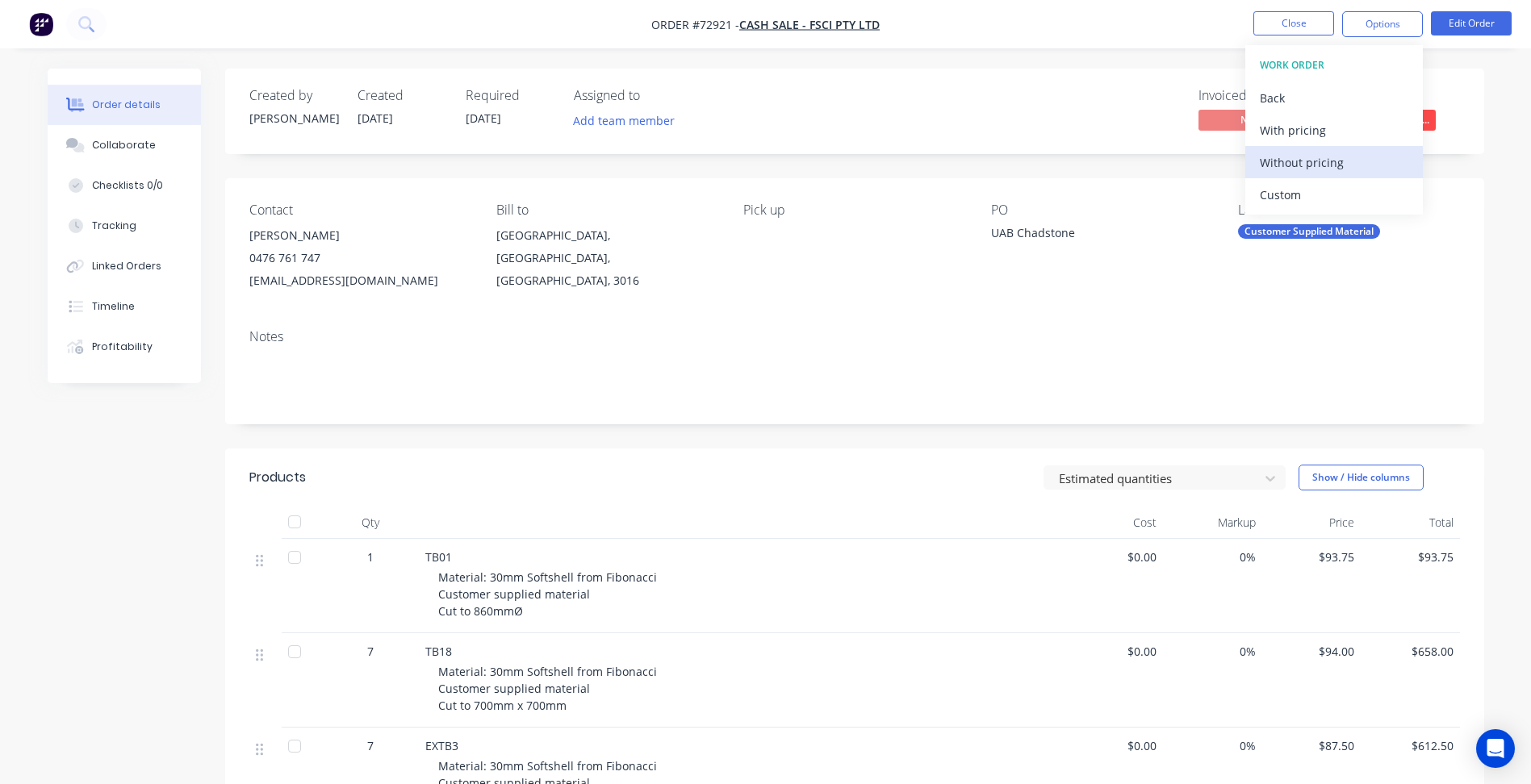
click at [1296, 158] on div "Without pricing" at bounding box center [1334, 162] width 149 height 23
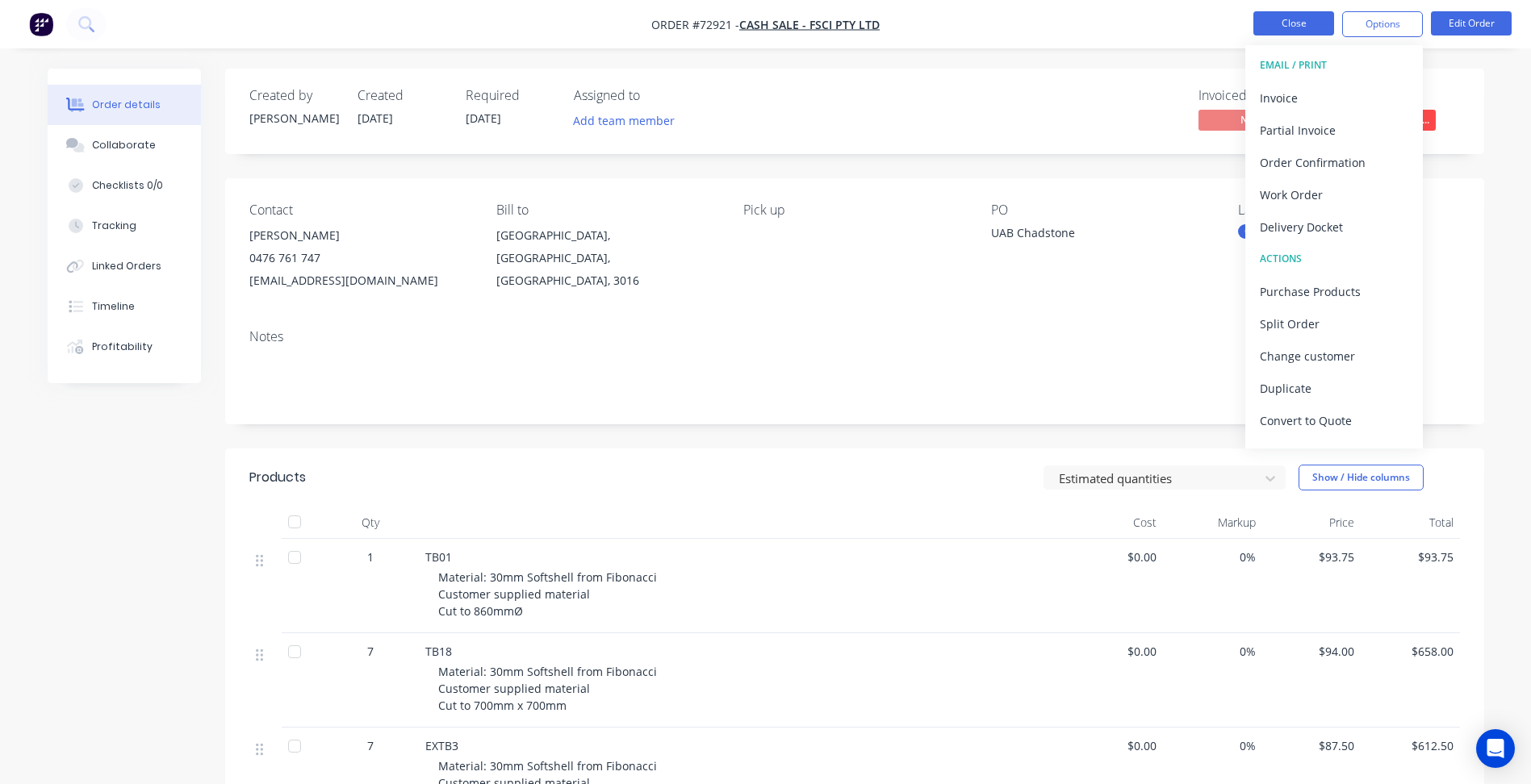
click at [1280, 19] on button "Close" at bounding box center [1293, 23] width 80 height 24
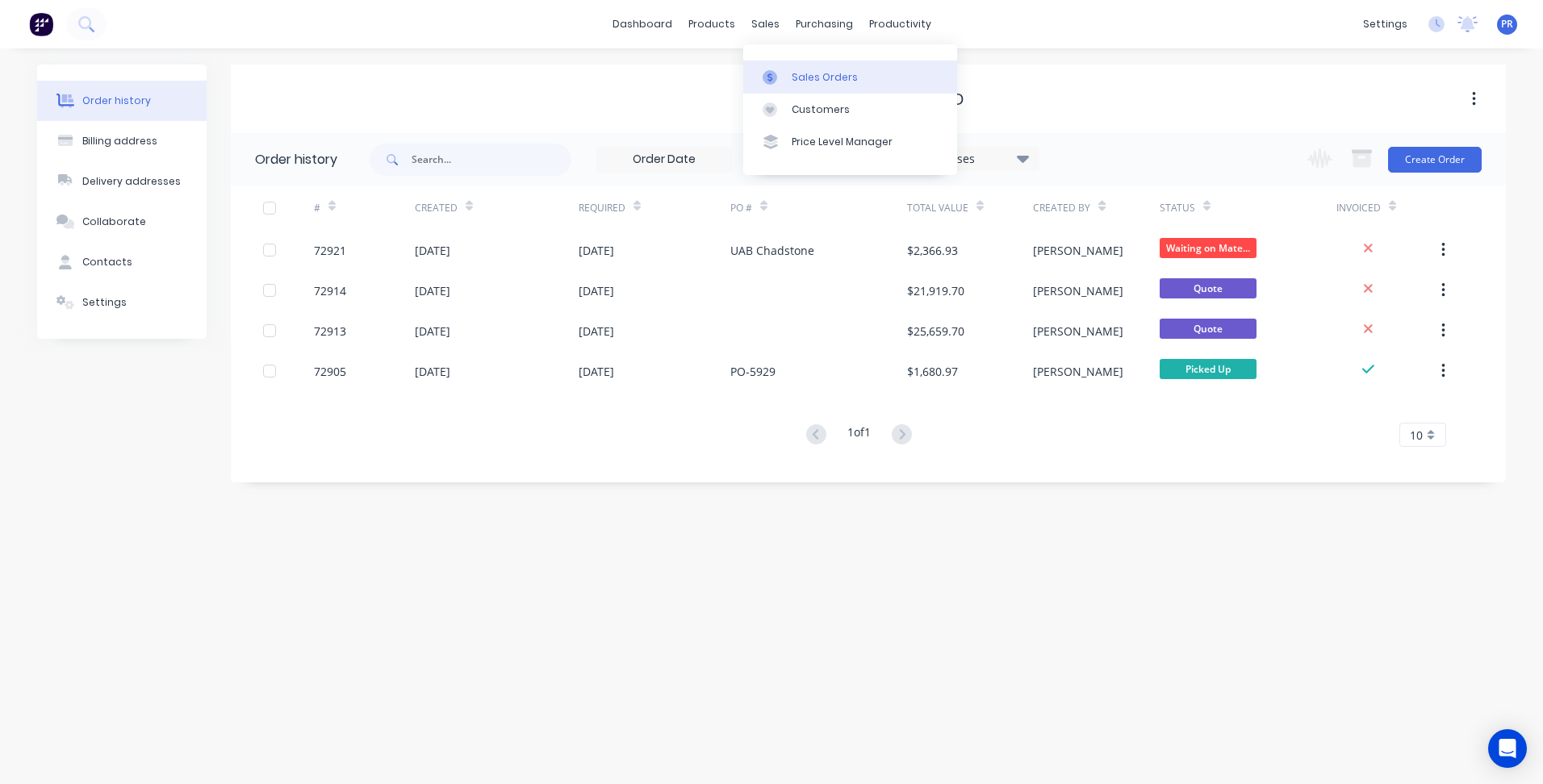
click at [807, 77] on div "Sales Orders" at bounding box center [824, 77] width 66 height 15
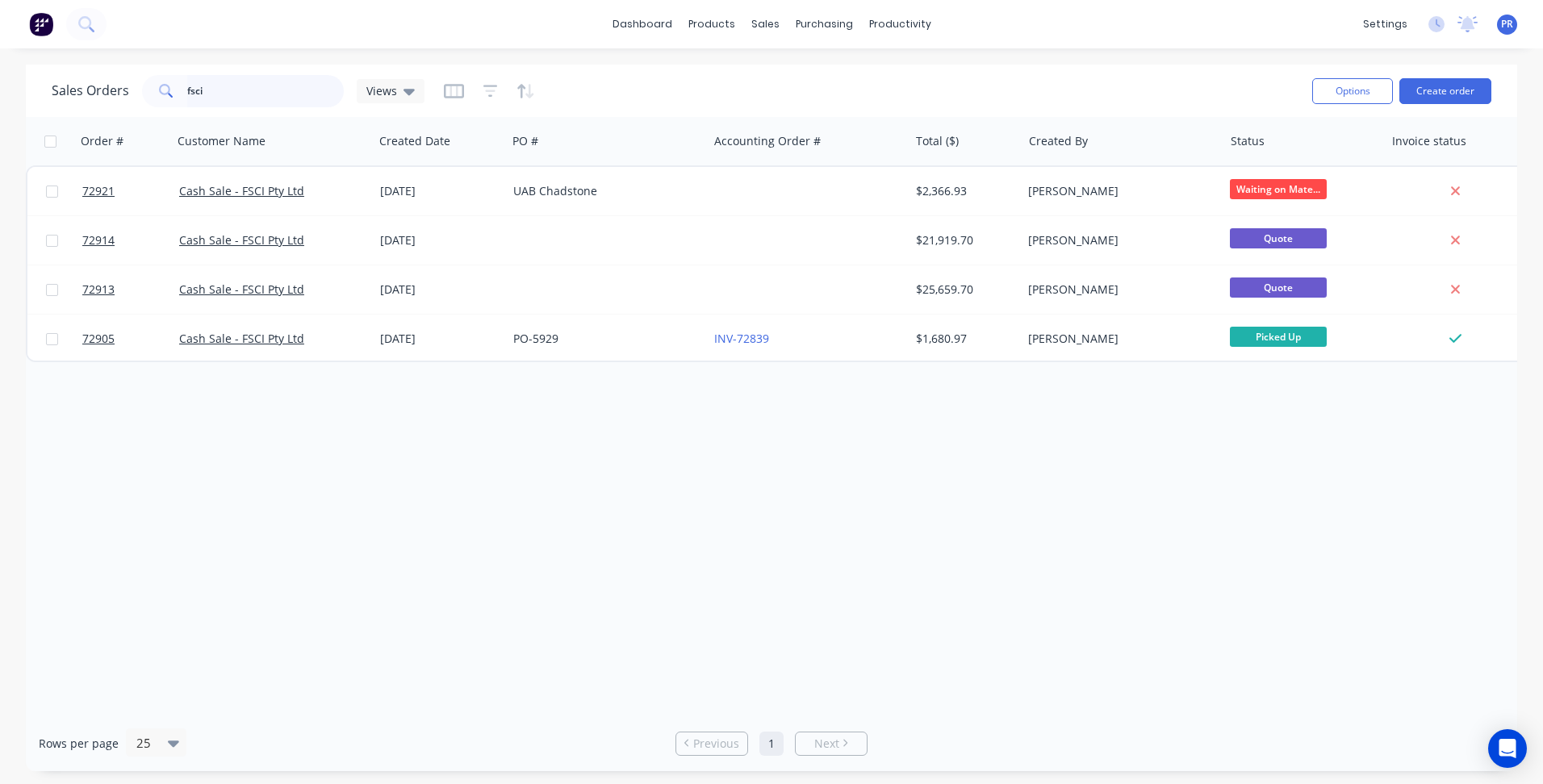
drag, startPoint x: 209, startPoint y: 89, endPoint x: 177, endPoint y: 89, distance: 32.0
click at [181, 89] on div "fsci" at bounding box center [243, 91] width 202 height 32
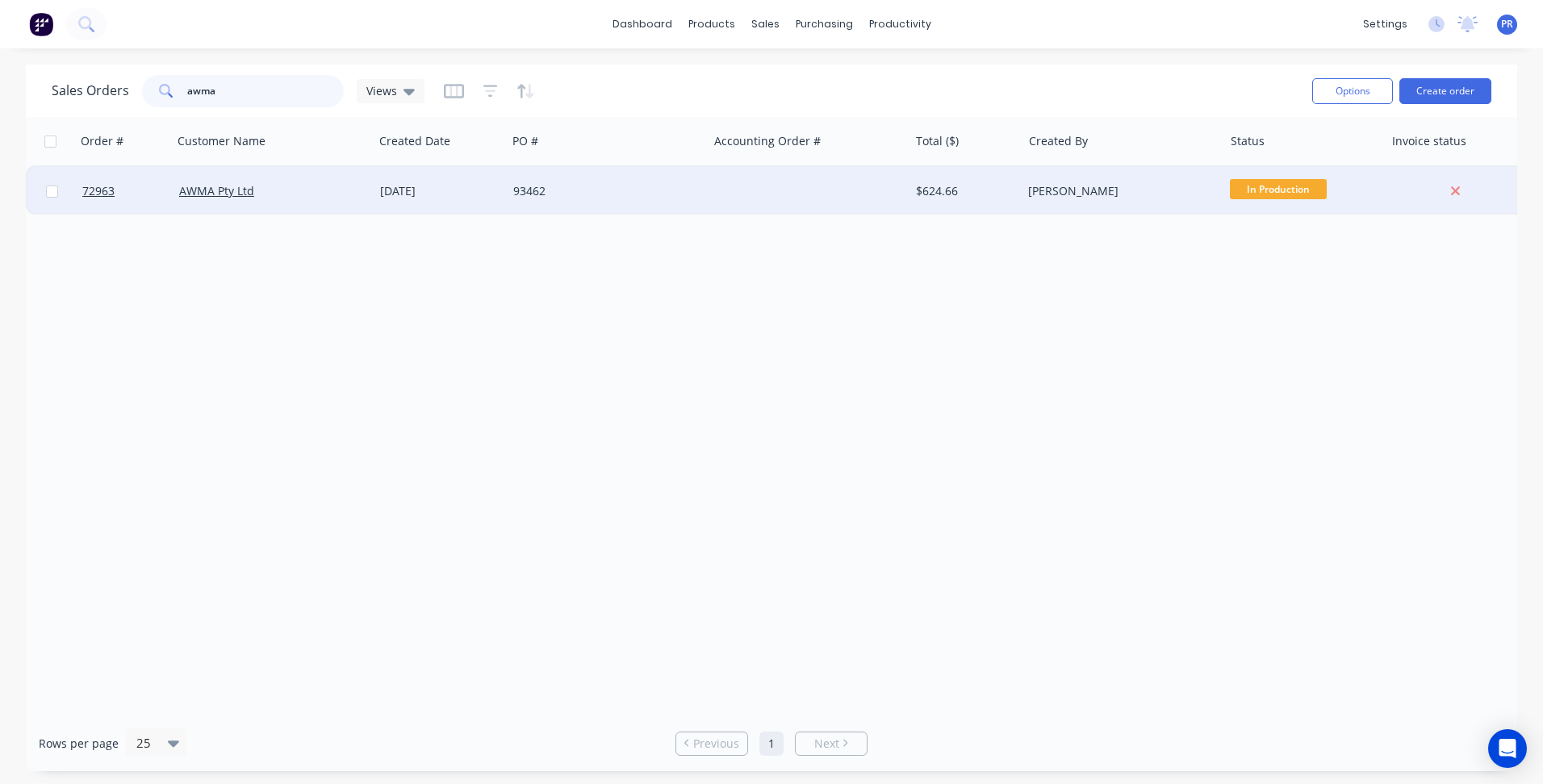
type input "awma"
click at [397, 193] on div "[DATE]" at bounding box center [440, 191] width 121 height 16
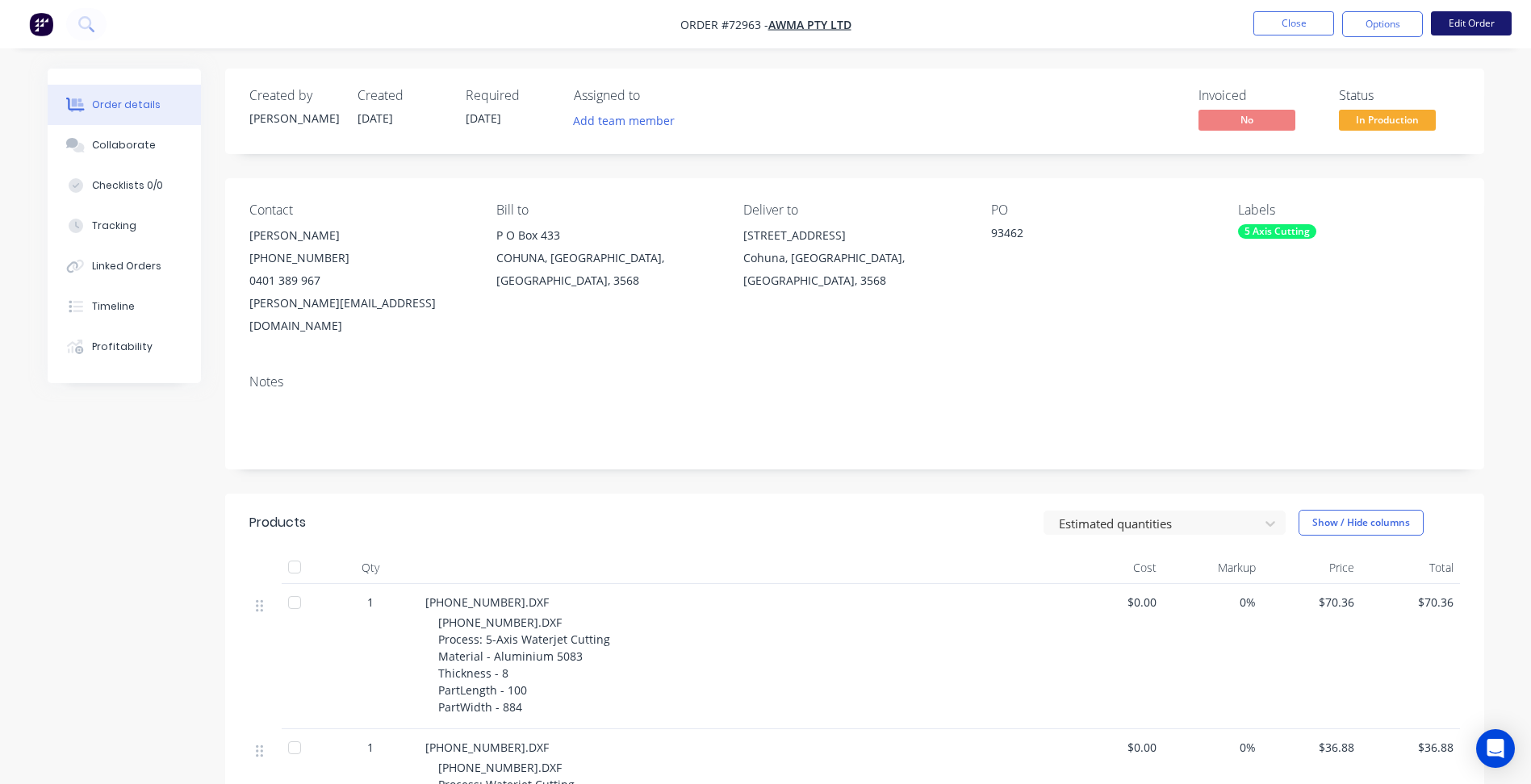
click at [1475, 19] on button "Edit Order" at bounding box center [1471, 23] width 80 height 24
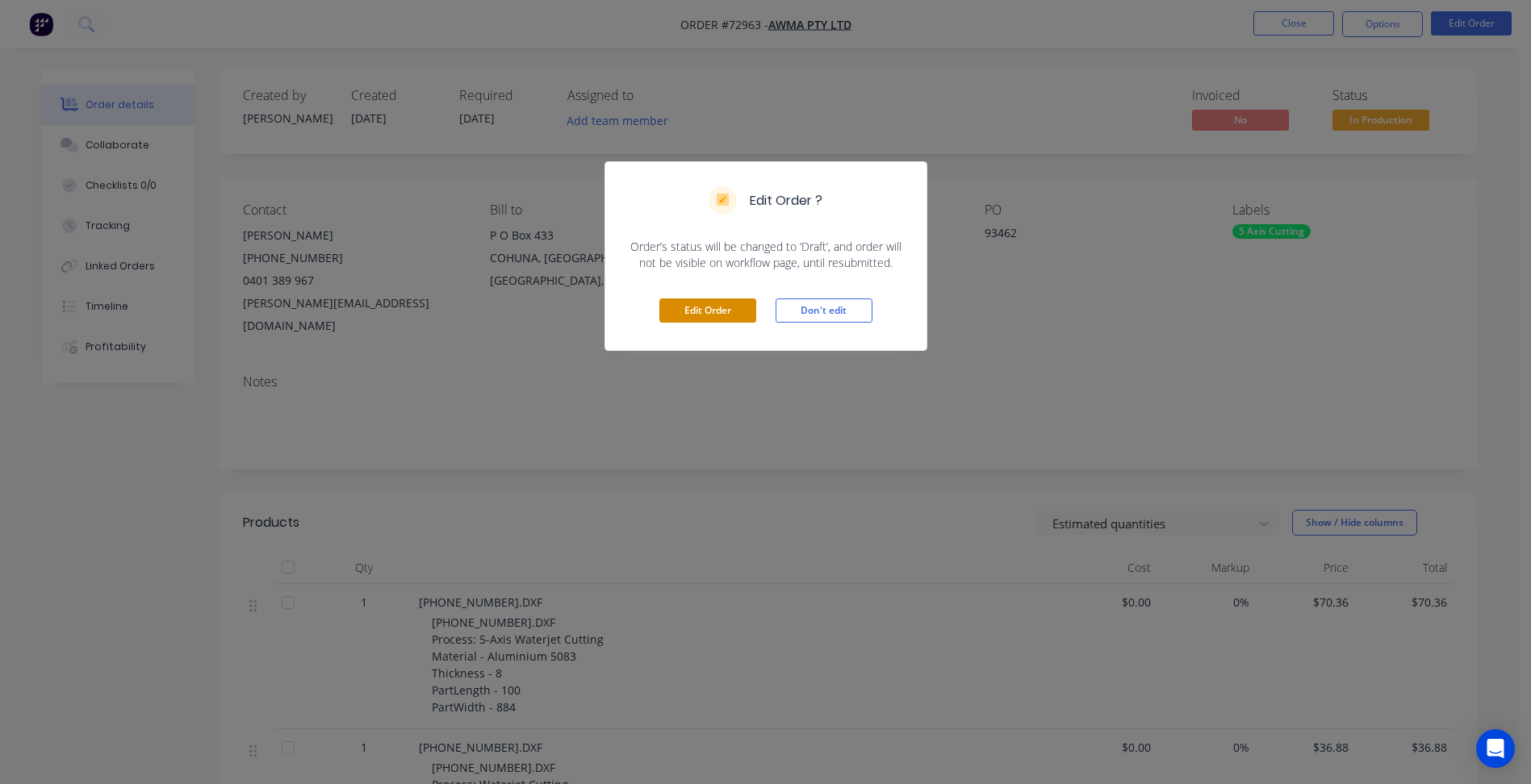
click at [733, 310] on button "Edit Order" at bounding box center [707, 310] width 97 height 24
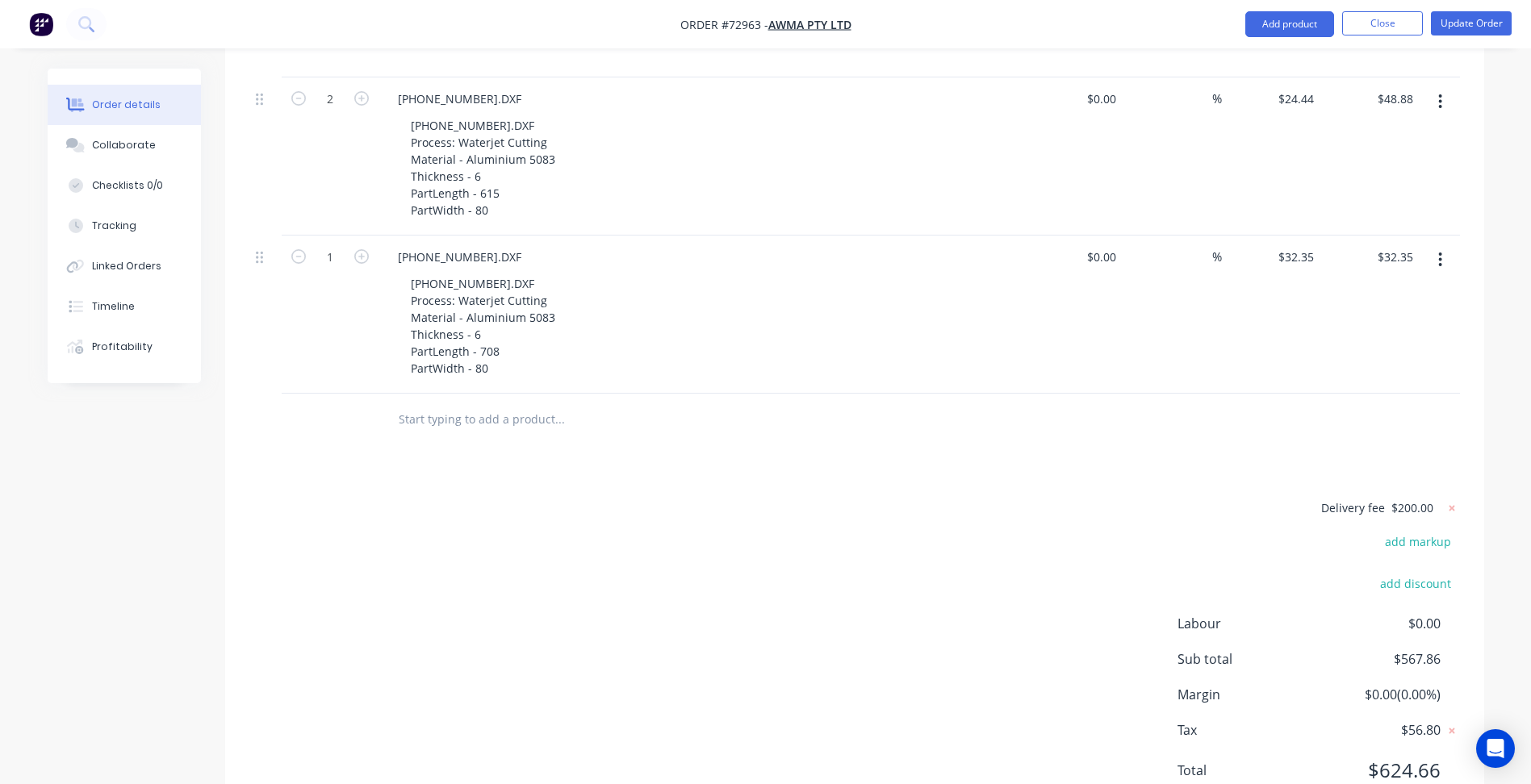
scroll to position [1185, 0]
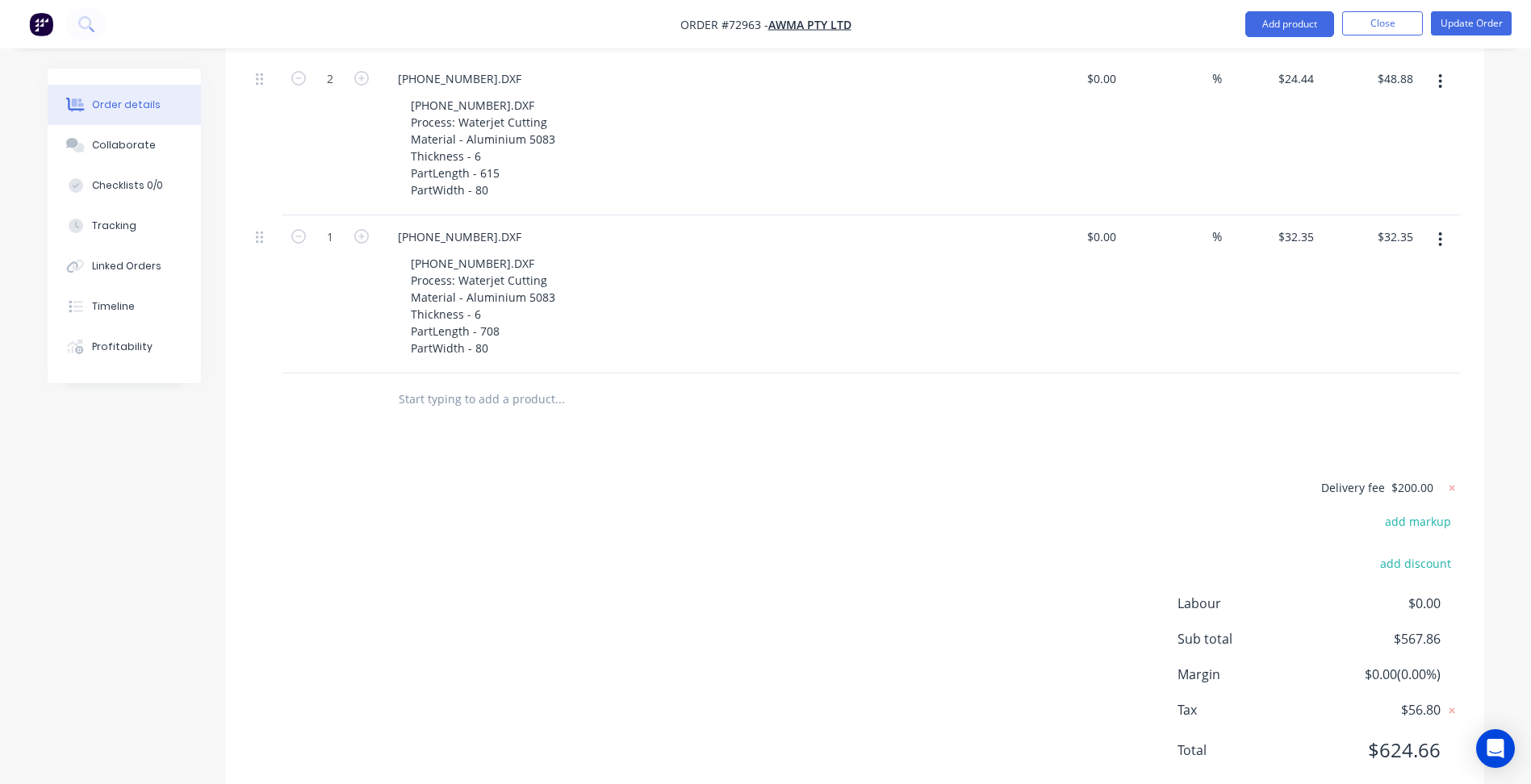
click at [1444, 225] on button "button" at bounding box center [1439, 239] width 38 height 29
click at [1360, 303] on div "Duplicate" at bounding box center [1382, 314] width 124 height 23
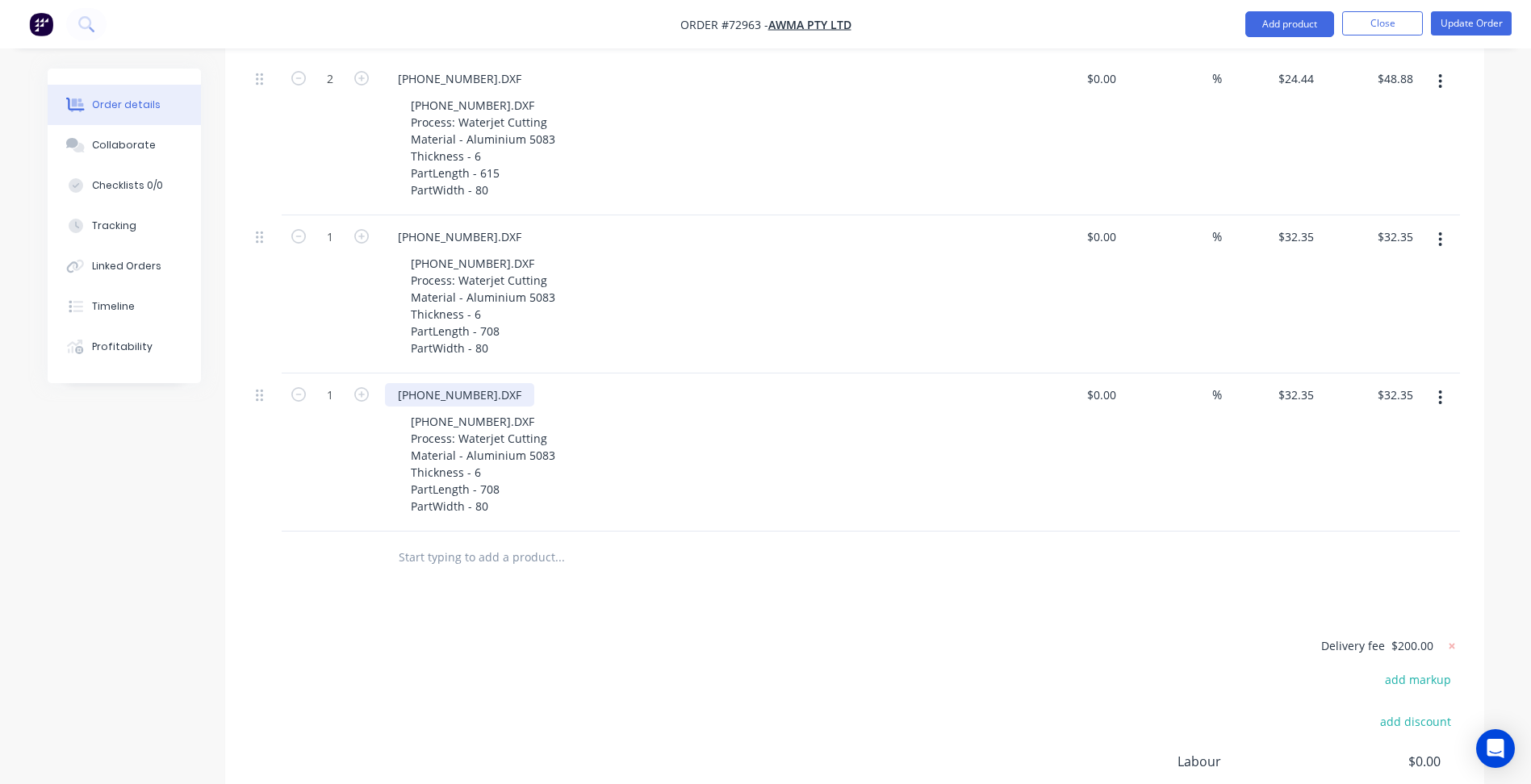
click at [446, 383] on div "[PHONE_NUMBER].DXF" at bounding box center [459, 394] width 150 height 23
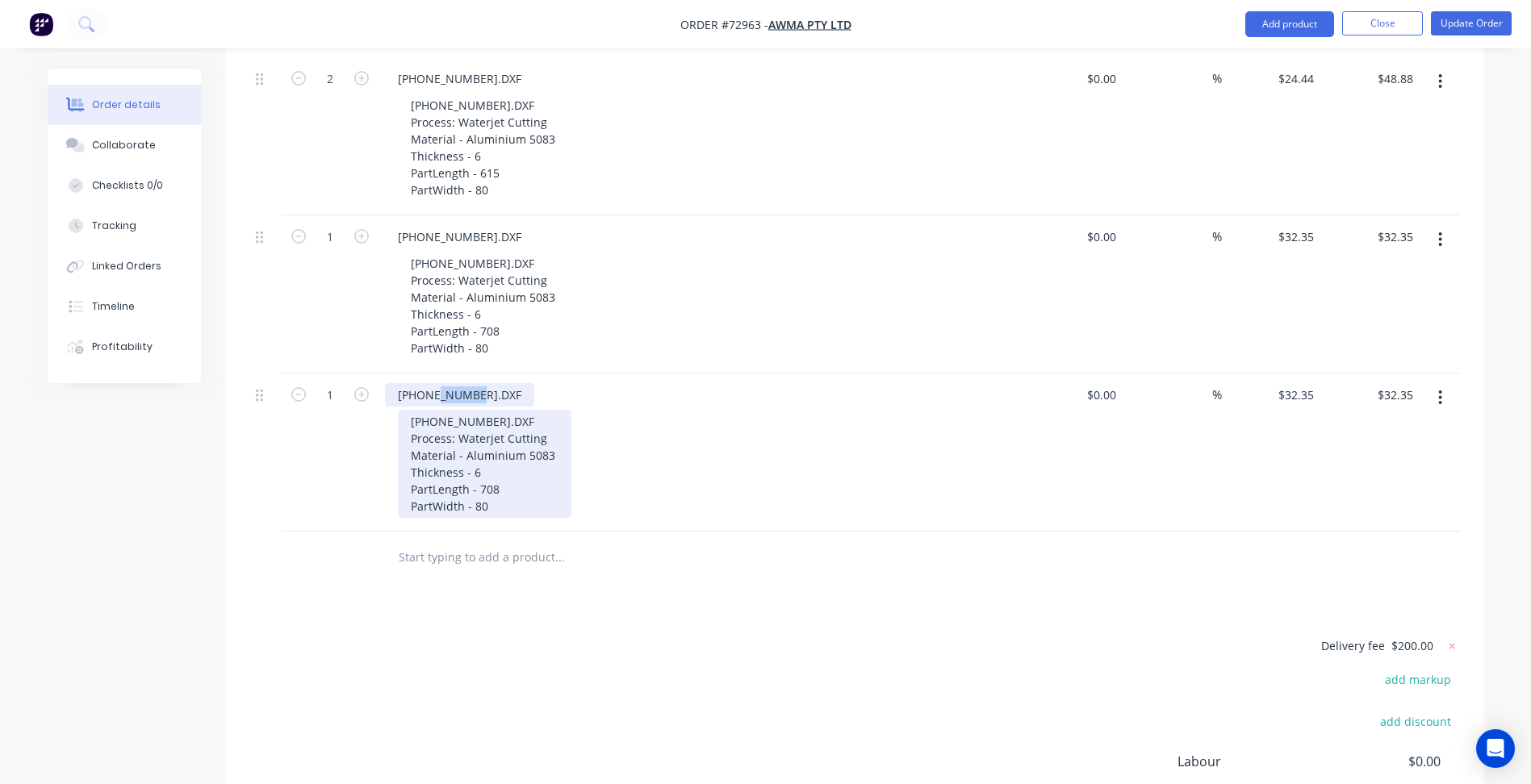
paste div
click at [480, 410] on div "[PHONE_NUMBER].DXF Process: Waterjet Cutting Material - Aluminium 5083 Thicknes…" at bounding box center [484, 463] width 174 height 108
paste div
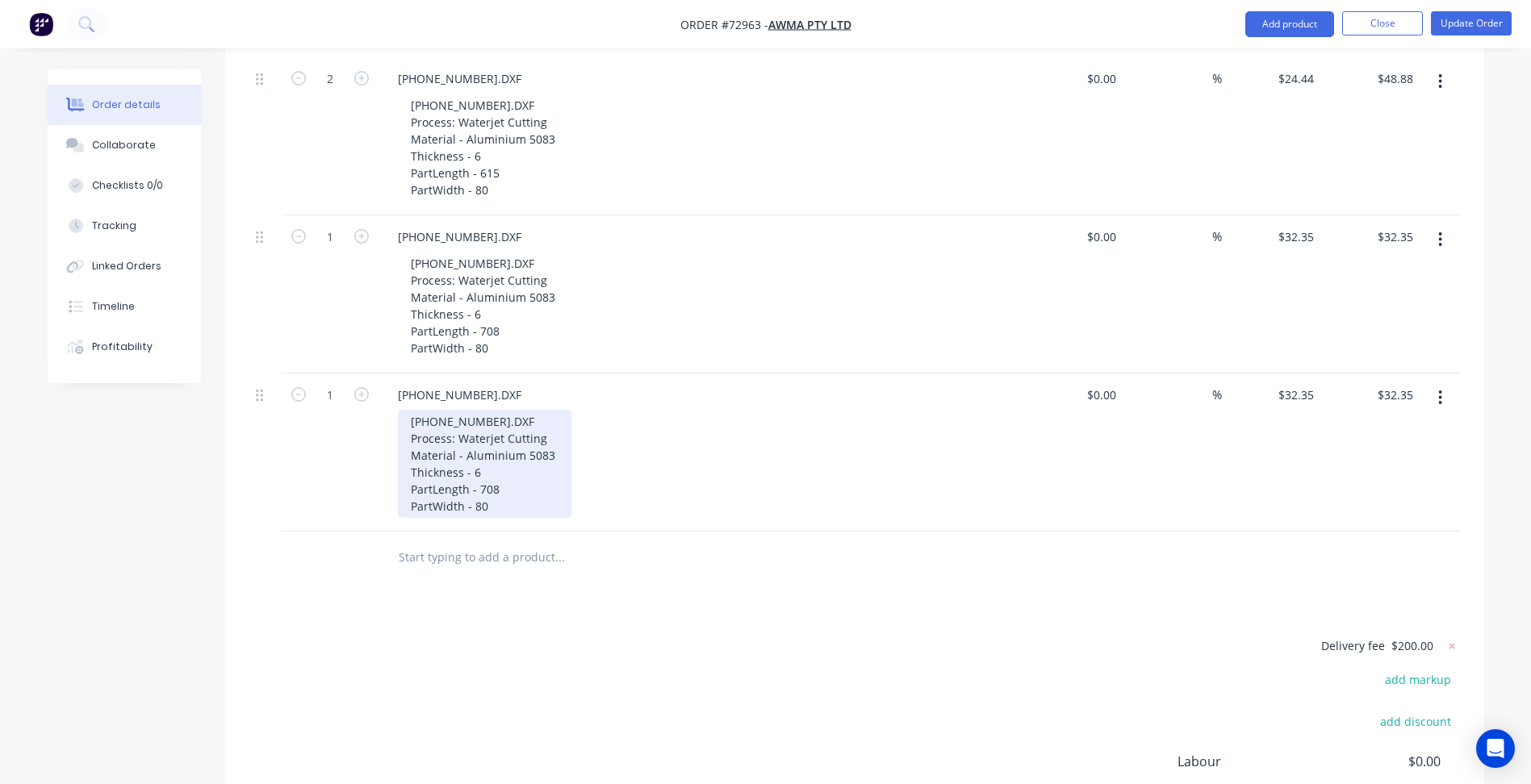
drag, startPoint x: 492, startPoint y: 445, endPoint x: 503, endPoint y: 445, distance: 11.0
click at [492, 445] on div "[PHONE_NUMBER].DXF Process: Waterjet Cutting Material - Aluminium 5083 Thicknes…" at bounding box center [484, 463] width 174 height 108
click at [571, 635] on div "Delivery fee $200.00 add markup add discount Labour $0.00 Sub total $600.21 Mar…" at bounding box center [854, 787] width 1210 height 304
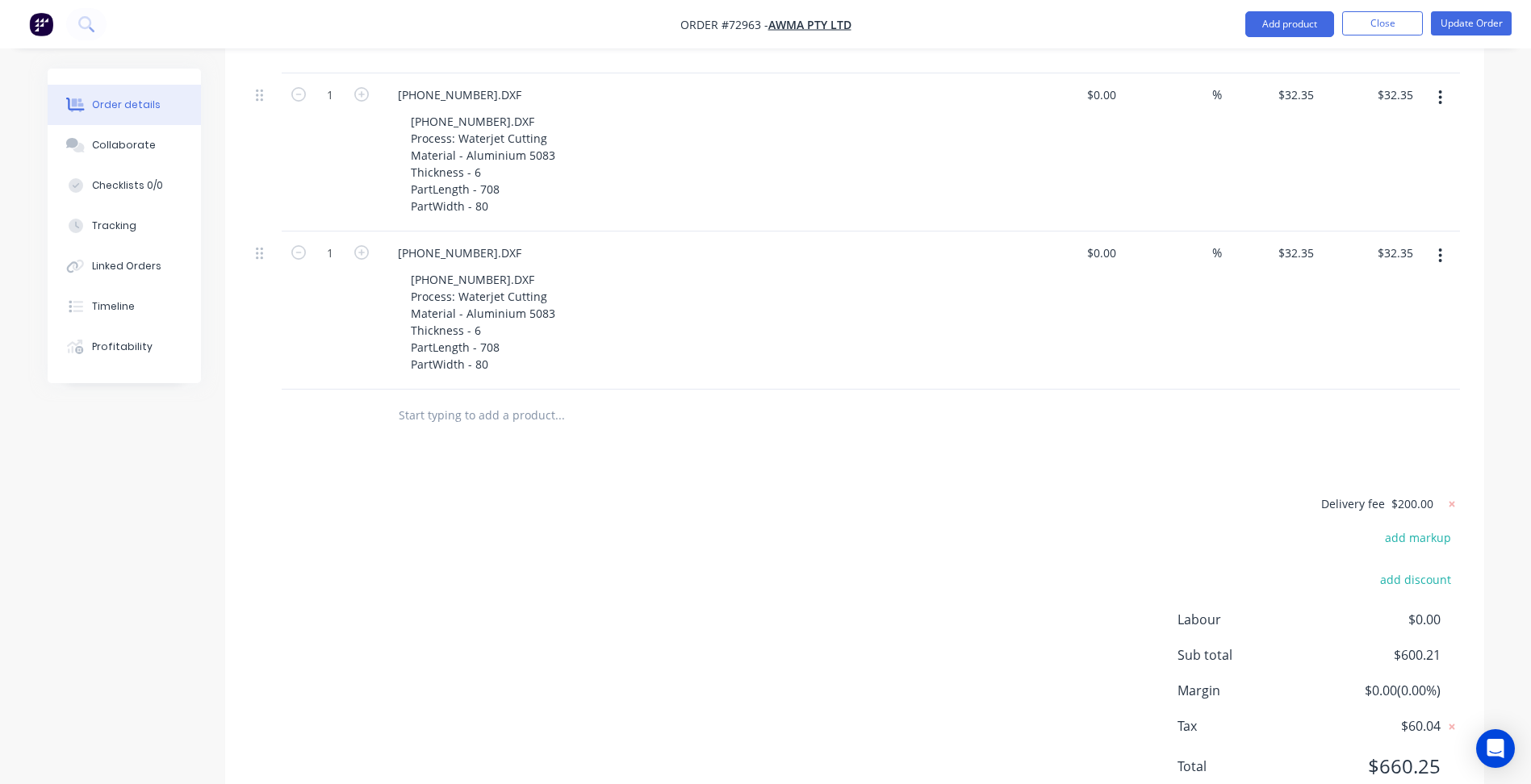
scroll to position [1343, 0]
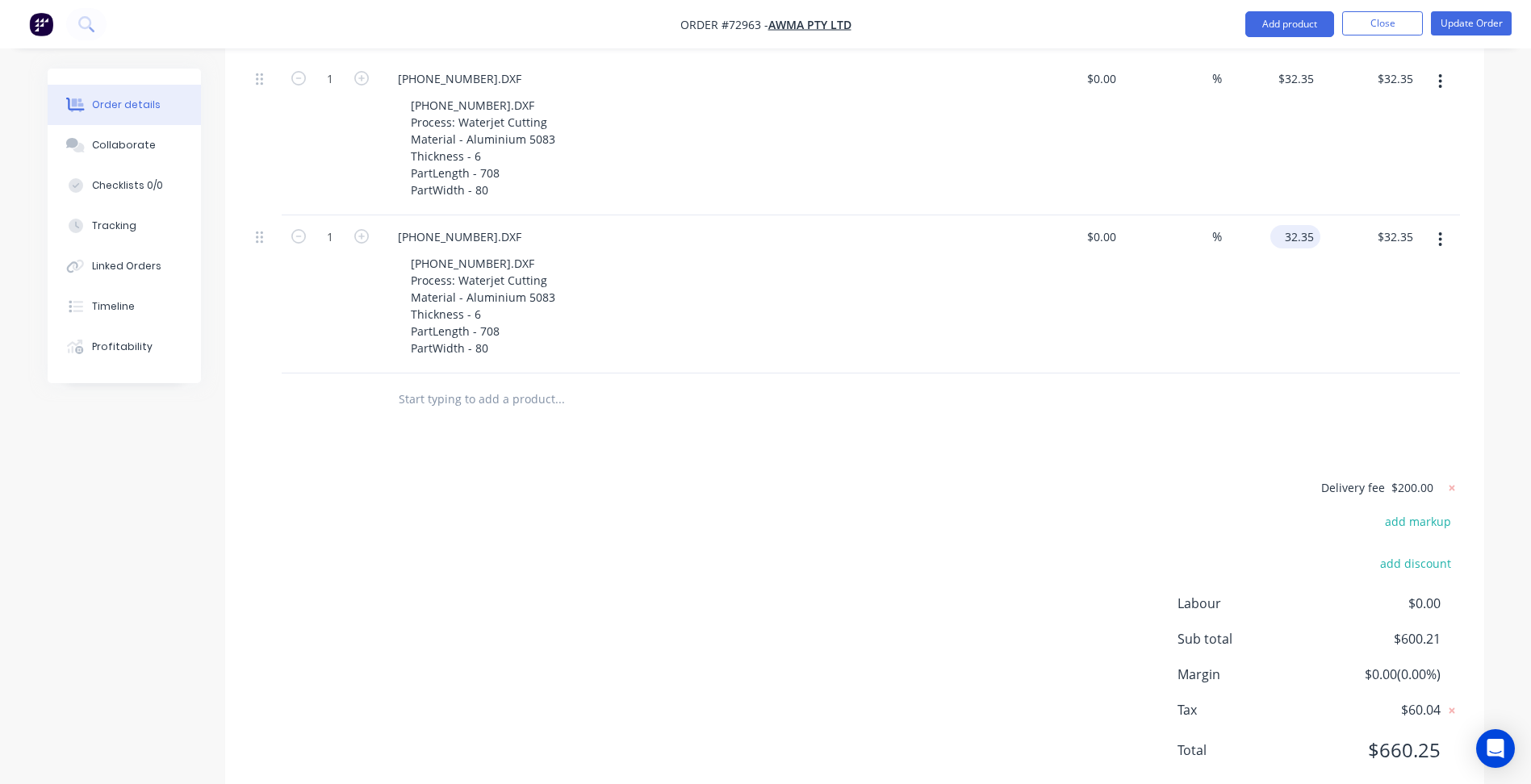
click at [1301, 225] on input "32.35" at bounding box center [1298, 236] width 44 height 23
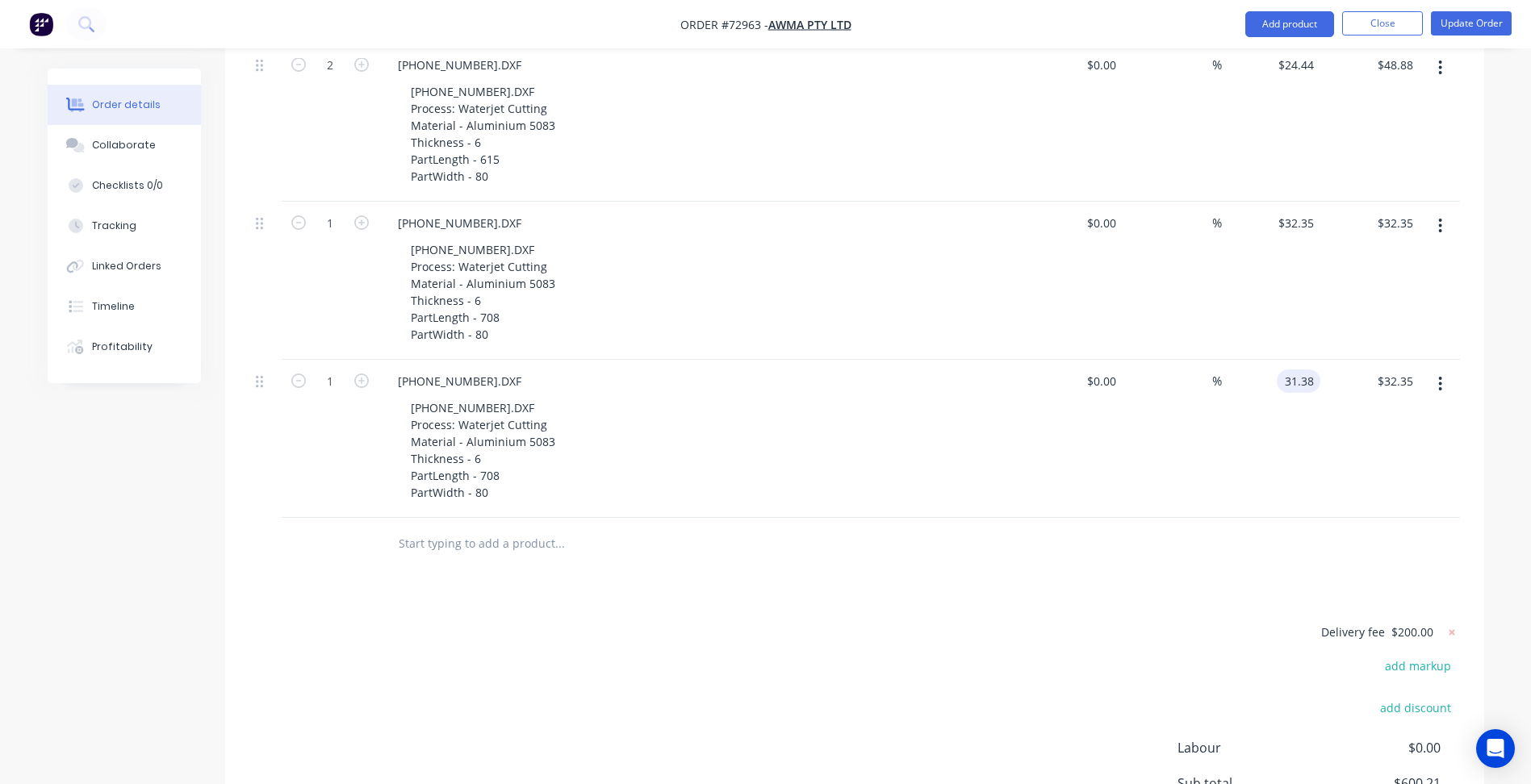
scroll to position [1182, 0]
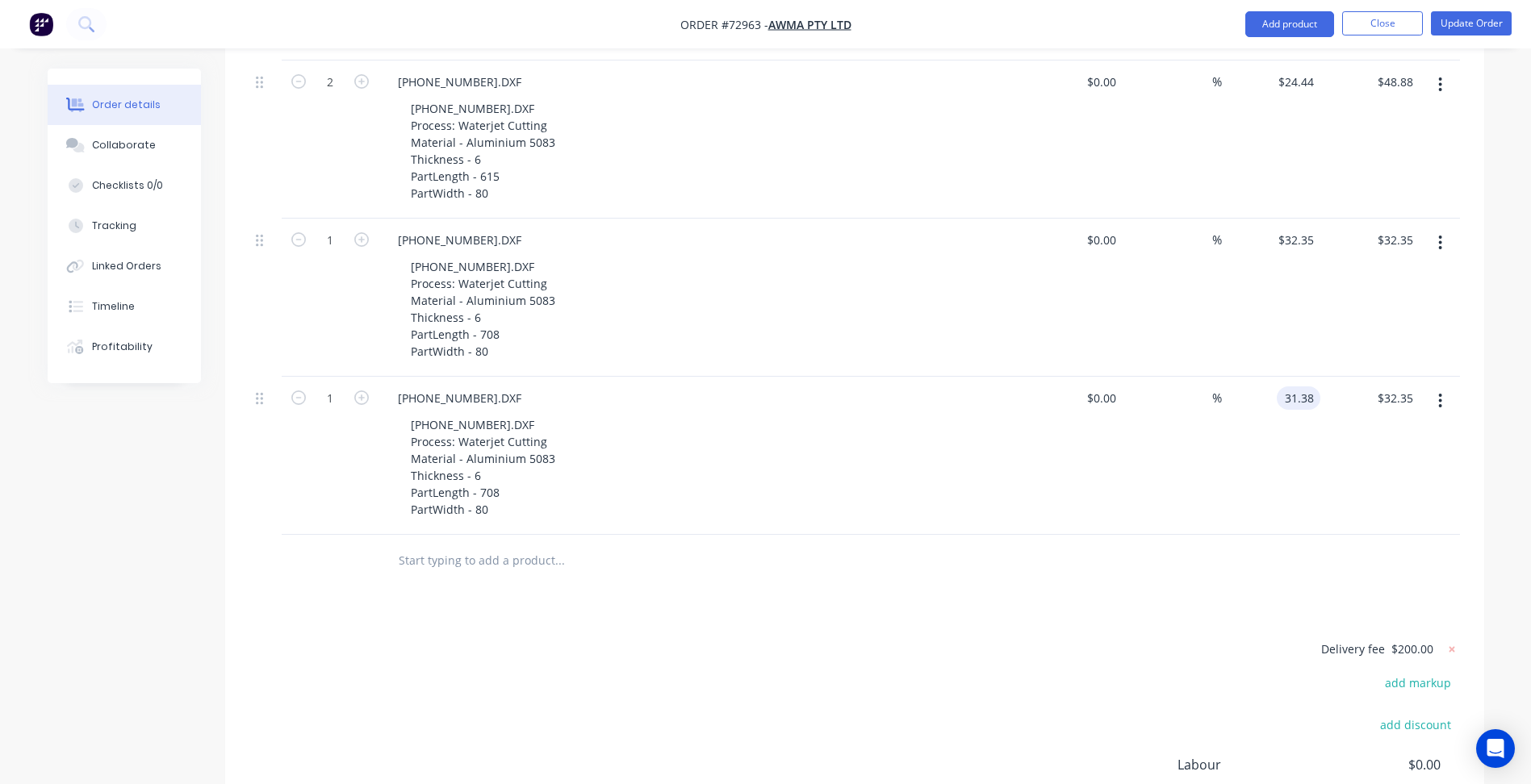
type input "$31.38"
click at [992, 534] on div at bounding box center [854, 560] width 1210 height 52
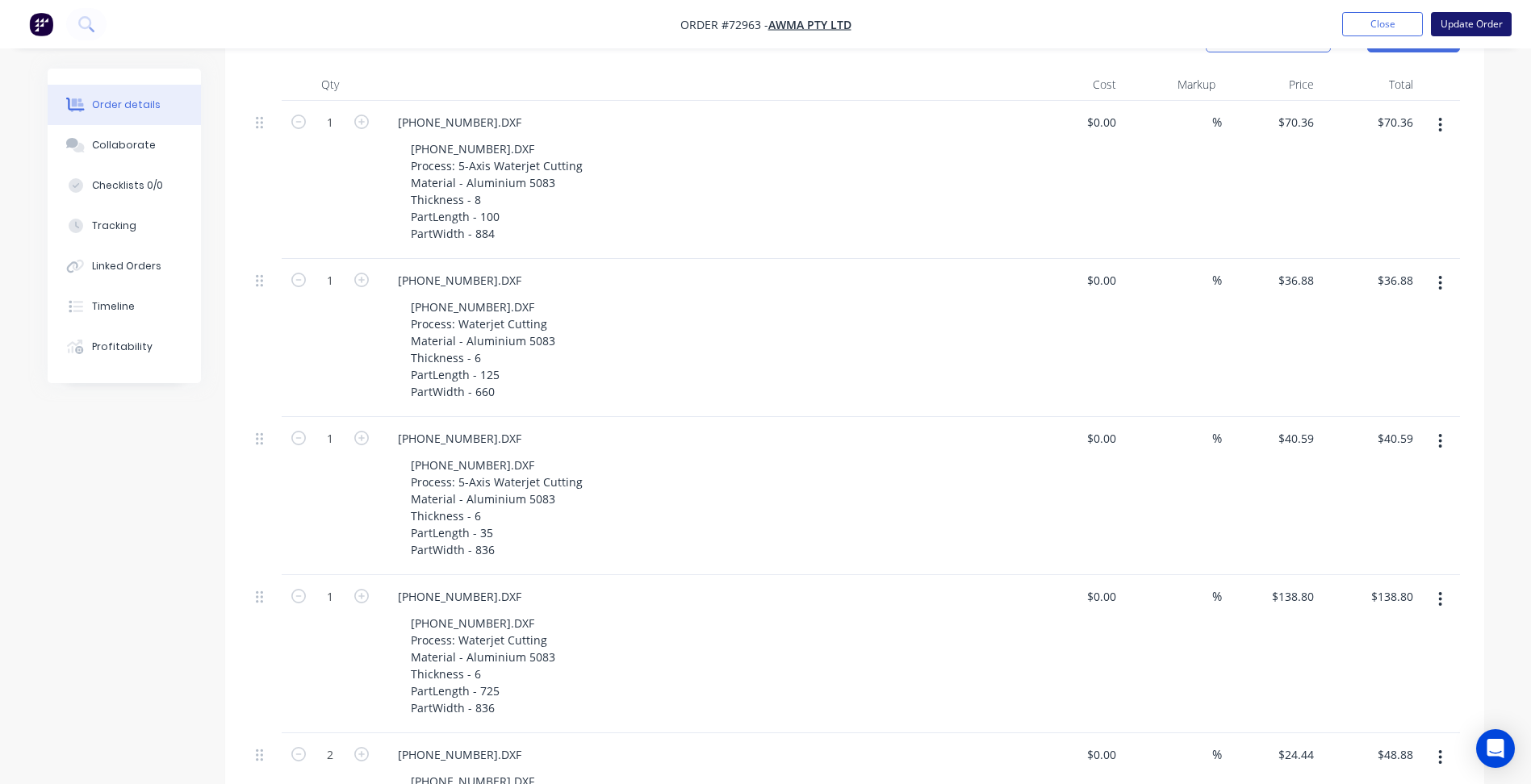
scroll to position [294, 0]
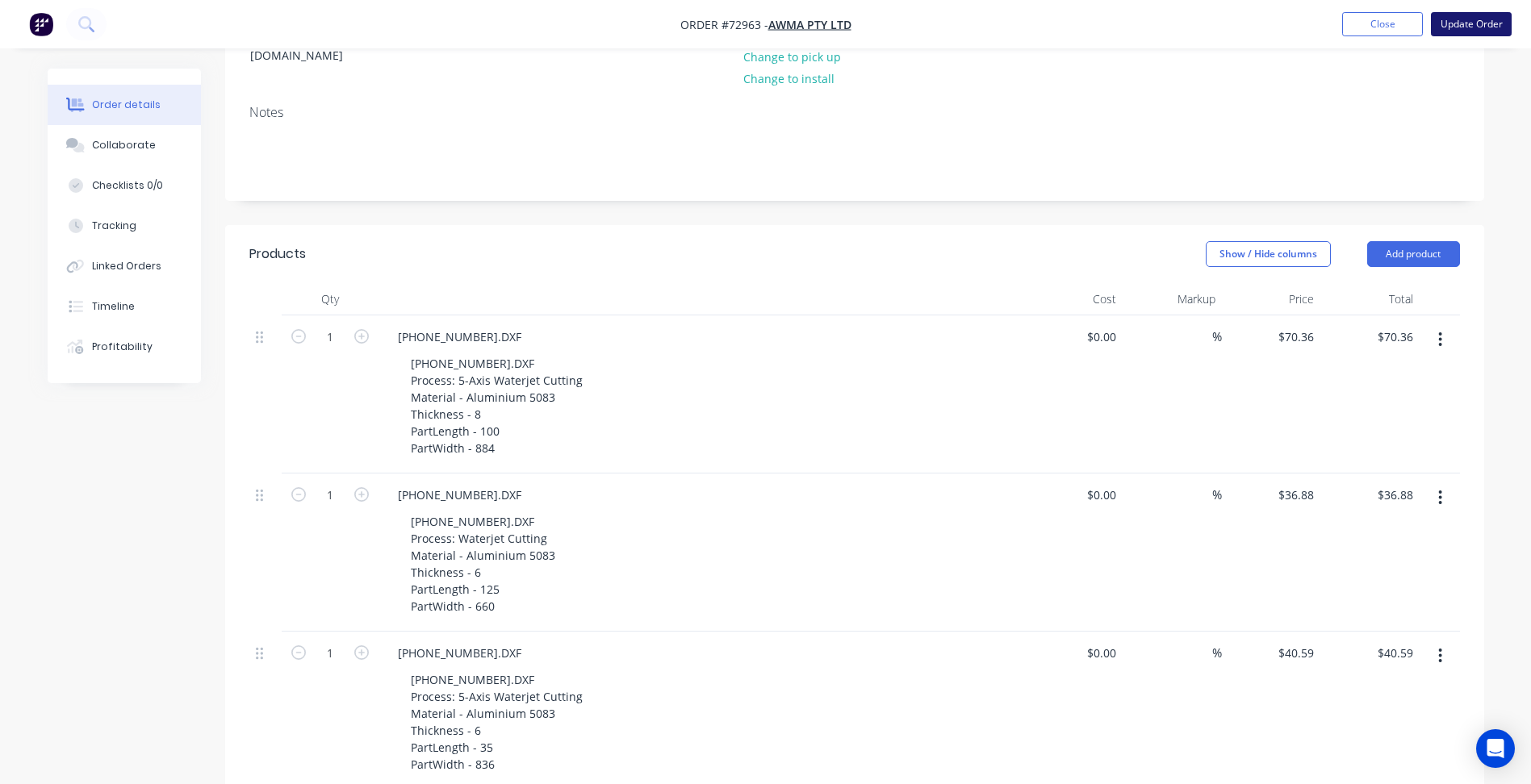
click at [1444, 32] on button "Update Order" at bounding box center [1471, 24] width 80 height 24
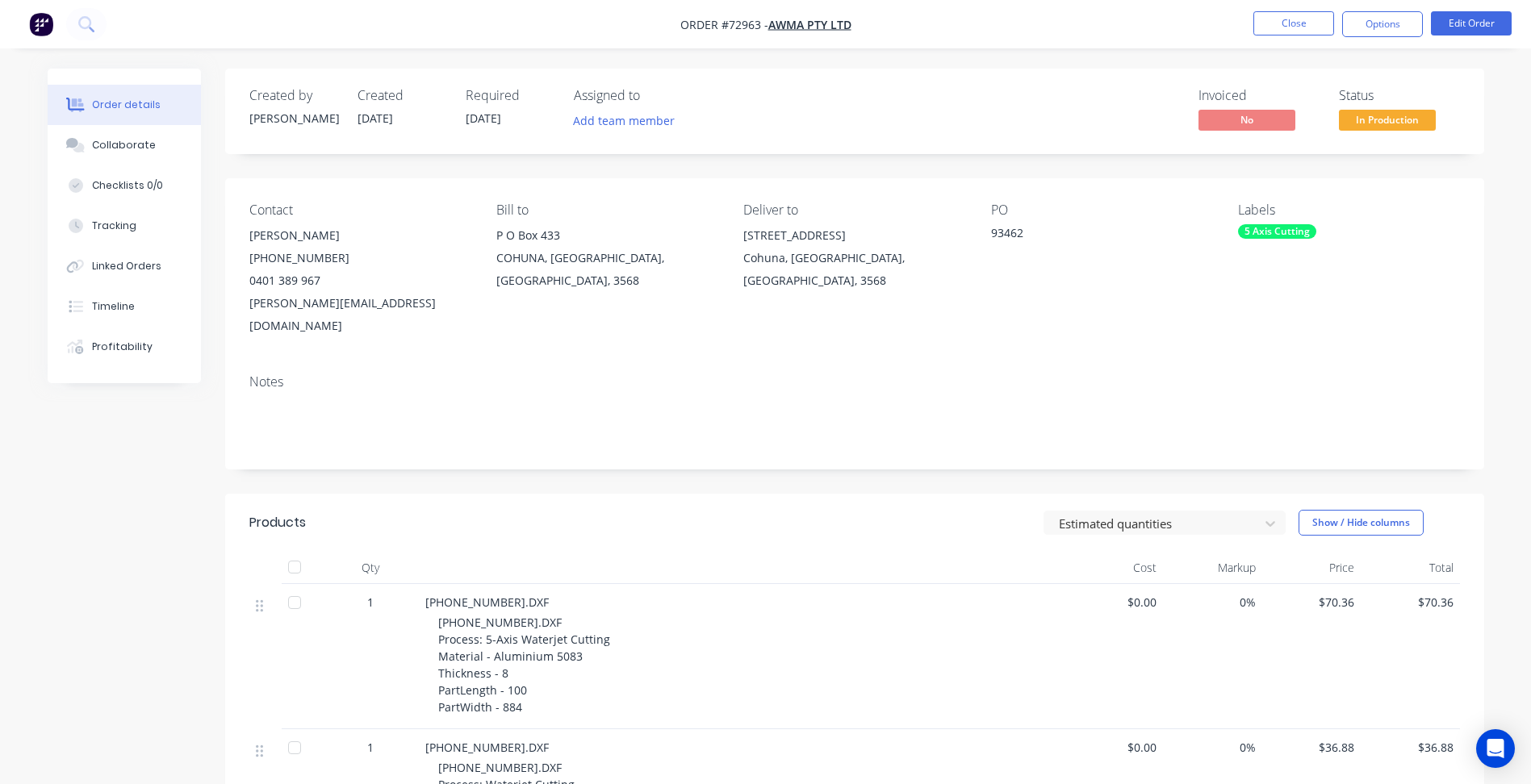
click at [1389, 9] on nav "Order #72963 - AWMA Pty Ltd Close Options Edit Order" at bounding box center [766, 24] width 1531 height 49
click at [1386, 26] on button "Options" at bounding box center [1382, 24] width 80 height 26
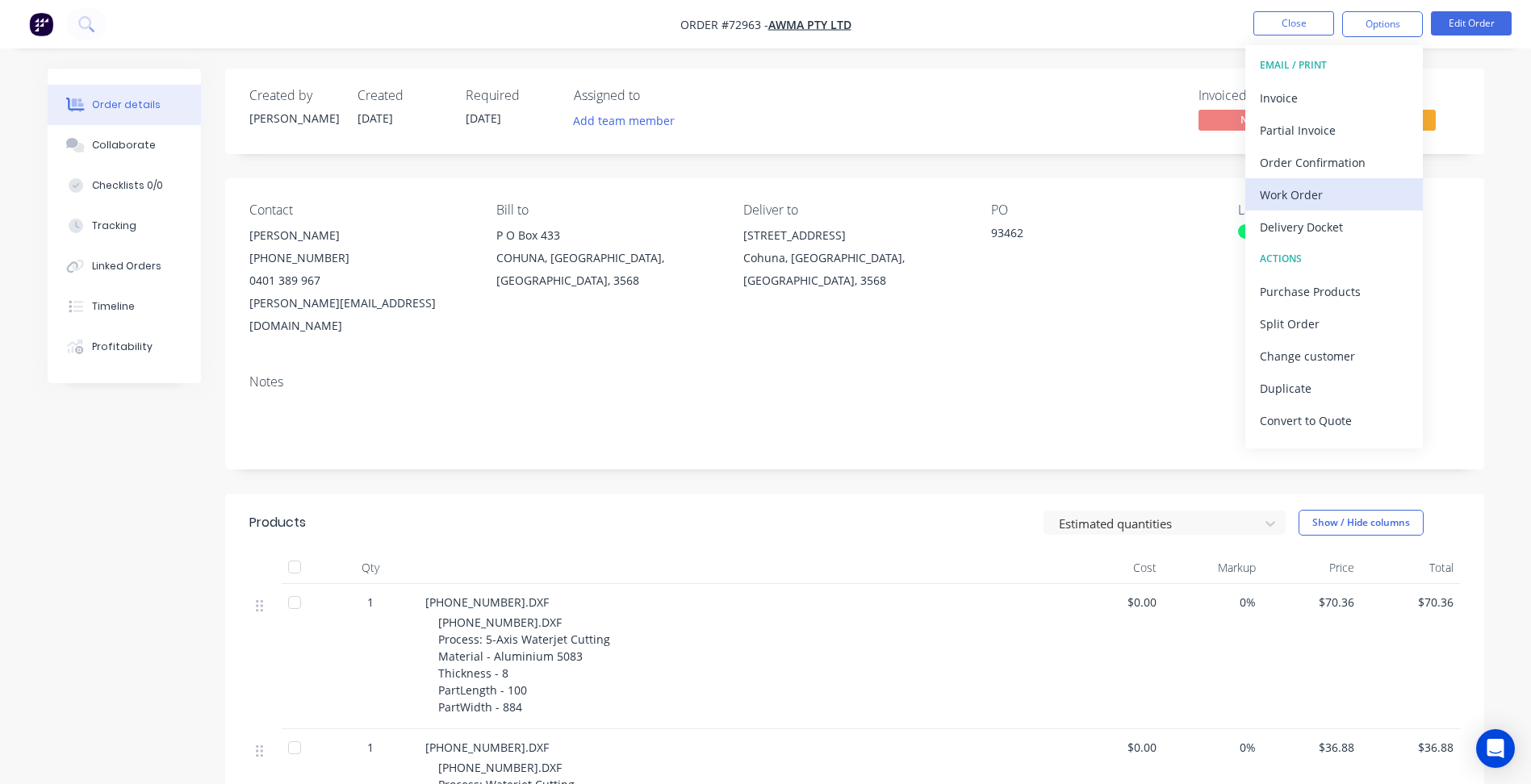
click at [1312, 192] on div "Work Order" at bounding box center [1334, 194] width 149 height 23
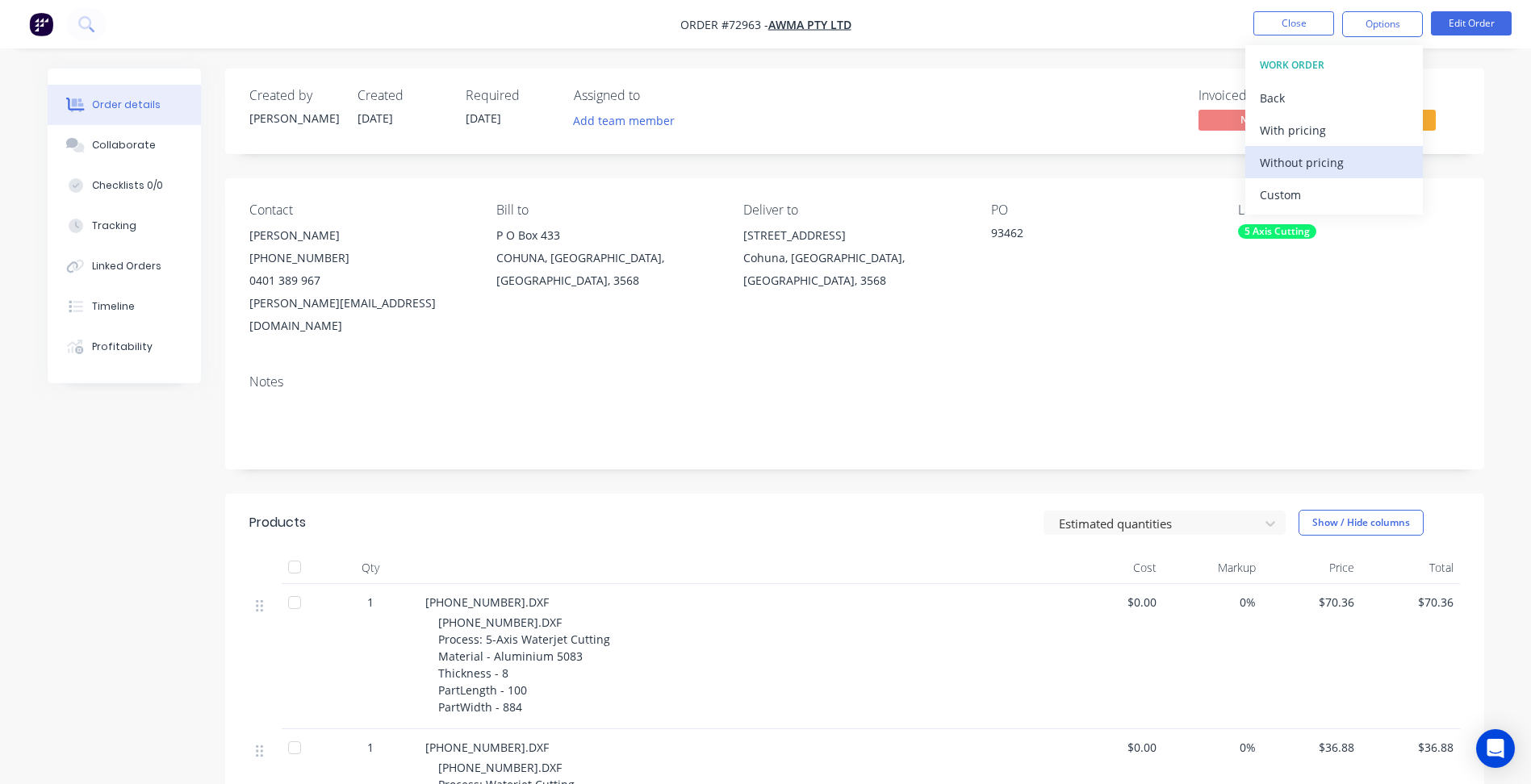
click at [1299, 174] on div "Without pricing" at bounding box center [1334, 162] width 149 height 23
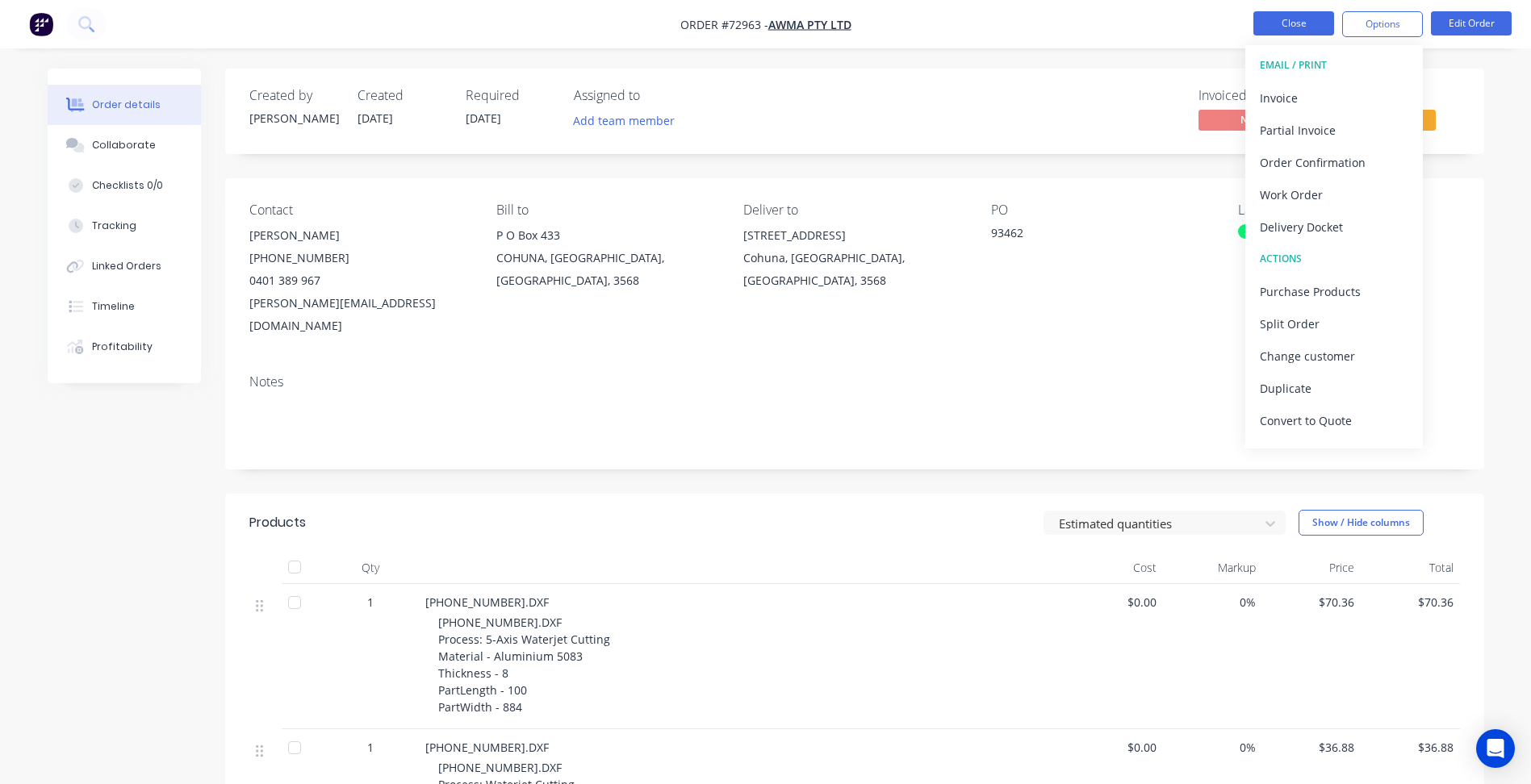
click at [1278, 27] on button "Close" at bounding box center [1293, 23] width 80 height 24
